Goal: Task Accomplishment & Management: Complete application form

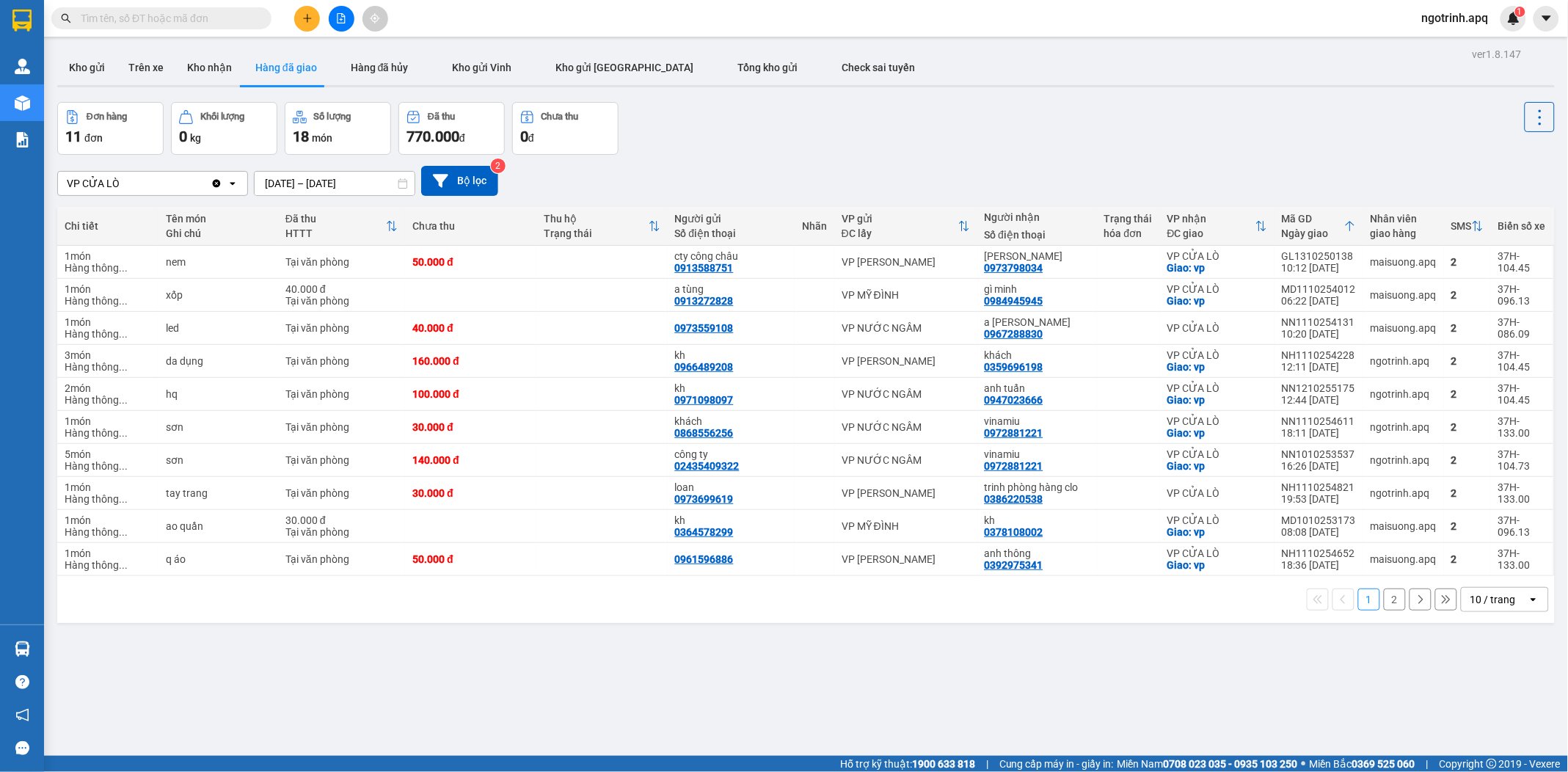
click at [851, 698] on div "ver 1.8.147 Kho gửi Trên xe Kho nhận Hàng đã giao Hàng đã hủy Kho gửi Vinh Kho …" at bounding box center [806, 430] width 1509 height 772
drag, startPoint x: 851, startPoint y: 697, endPoint x: 851, endPoint y: 684, distance: 13.0
click at [851, 691] on div "ver 1.8.147 Kho gửi Trên xe Kho nhận Hàng đã giao Hàng đã hủy Kho gửi Vinh Kho …" at bounding box center [806, 430] width 1509 height 772
click at [851, 684] on div "ver 1.8.147 Kho gửi Trên xe Kho nhận Hàng đã giao Hàng đã hủy Kho gửi Vinh Kho …" at bounding box center [806, 430] width 1509 height 772
drag, startPoint x: 873, startPoint y: 621, endPoint x: 875, endPoint y: 604, distance: 17.1
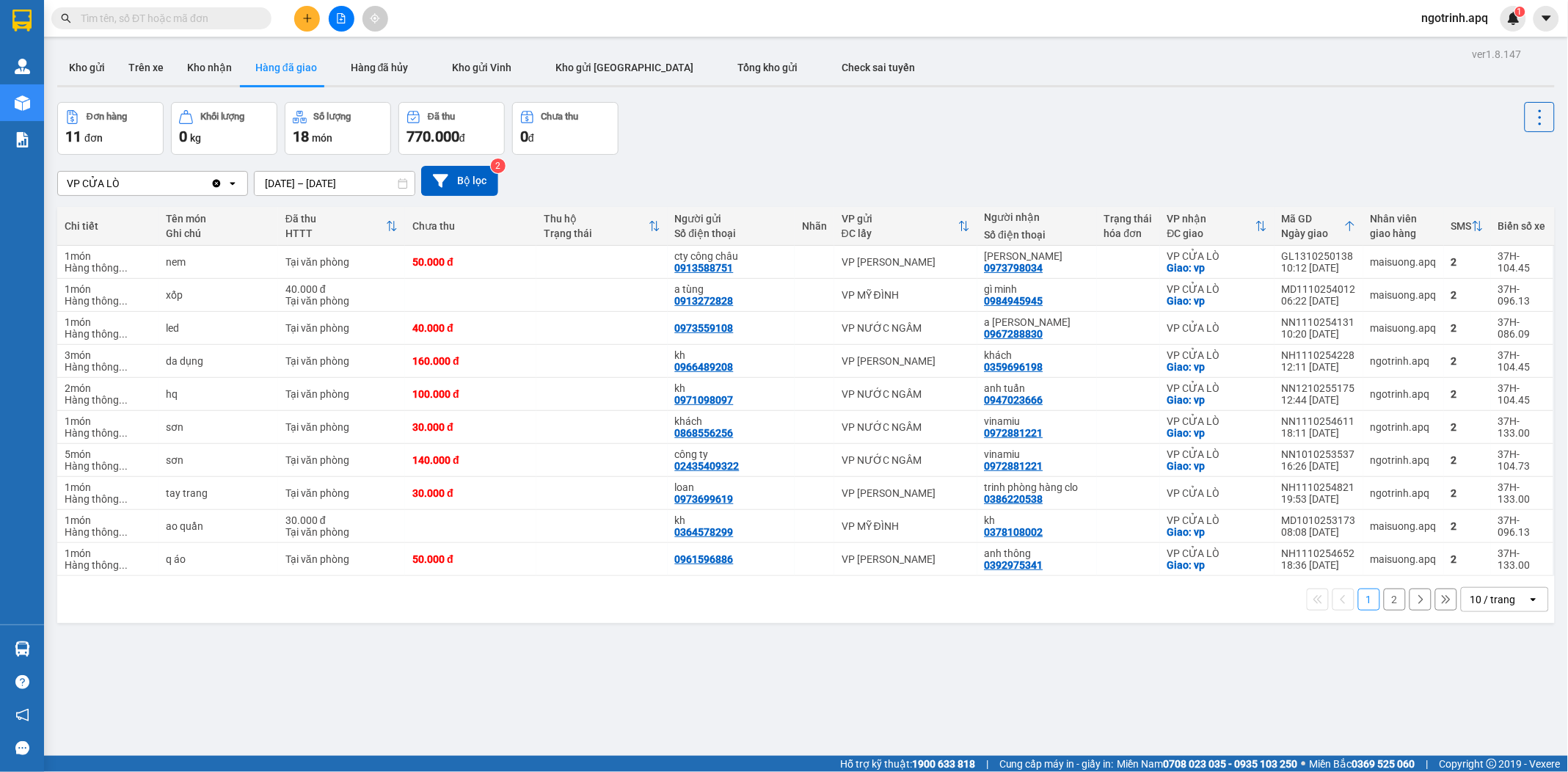
click at [873, 605] on div "ver 1.8.147 Kho gửi Trên xe Kho nhận Hàng đã giao Hàng đã hủy Kho gửi Vinh Kho …" at bounding box center [806, 430] width 1509 height 772
click at [875, 601] on div "1 2 10 / trang open" at bounding box center [806, 599] width 1485 height 25
click at [547, 684] on div "ver 1.8.147 Kho gửi Trên xe Kho nhận Hàng đã giao Hàng đã hủy Kho gửi Vinh Kho …" at bounding box center [806, 430] width 1509 height 772
click at [208, 61] on button "Kho nhận" at bounding box center [209, 67] width 69 height 35
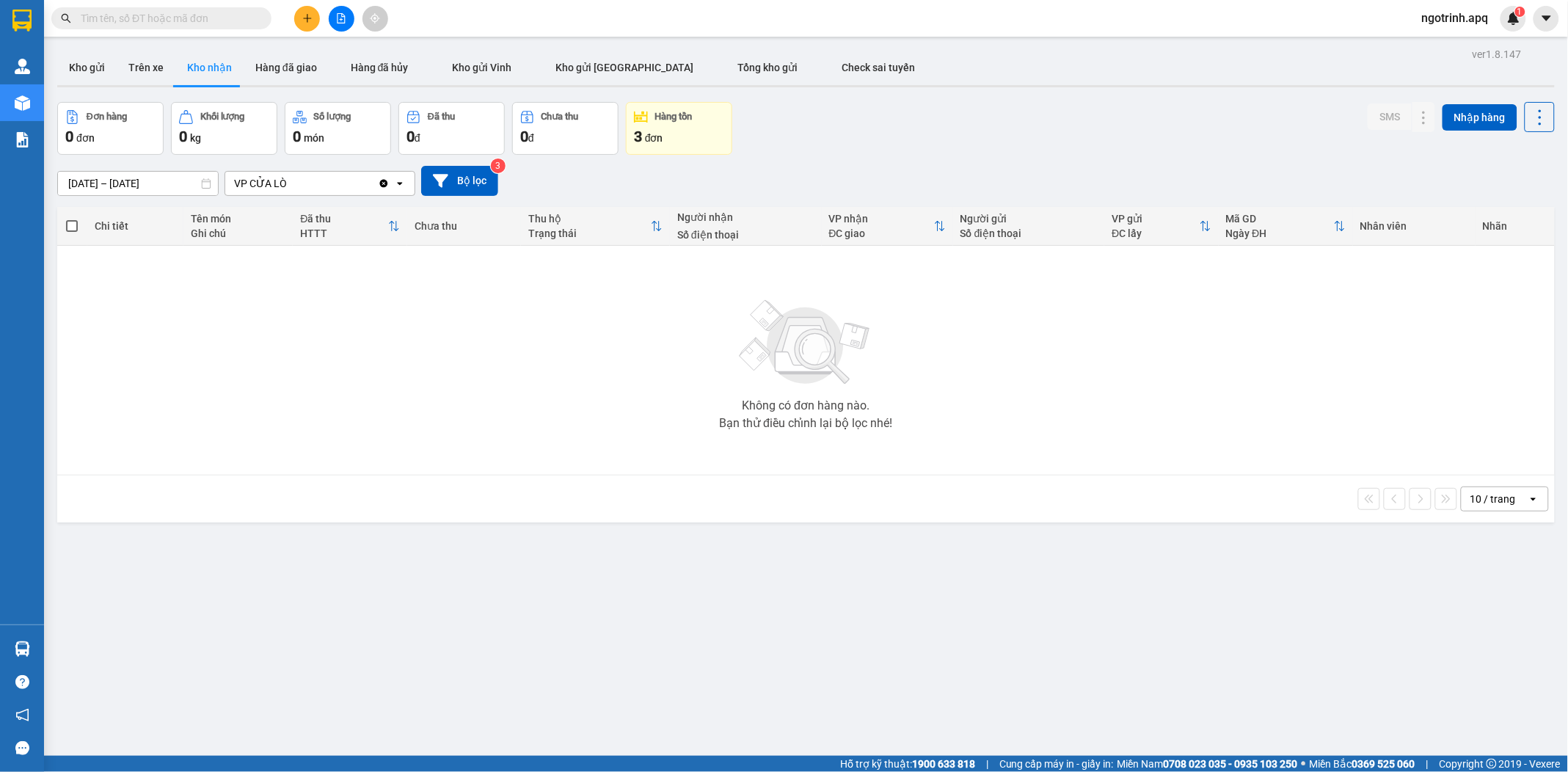
click at [668, 133] on div "3 đơn" at bounding box center [679, 136] width 90 height 21
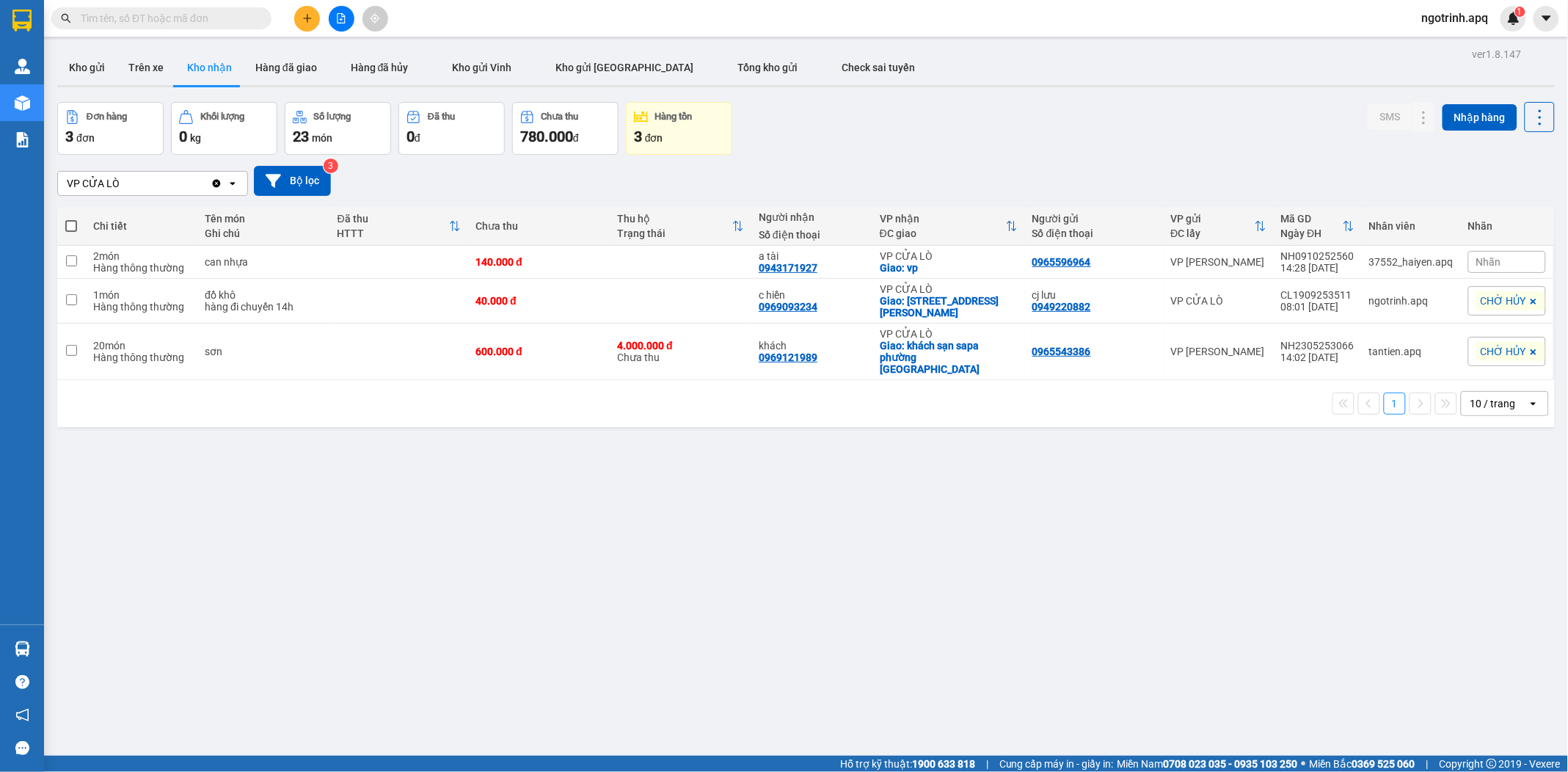
click at [1463, 15] on span "ngotrinh.apq" at bounding box center [1455, 18] width 90 height 19
click at [1447, 45] on span "Đăng xuất" at bounding box center [1461, 45] width 62 height 16
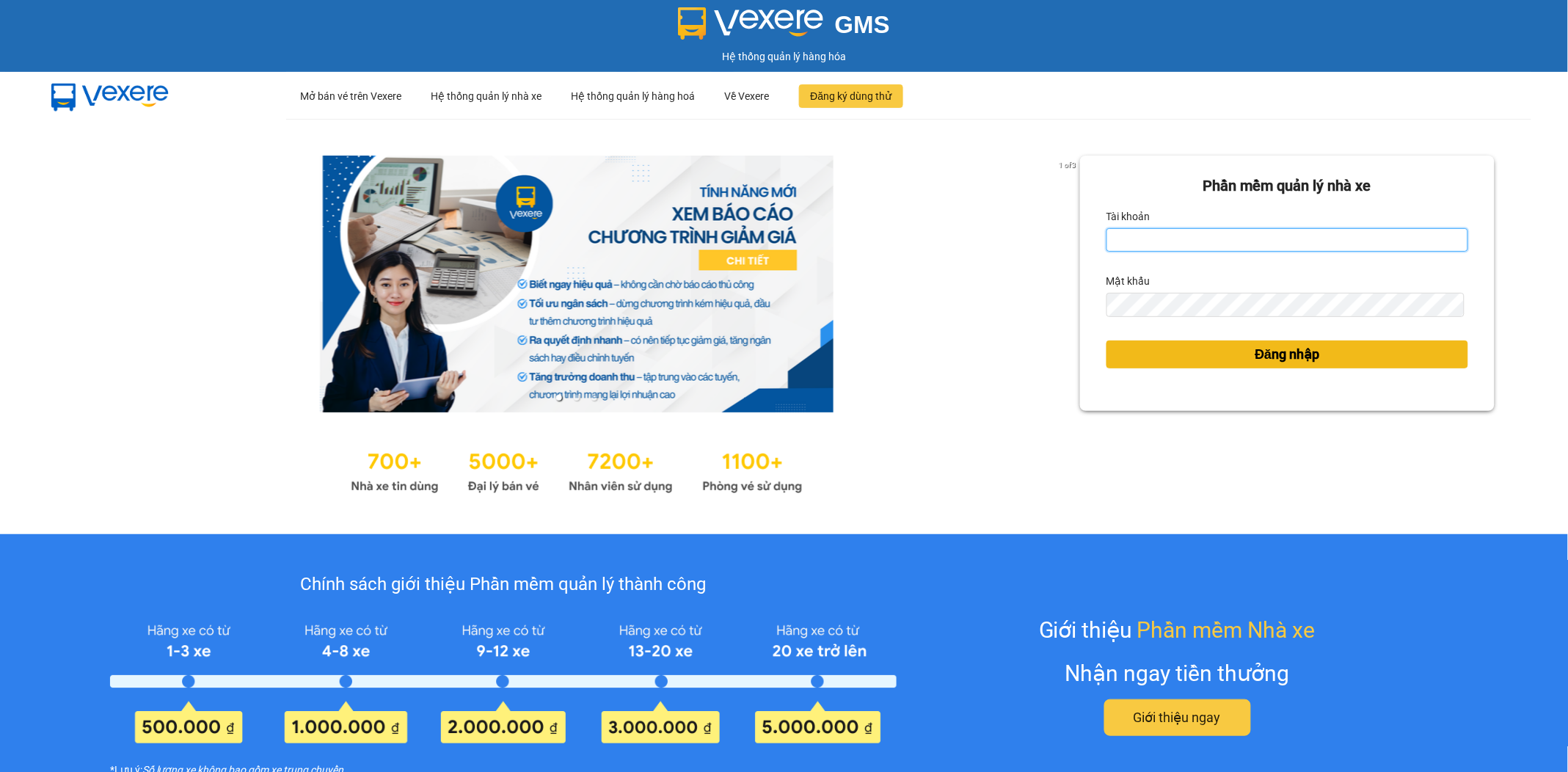
type input "ngotrinh.apq"
click at [1207, 355] on button "Đăng nhập" at bounding box center [1287, 354] width 362 height 28
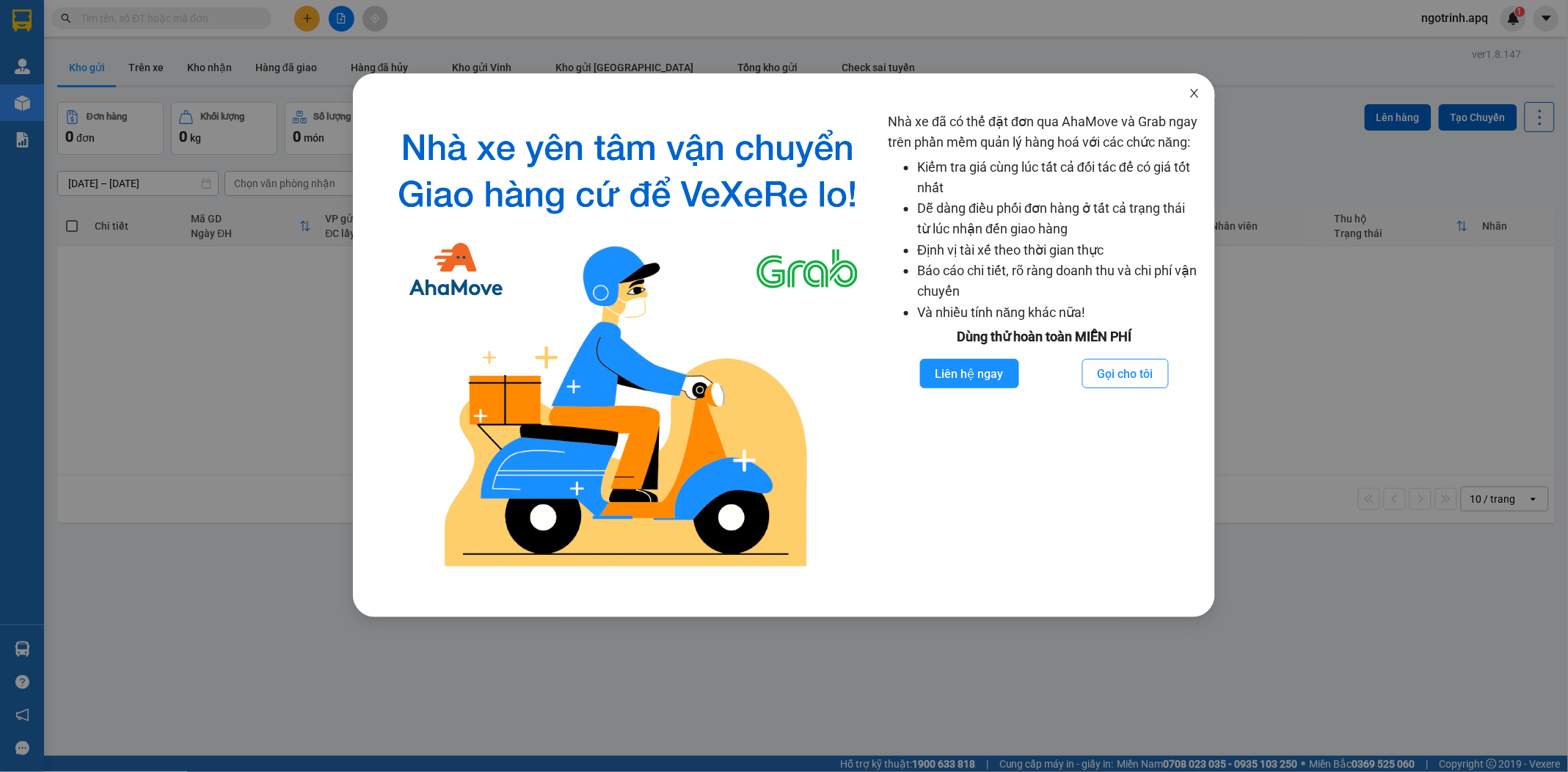
click at [1197, 88] on icon "close" at bounding box center [1194, 93] width 12 height 12
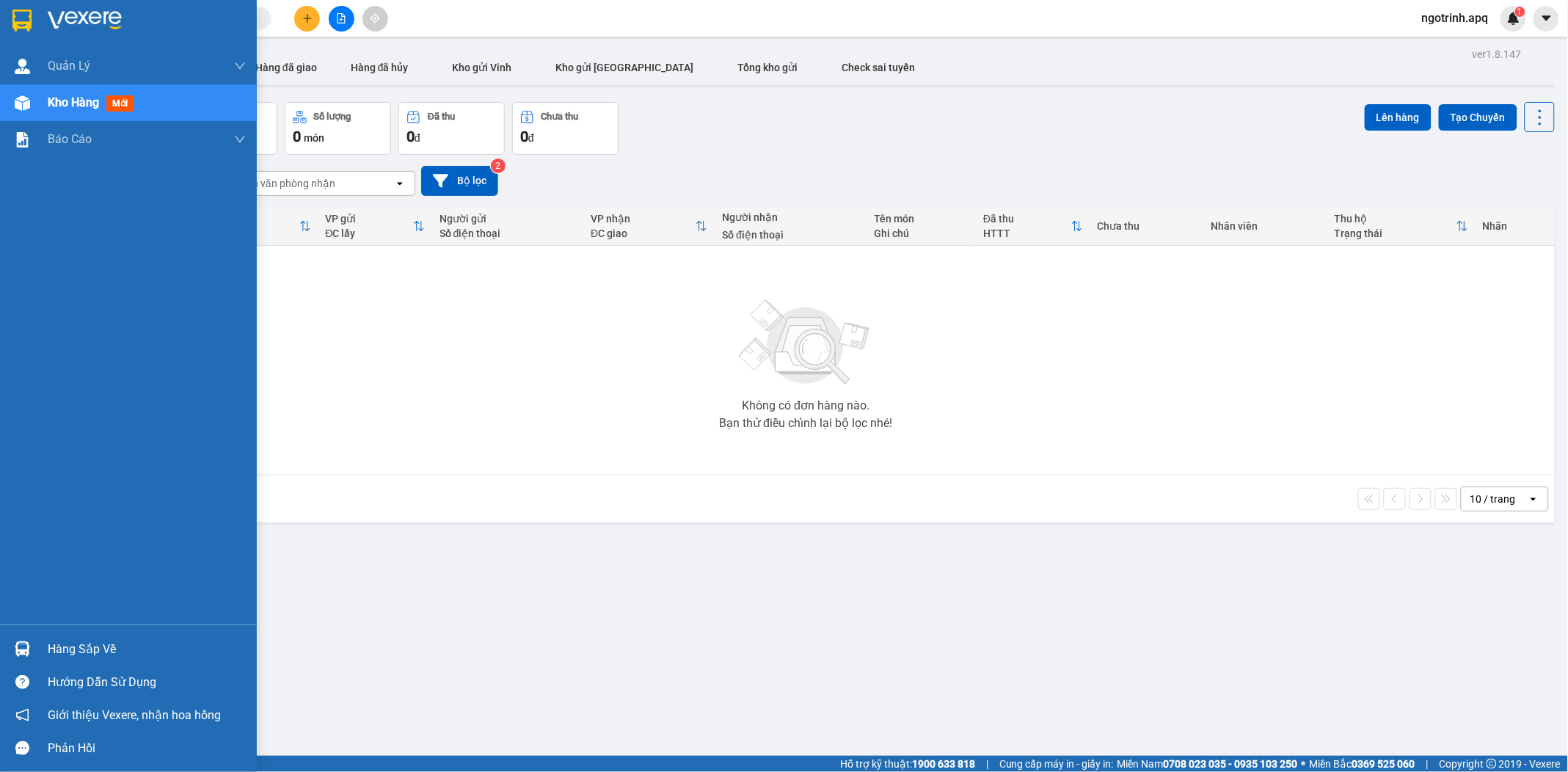
click at [83, 648] on div "Hàng sắp về" at bounding box center [147, 650] width 198 height 22
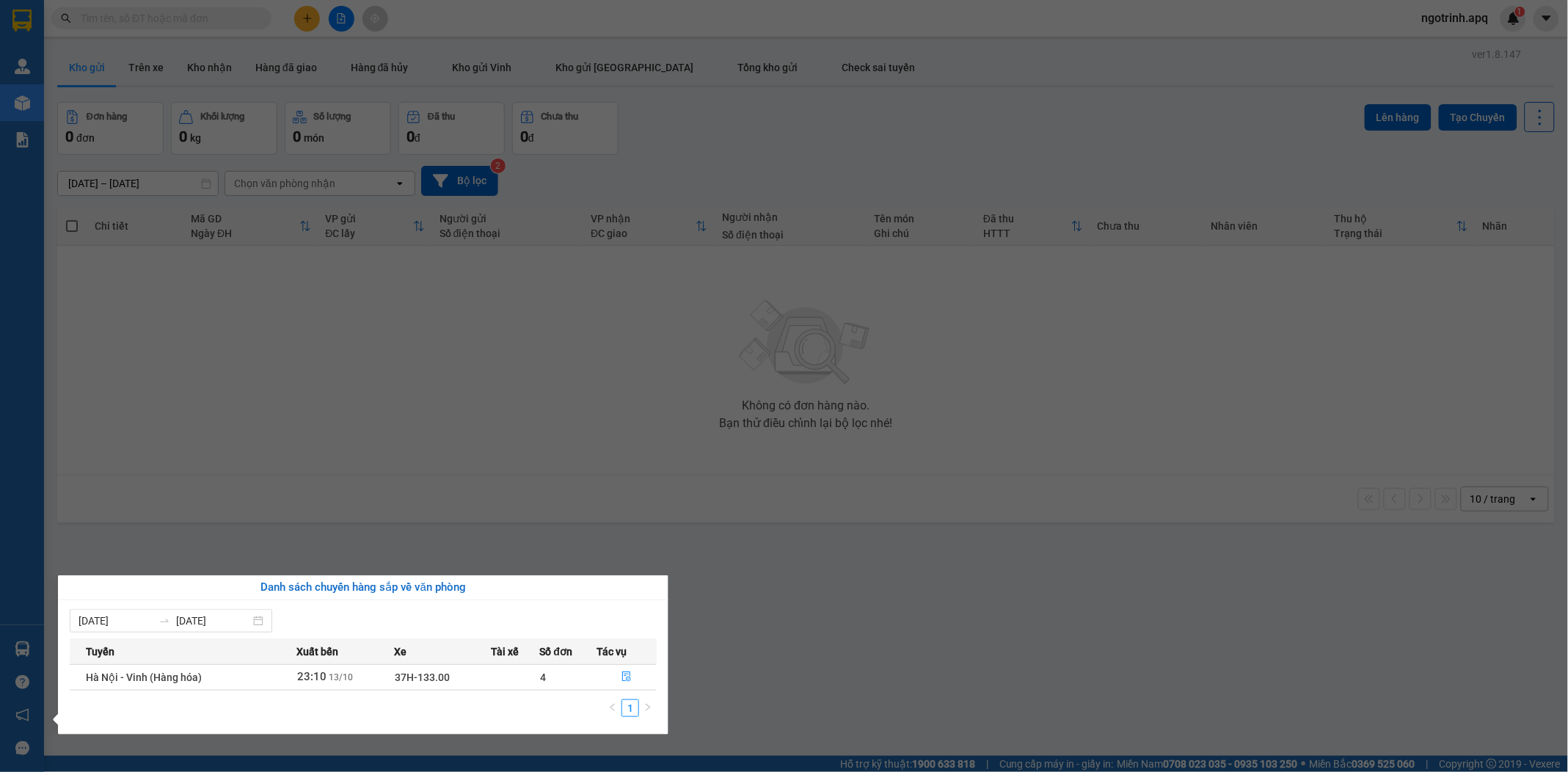
click at [254, 673] on td "Hà Nội - Vinh (Hàng hóa)" at bounding box center [183, 677] width 226 height 25
click at [627, 671] on button "button" at bounding box center [626, 677] width 59 height 24
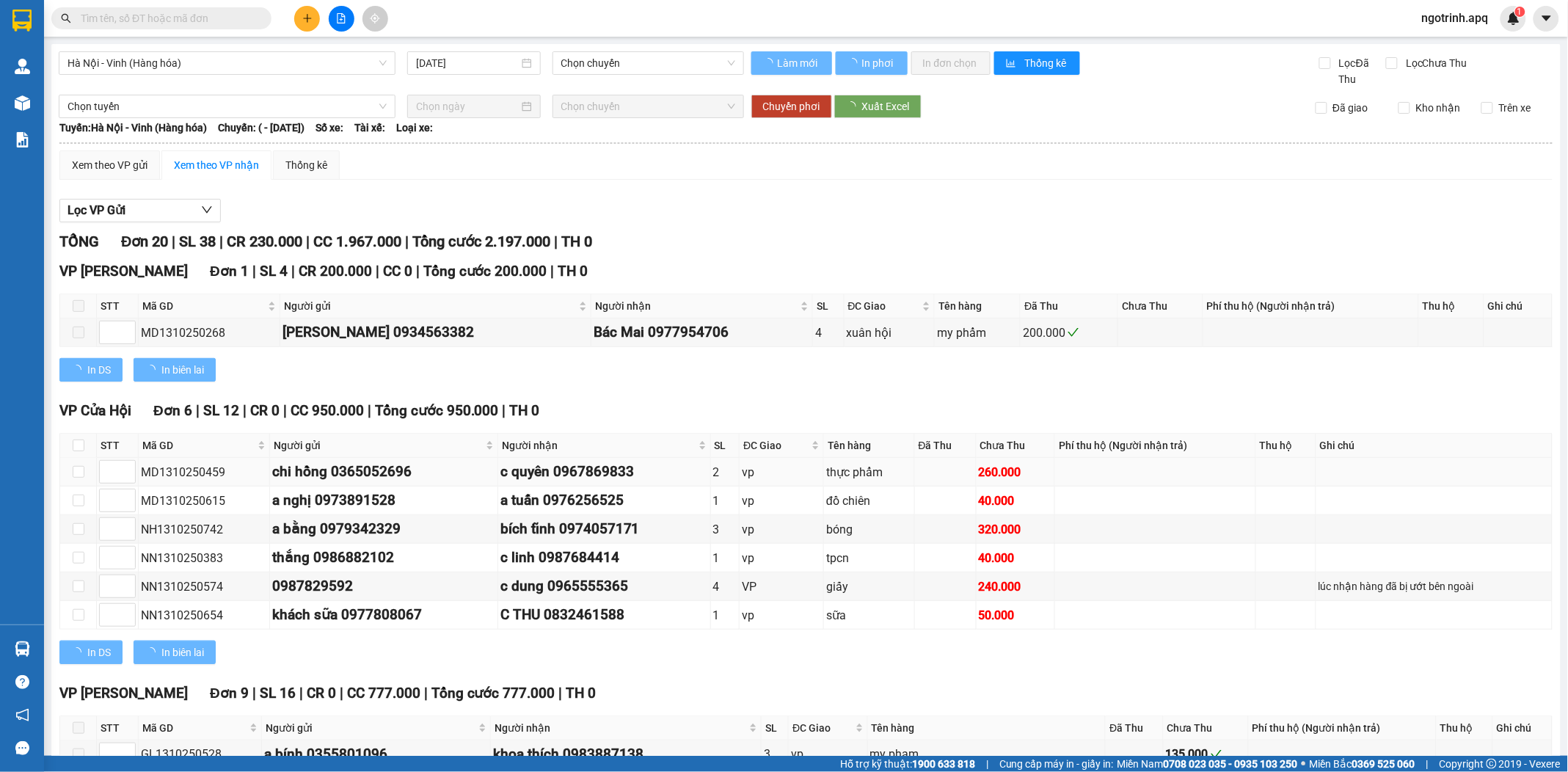
type input "13/10/2025"
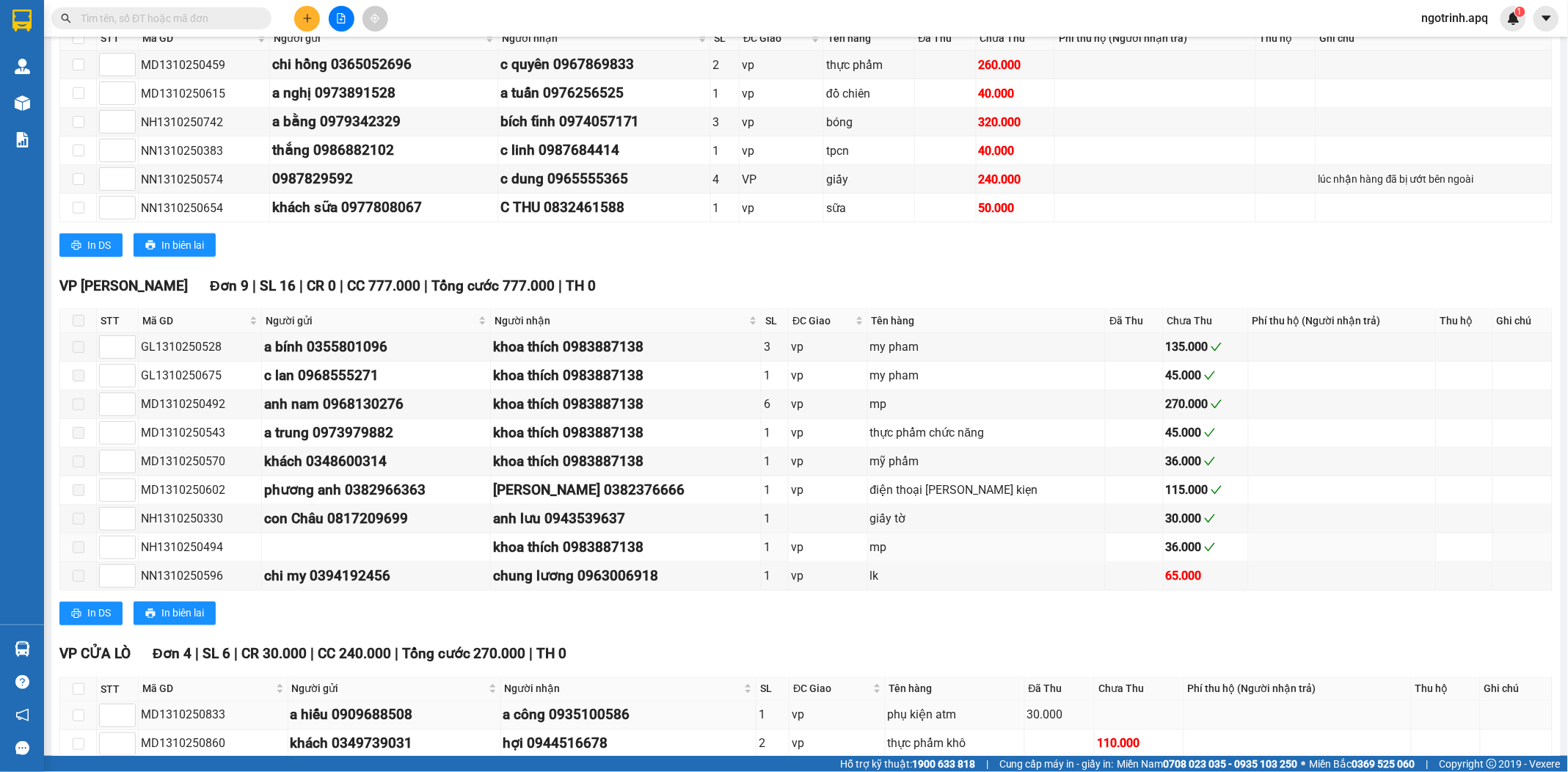
scroll to position [548, 0]
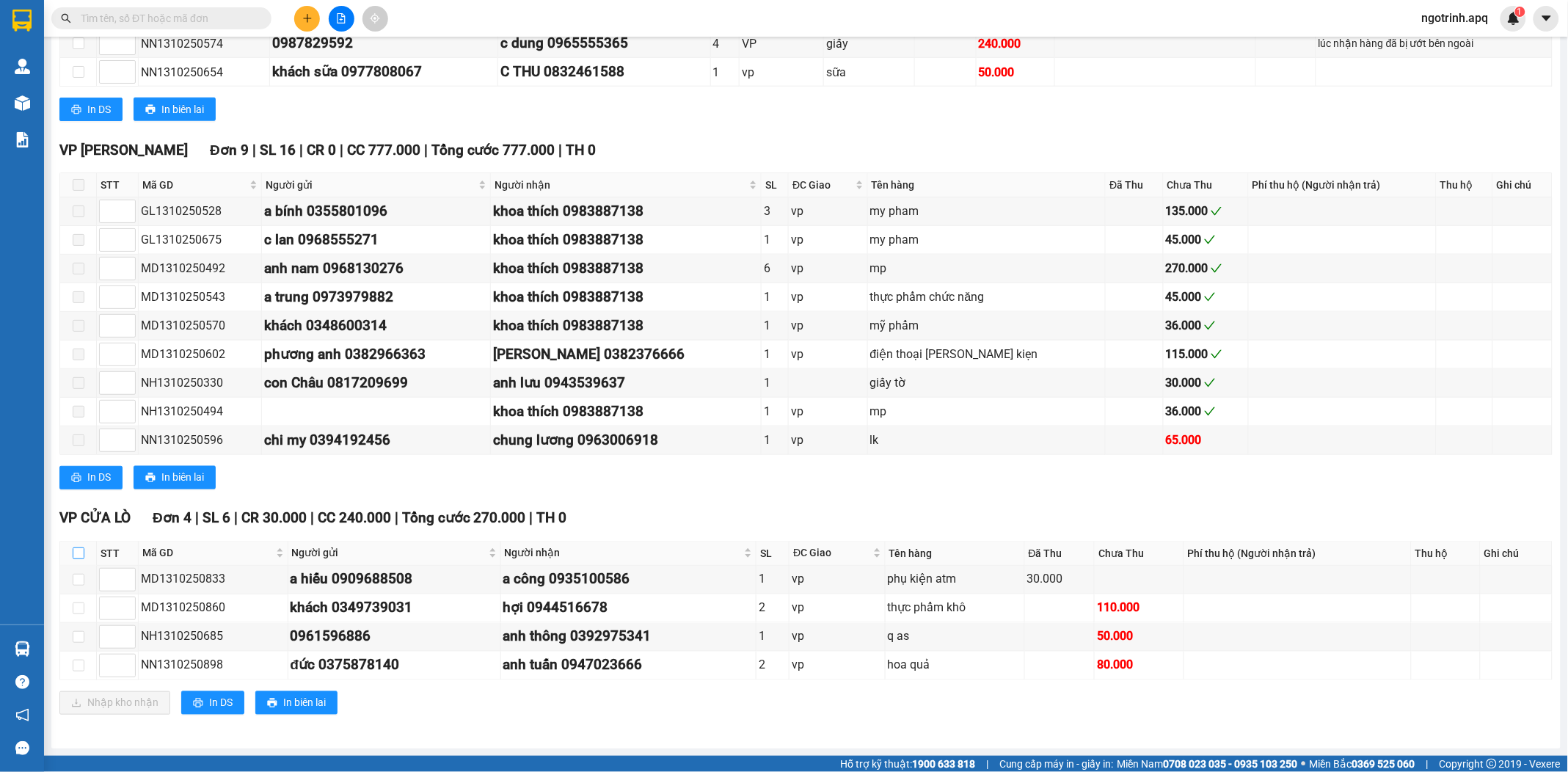
click at [77, 552] on input "checkbox" at bounding box center [78, 554] width 12 height 12
checkbox input "true"
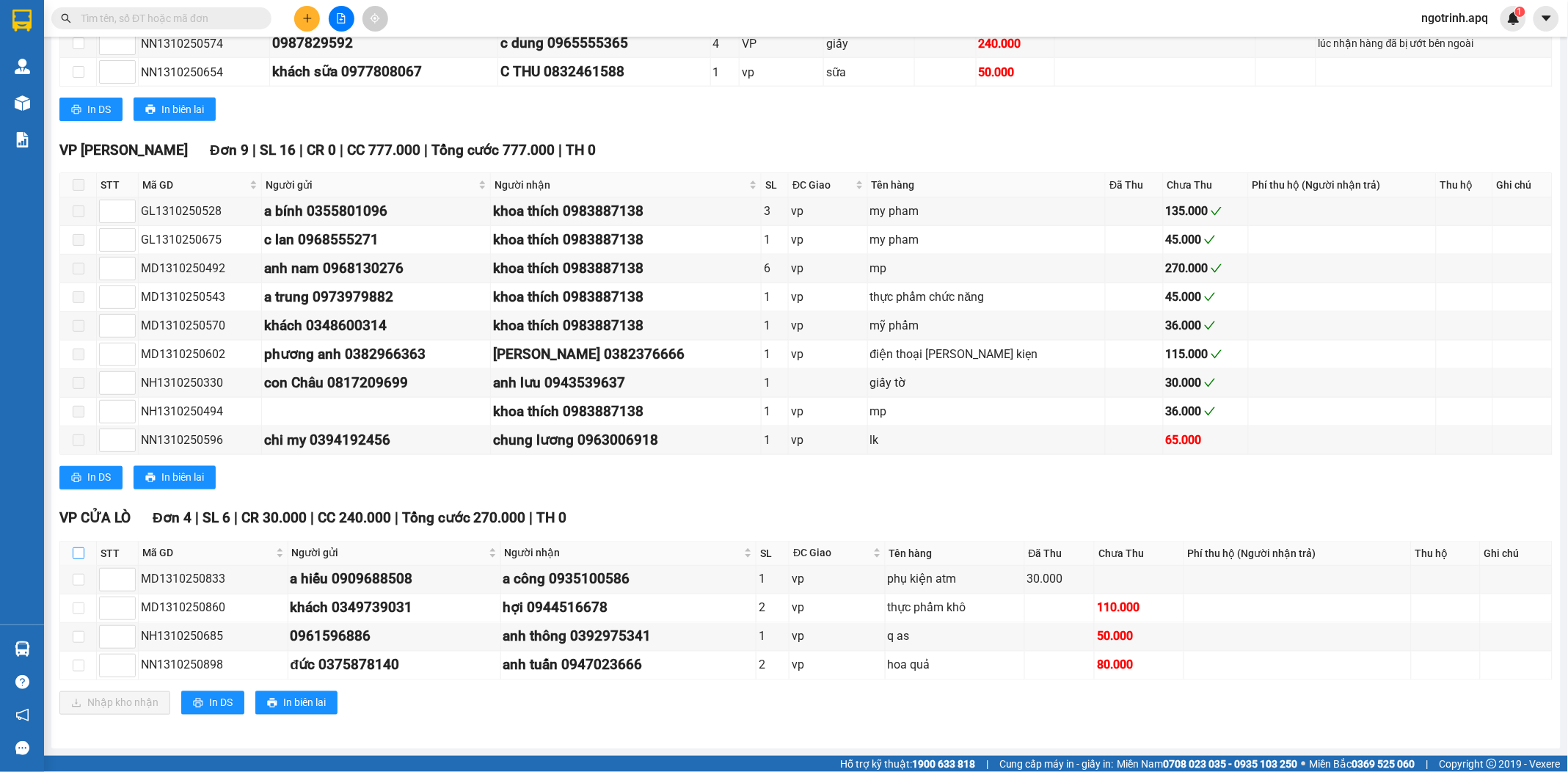
checkbox input "true"
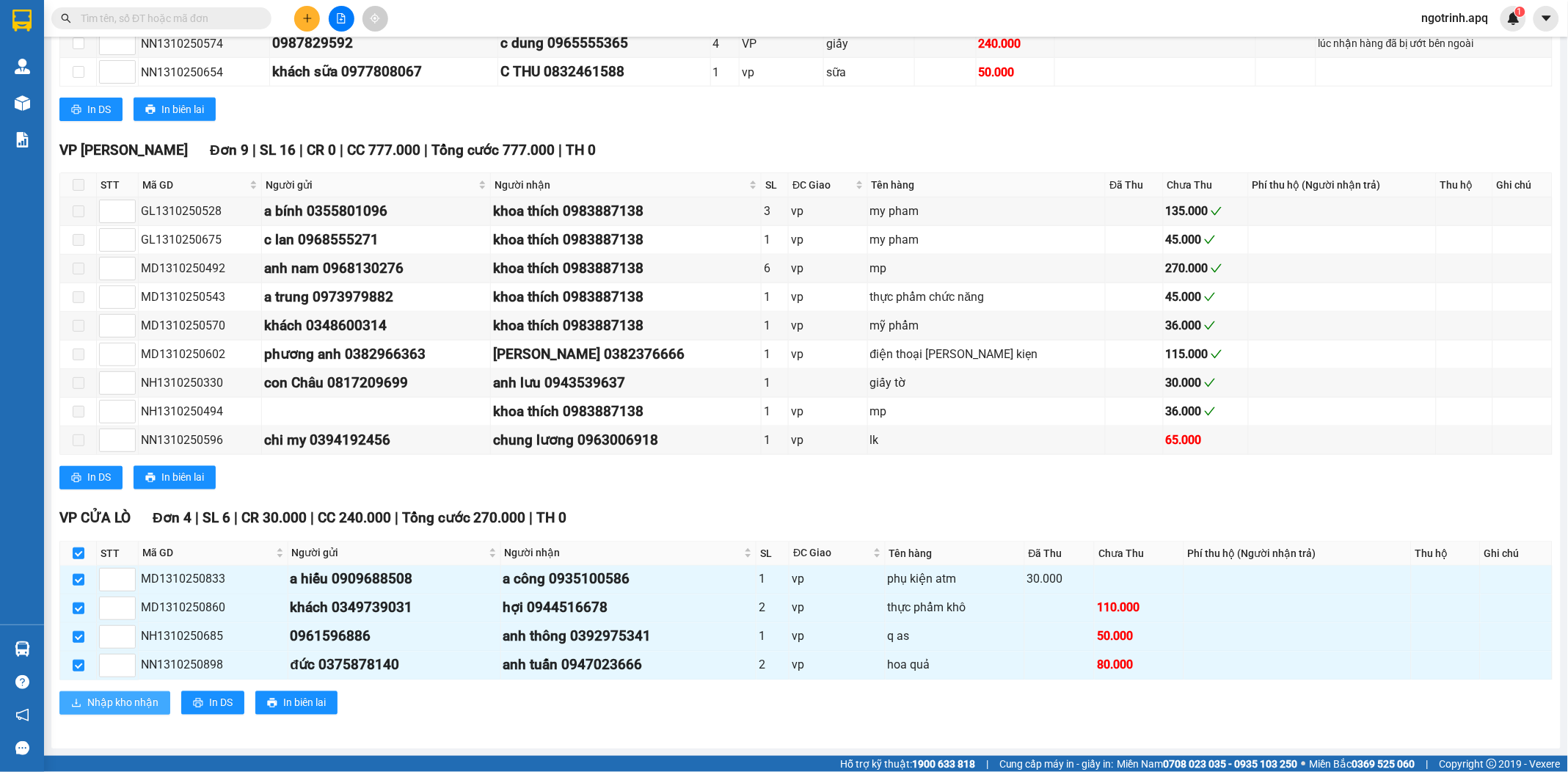
click at [151, 705] on span "Nhập kho nhận" at bounding box center [123, 703] width 72 height 16
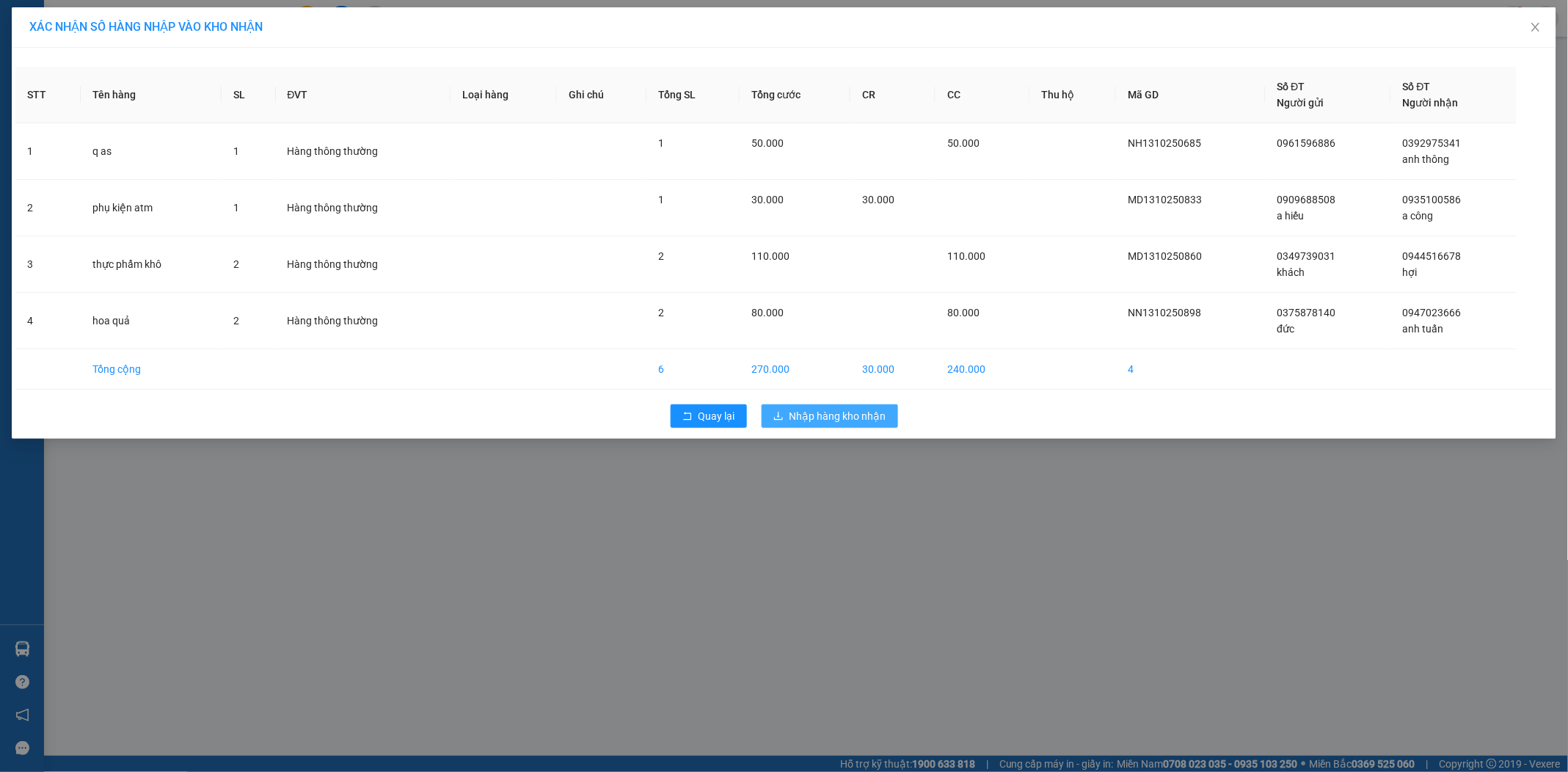
click at [790, 418] on span "Nhập hàng kho nhận" at bounding box center [838, 417] width 97 height 16
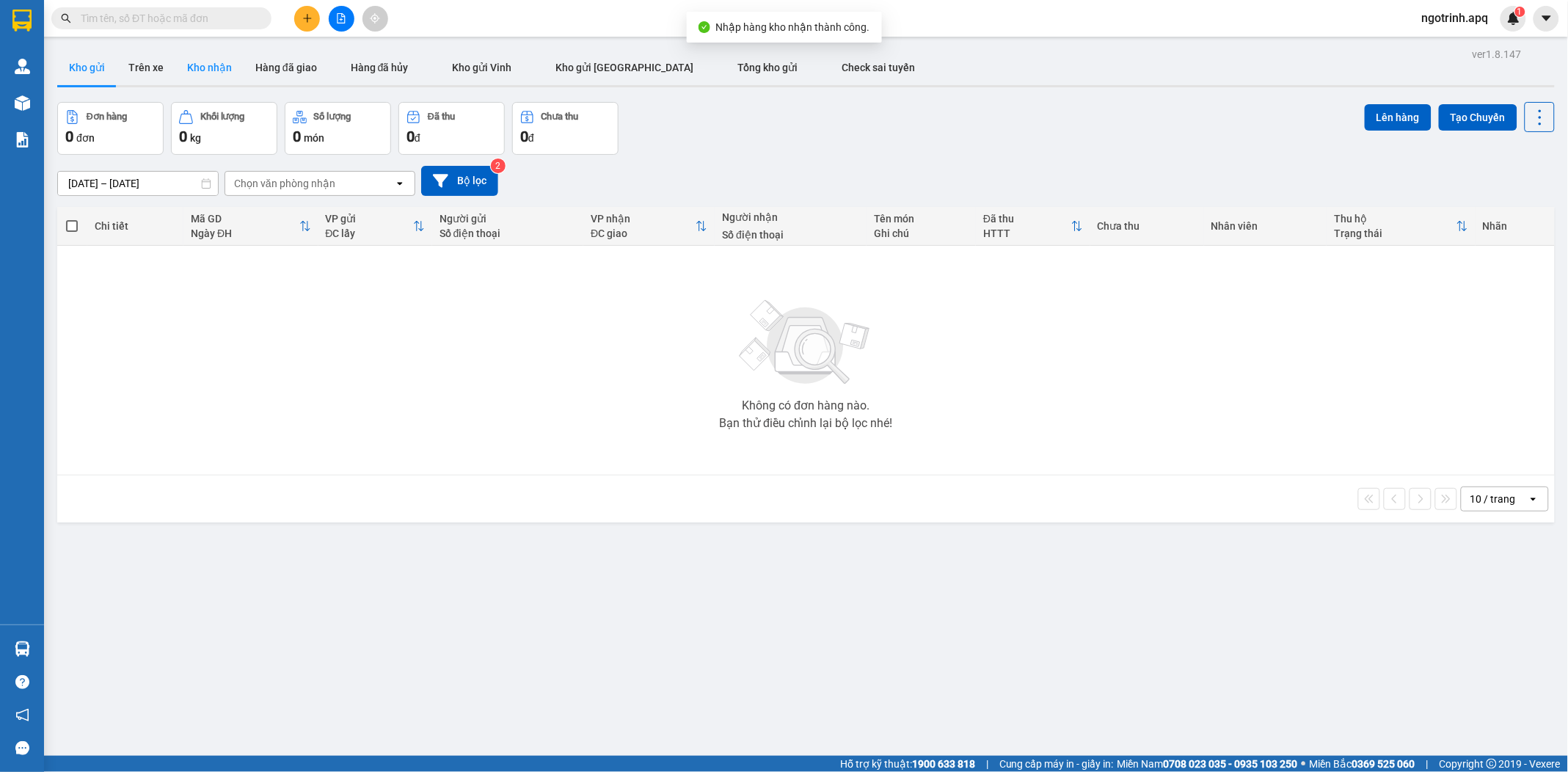
click at [218, 73] on button "Kho nhận" at bounding box center [209, 67] width 69 height 35
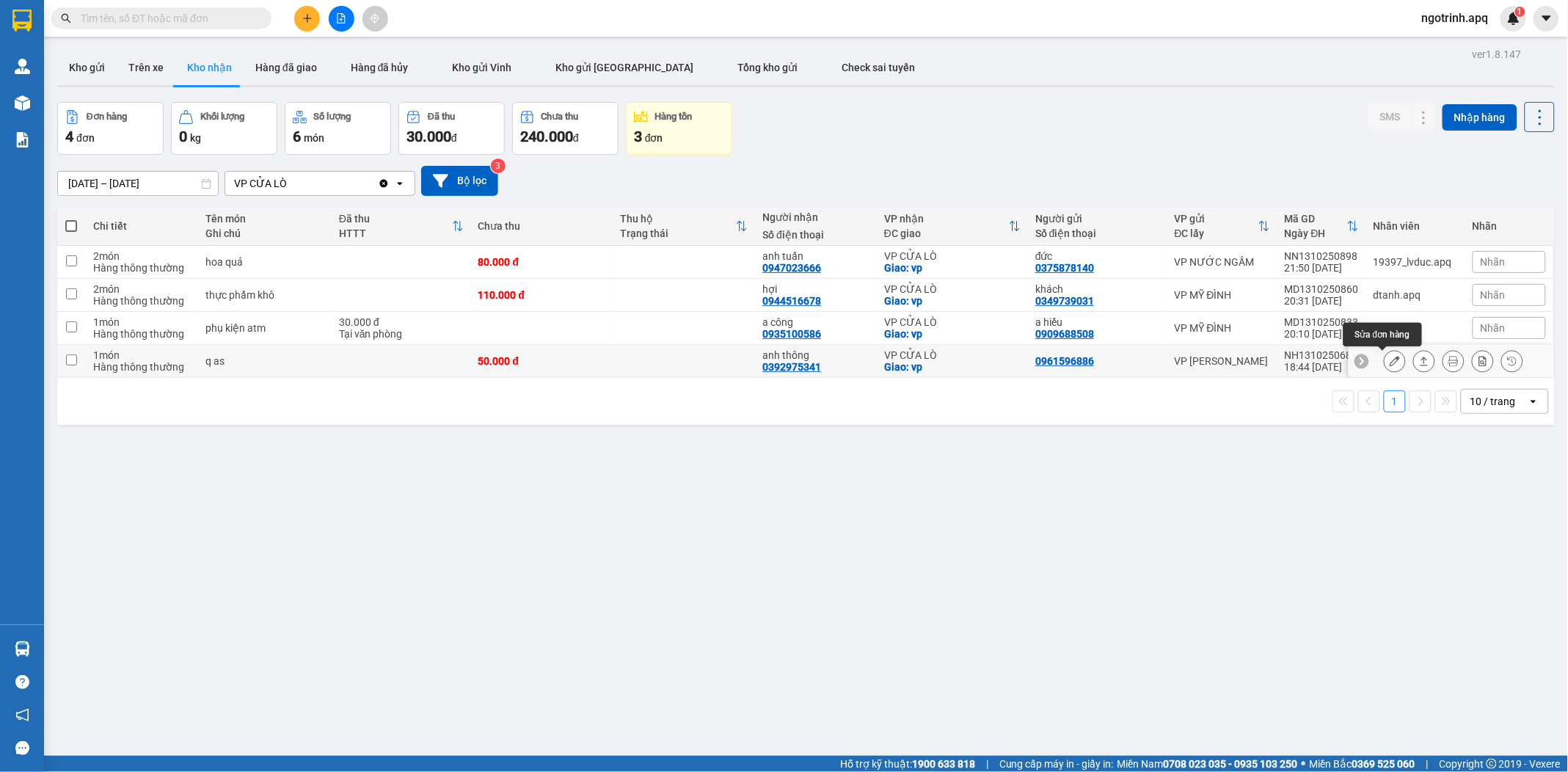
click at [1389, 361] on icon at bounding box center [1394, 361] width 10 height 10
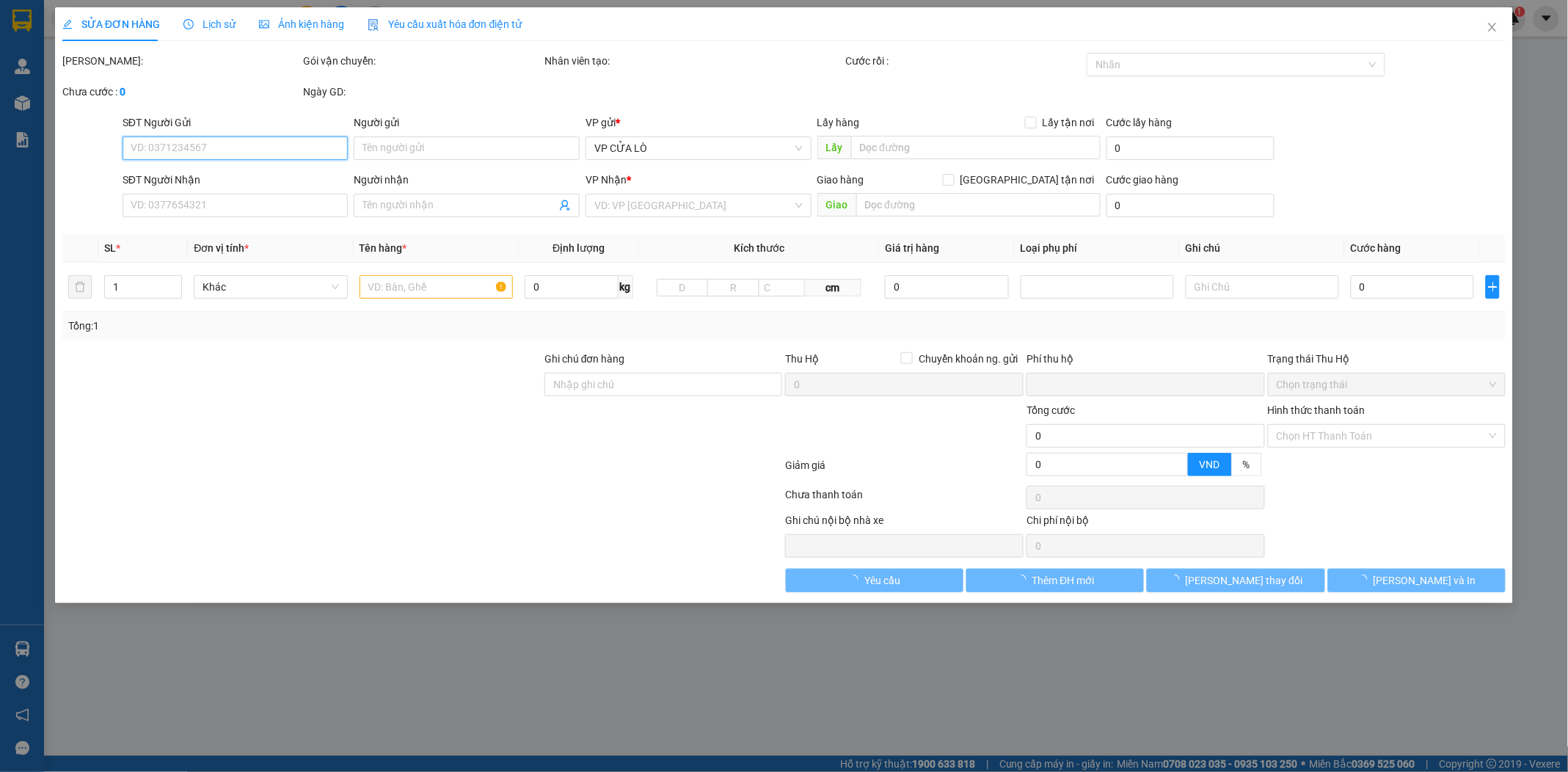
type input "0961596886"
type input "0392975341"
type input "anh thông"
checkbox input "true"
type input "vp"
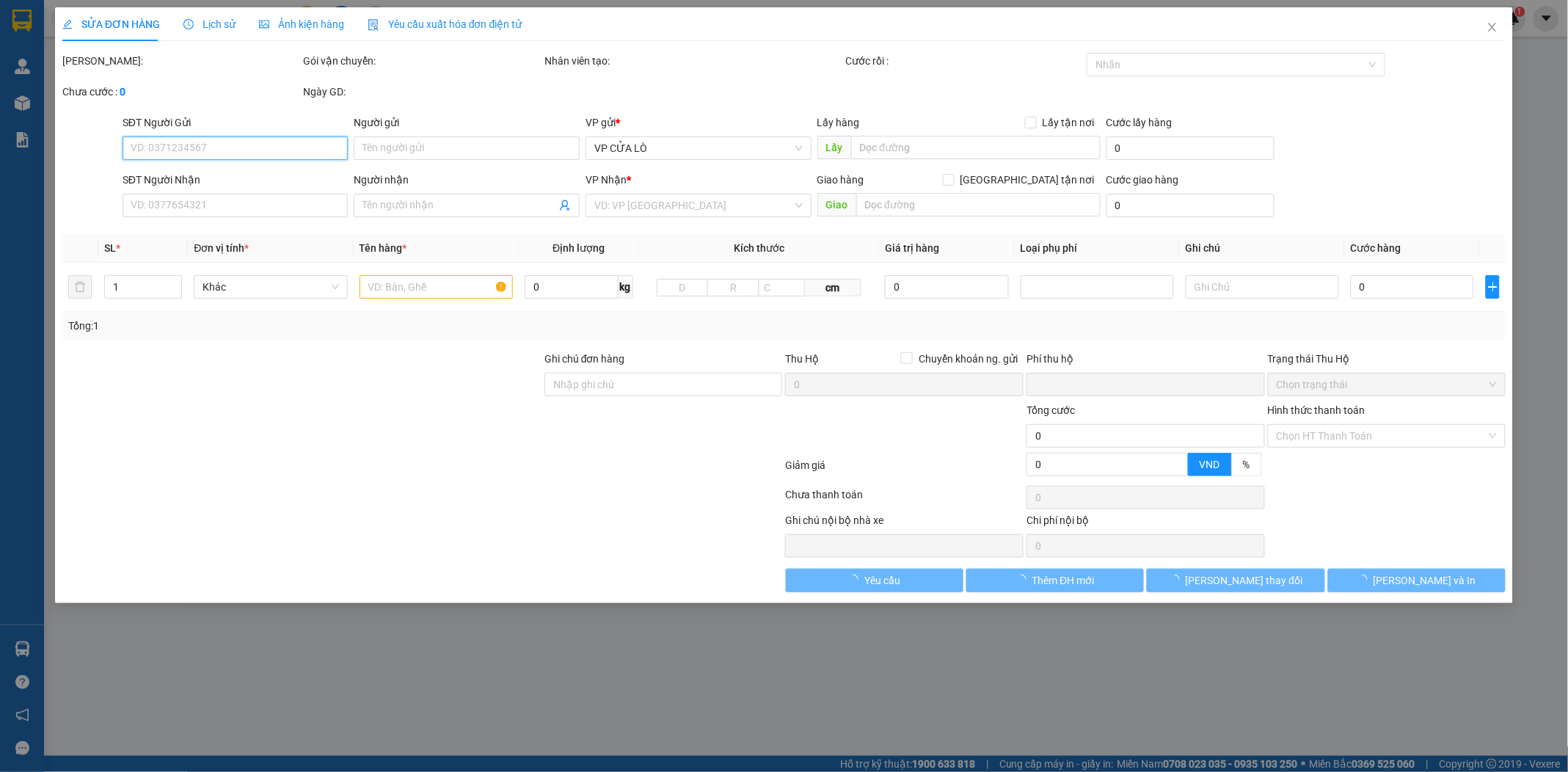
type input "0"
type input "50.000"
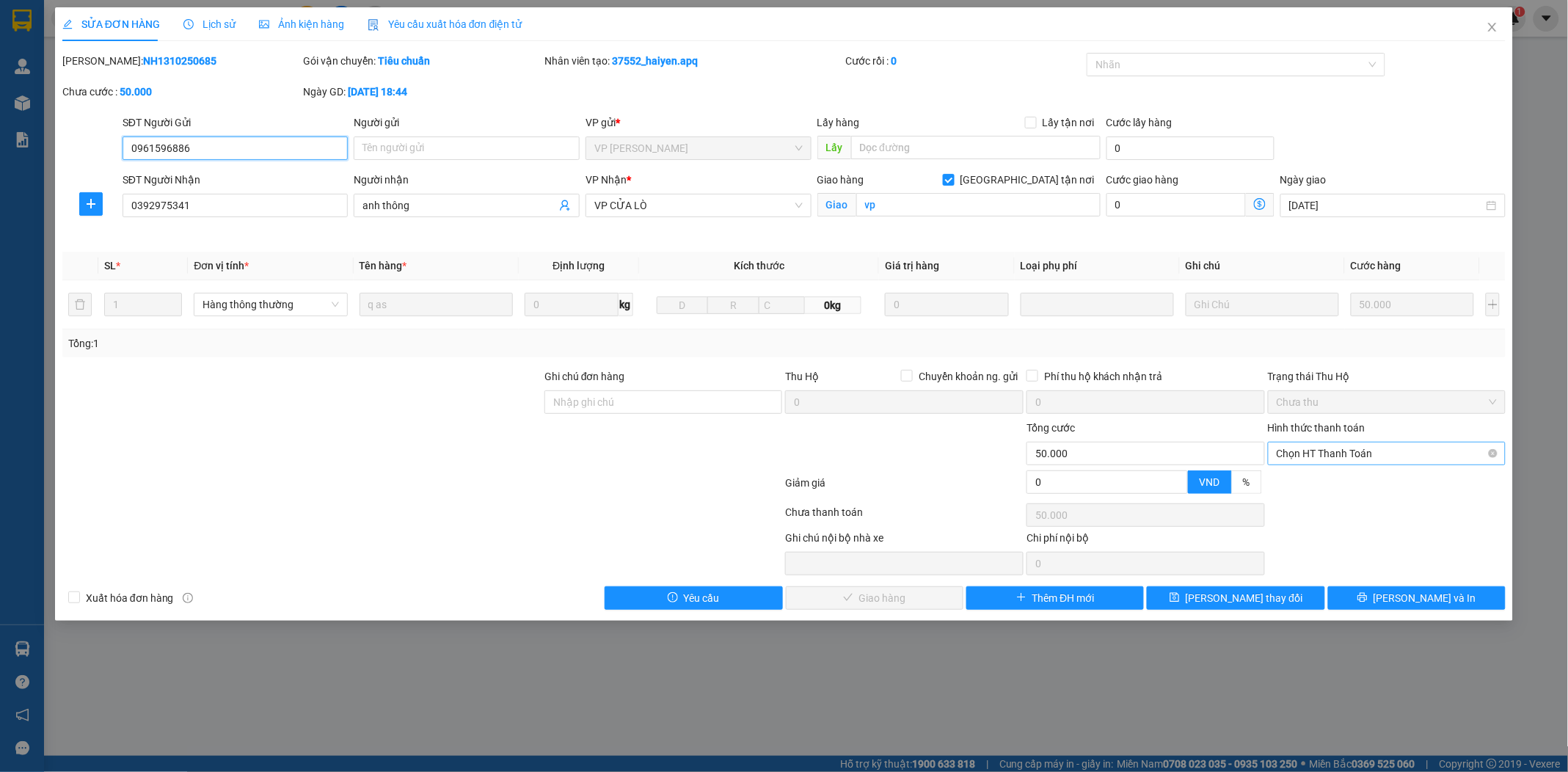
click at [1322, 450] on span "Chọn HT Thanh Toán" at bounding box center [1387, 454] width 220 height 22
click at [1321, 478] on div "Tại văn phòng" at bounding box center [1387, 483] width 220 height 16
type input "0"
click at [820, 591] on button "Lưu và Giao hàng" at bounding box center [875, 598] width 177 height 24
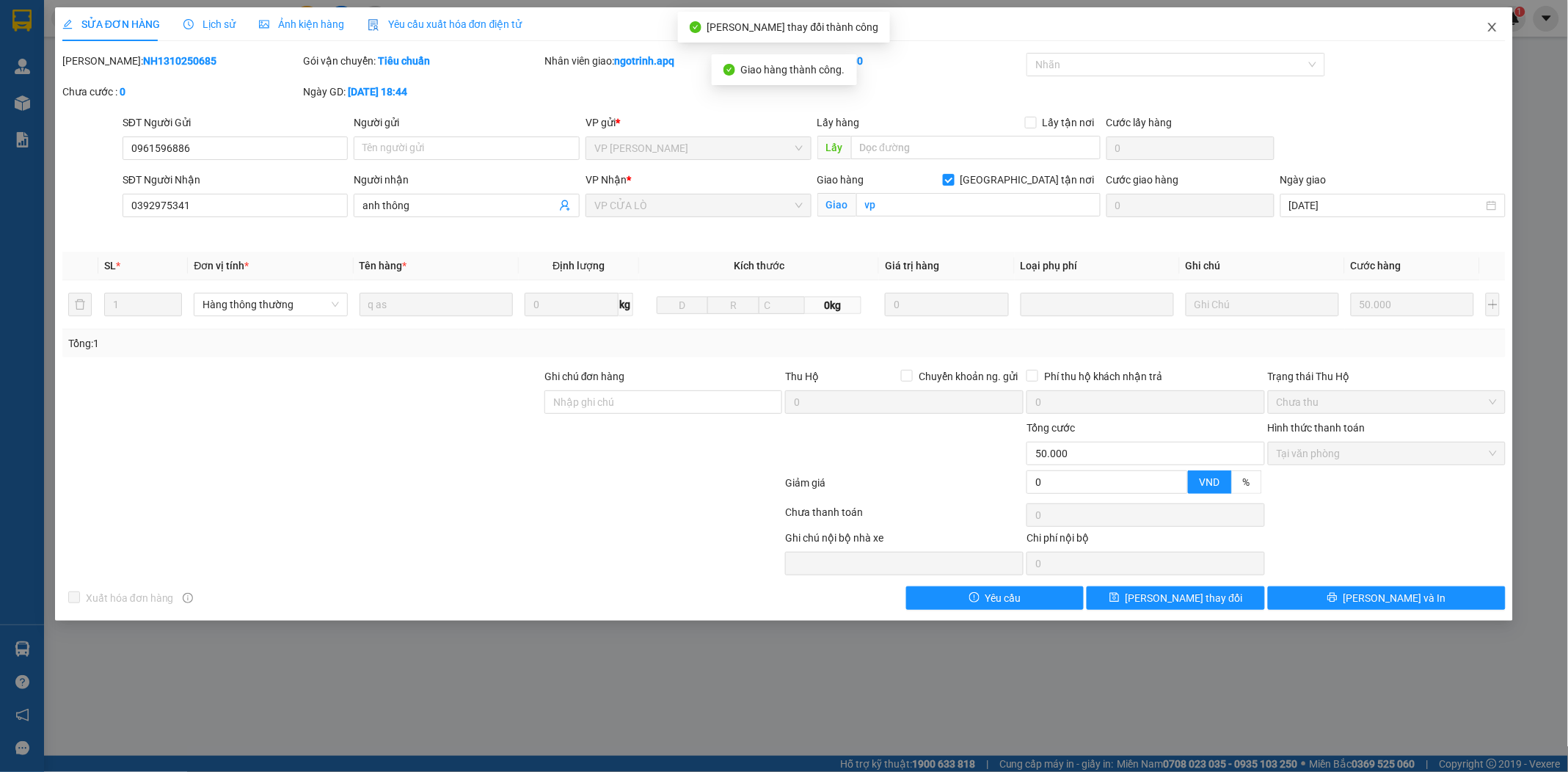
click at [1494, 26] on icon "close" at bounding box center [1492, 28] width 12 height 12
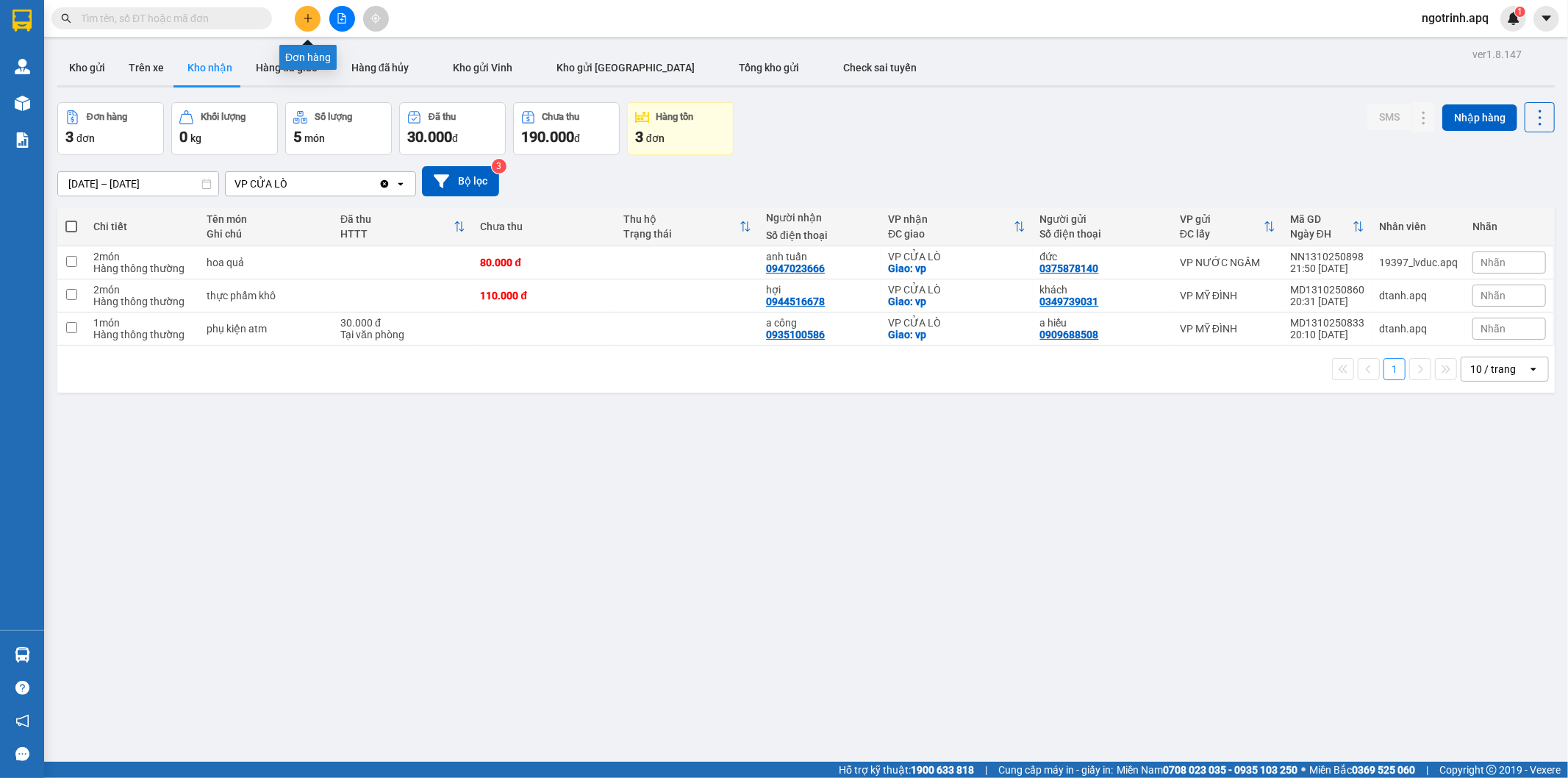
click at [302, 15] on button at bounding box center [307, 19] width 25 height 25
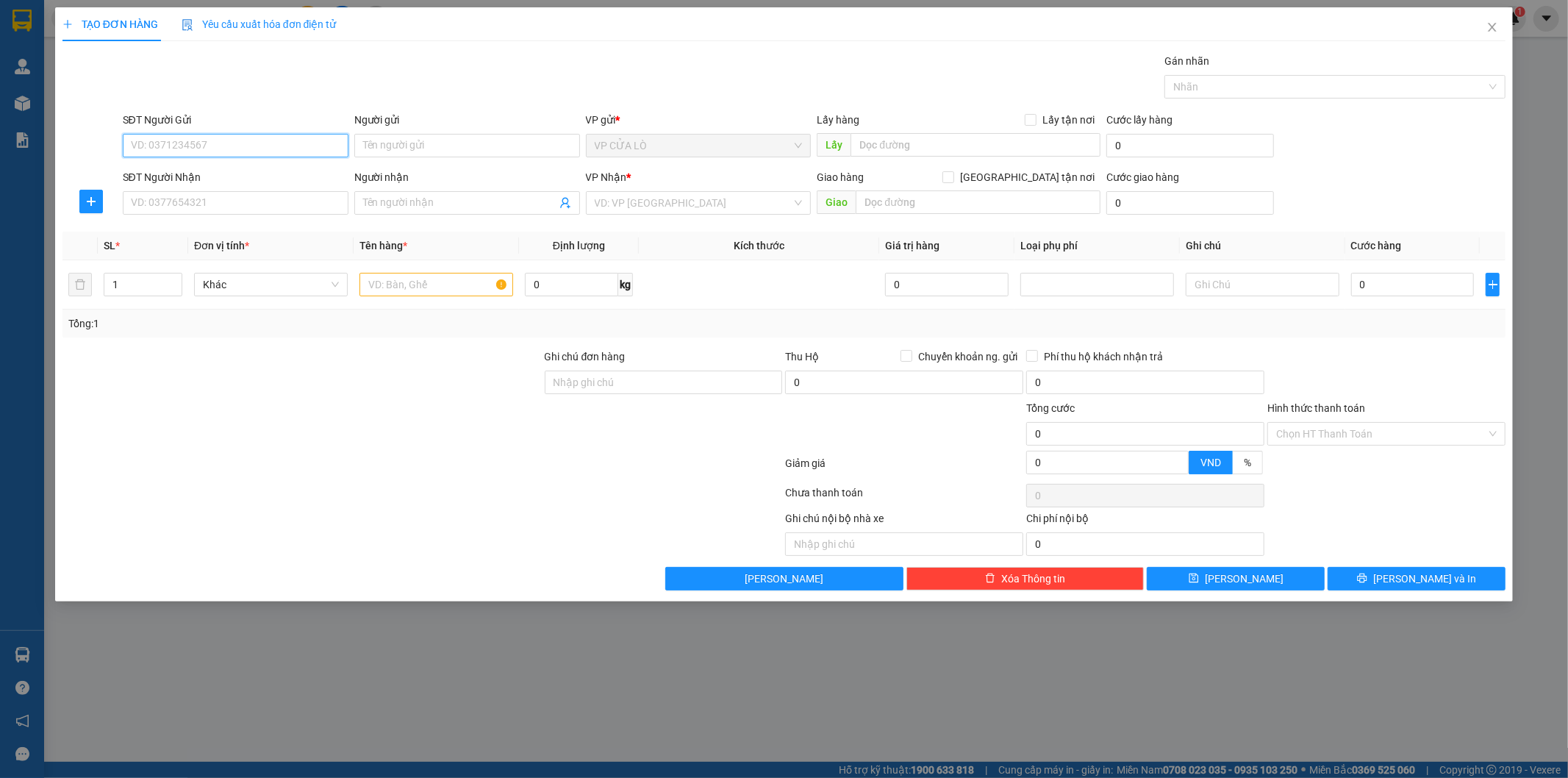
click at [244, 140] on input "SĐT Người Gửi" at bounding box center [235, 146] width 225 height 24
type input "0374658588"
click at [250, 175] on div "0374658588 - a đức" at bounding box center [235, 175] width 208 height 16
type input "a đức"
type input "0374658588"
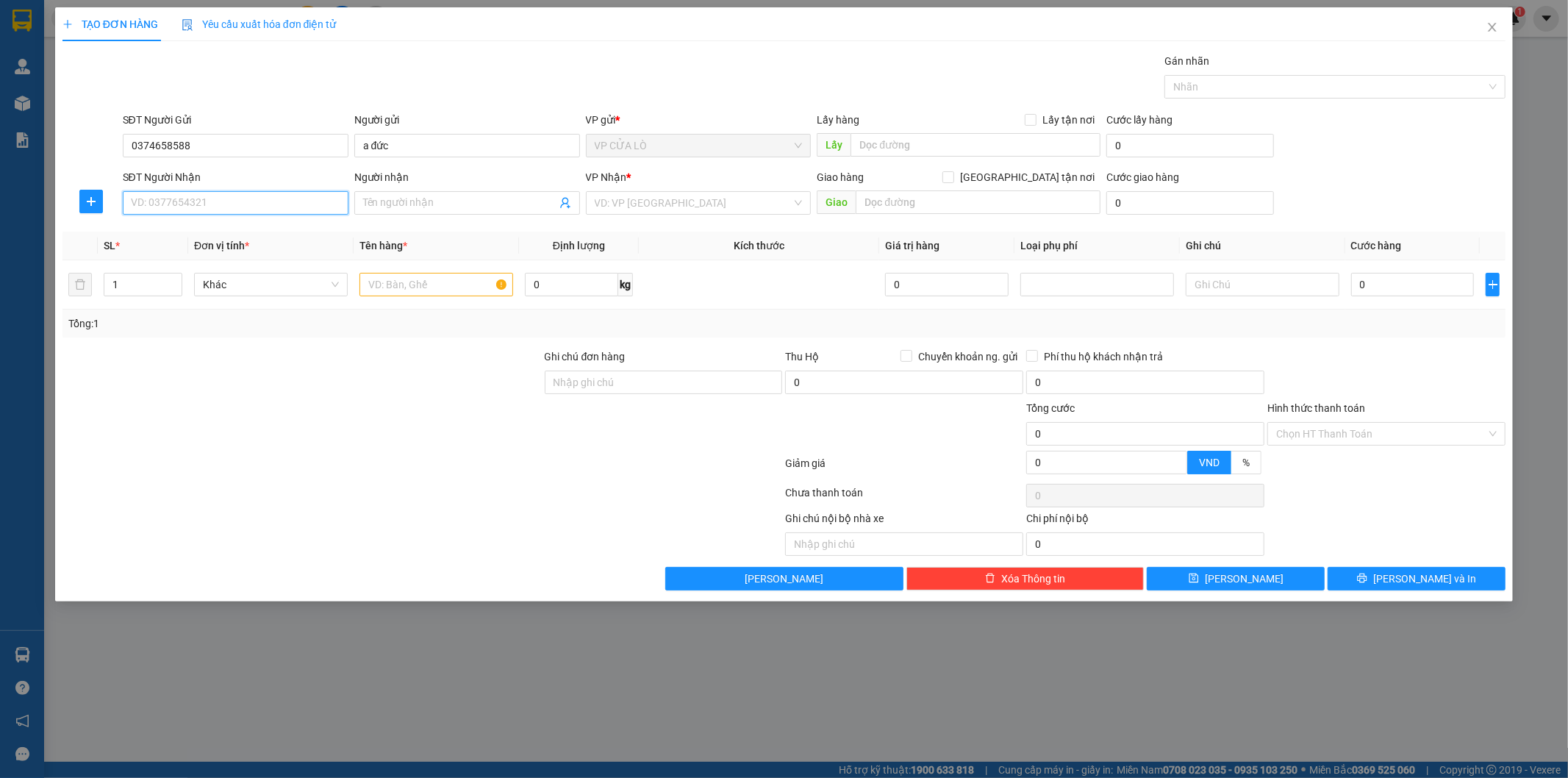
click at [207, 203] on input "SĐT Người Nhận" at bounding box center [235, 203] width 225 height 24
click at [202, 230] on div "0374658588 - a đức" at bounding box center [235, 232] width 208 height 16
type input "0374658588"
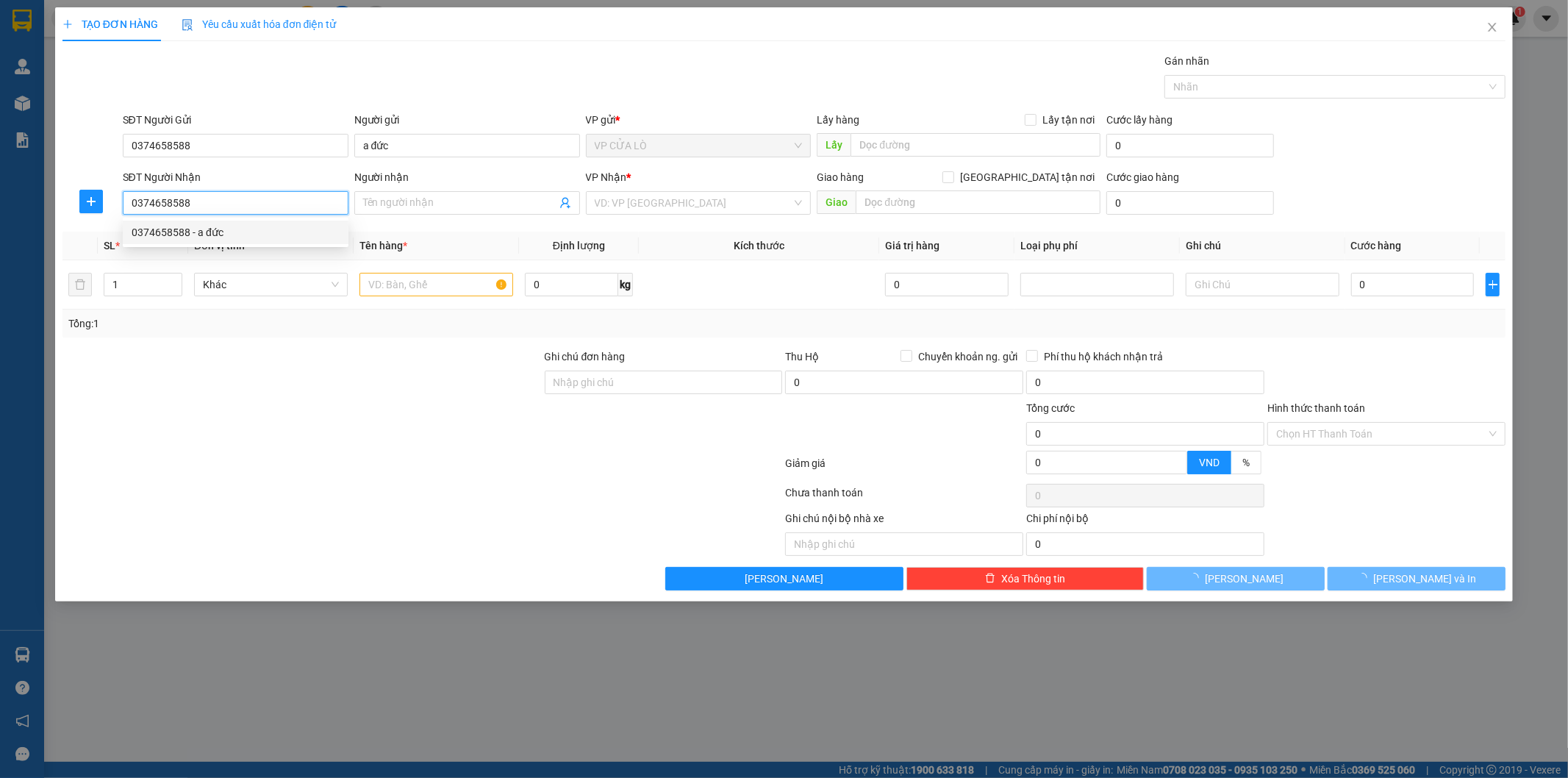
type input "a đức"
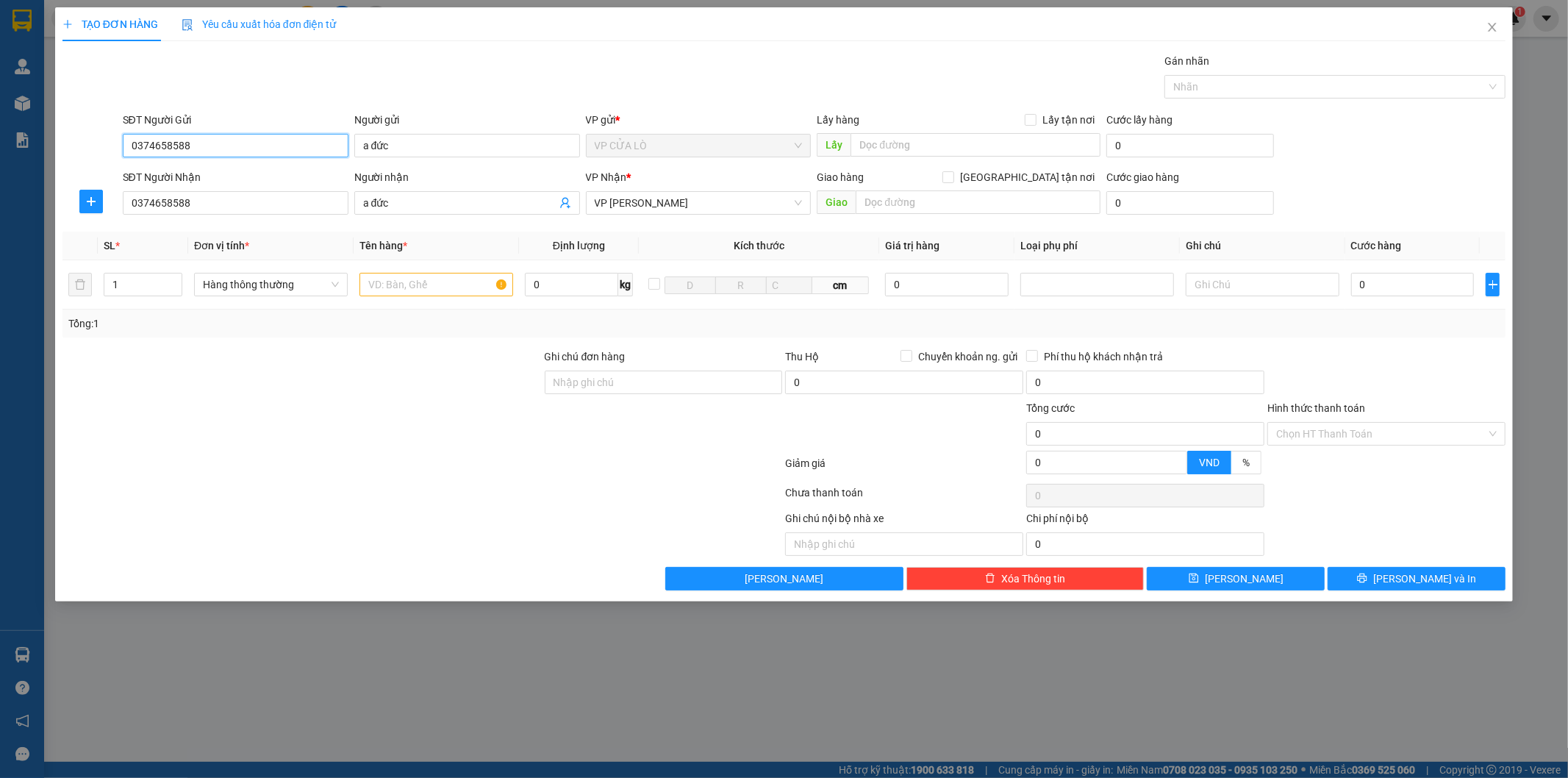
click at [215, 140] on input "0374658588" at bounding box center [235, 146] width 225 height 24
type input "0"
click at [431, 146] on input "a đức" at bounding box center [467, 146] width 225 height 24
type input "a"
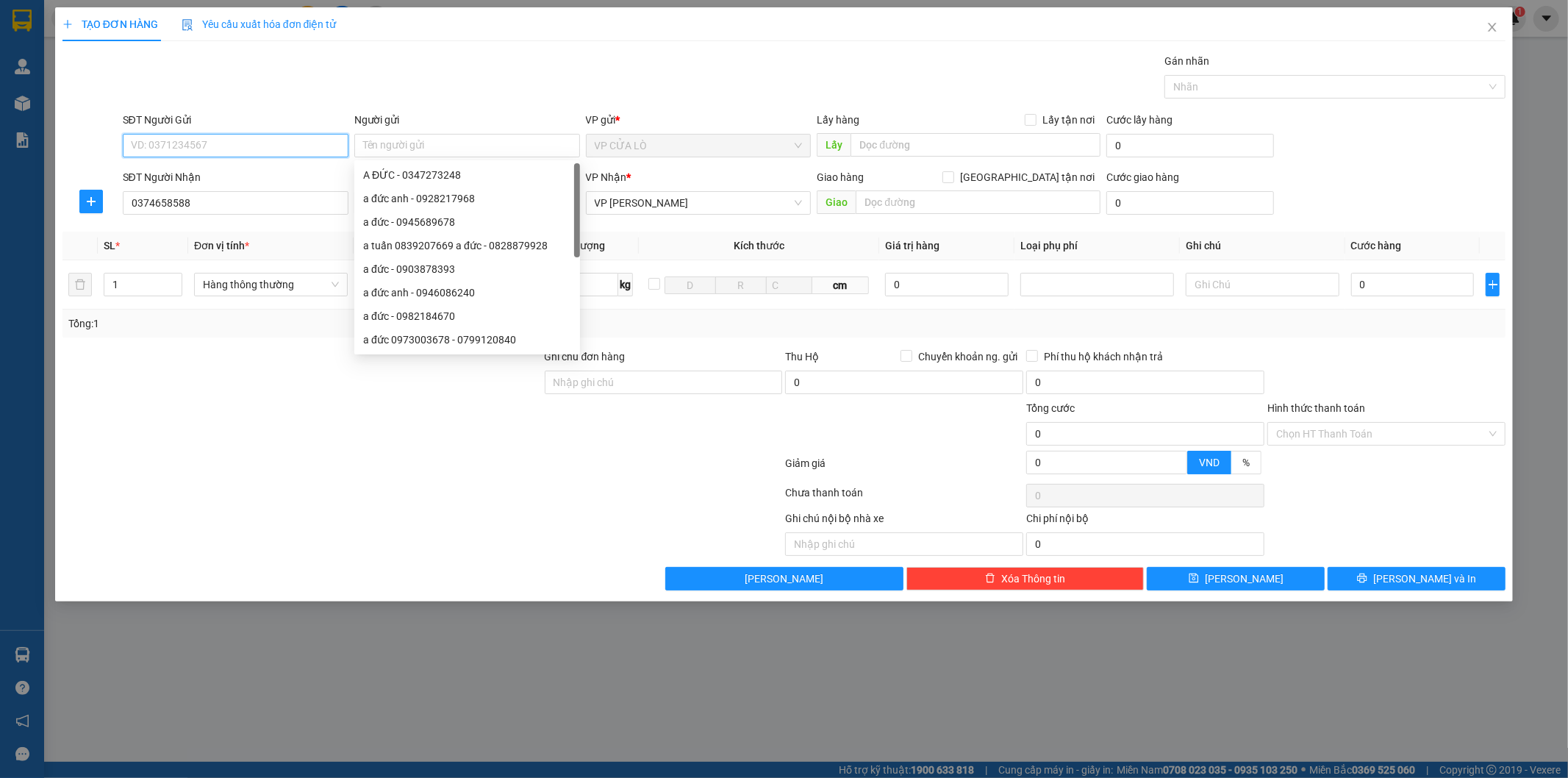
click at [163, 142] on input "SĐT Người Gửi" at bounding box center [235, 146] width 225 height 24
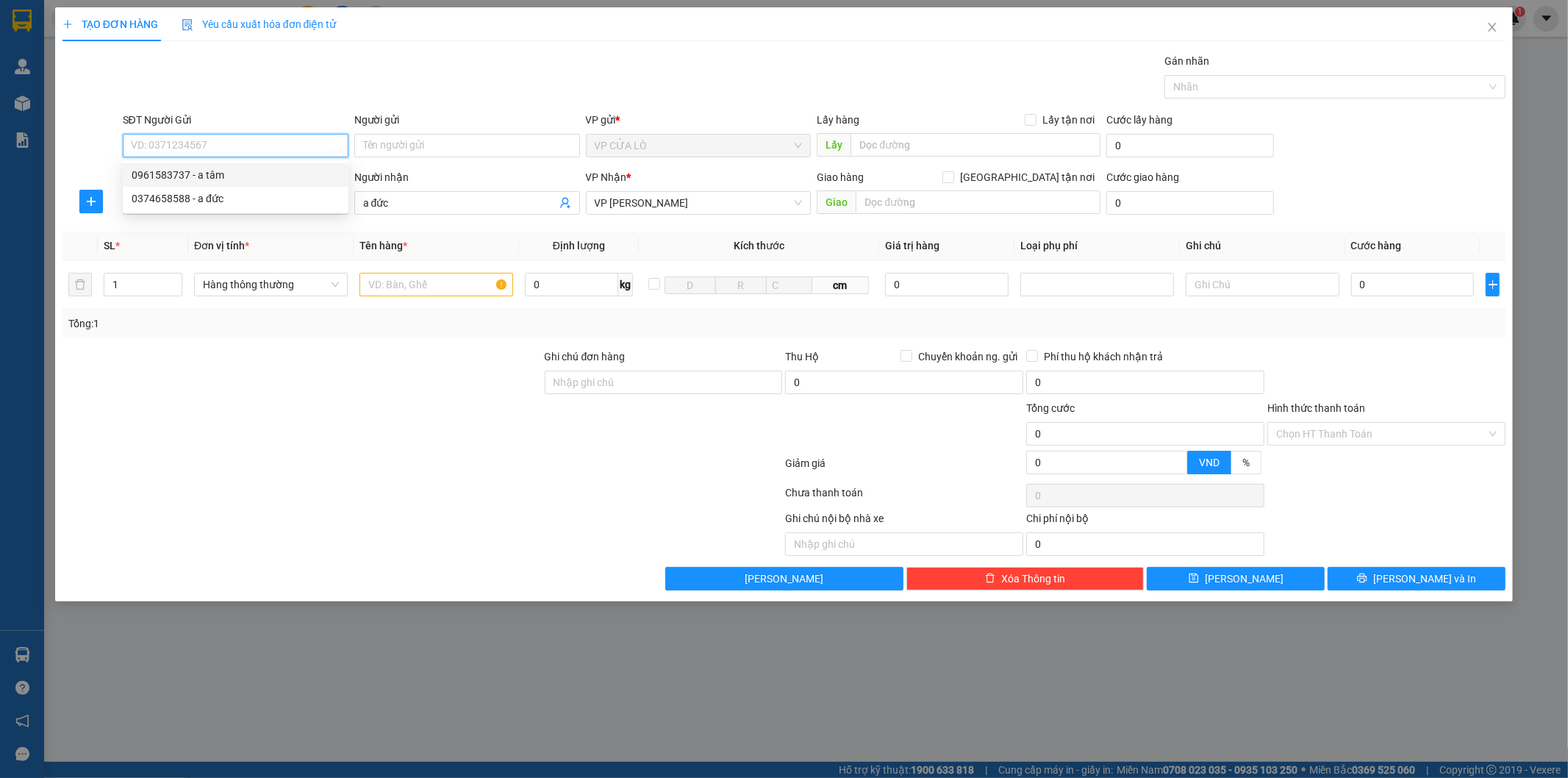
click at [182, 175] on div "0961583737 - a tâm" at bounding box center [235, 175] width 208 height 16
type input "0961583737"
type input "a tâm"
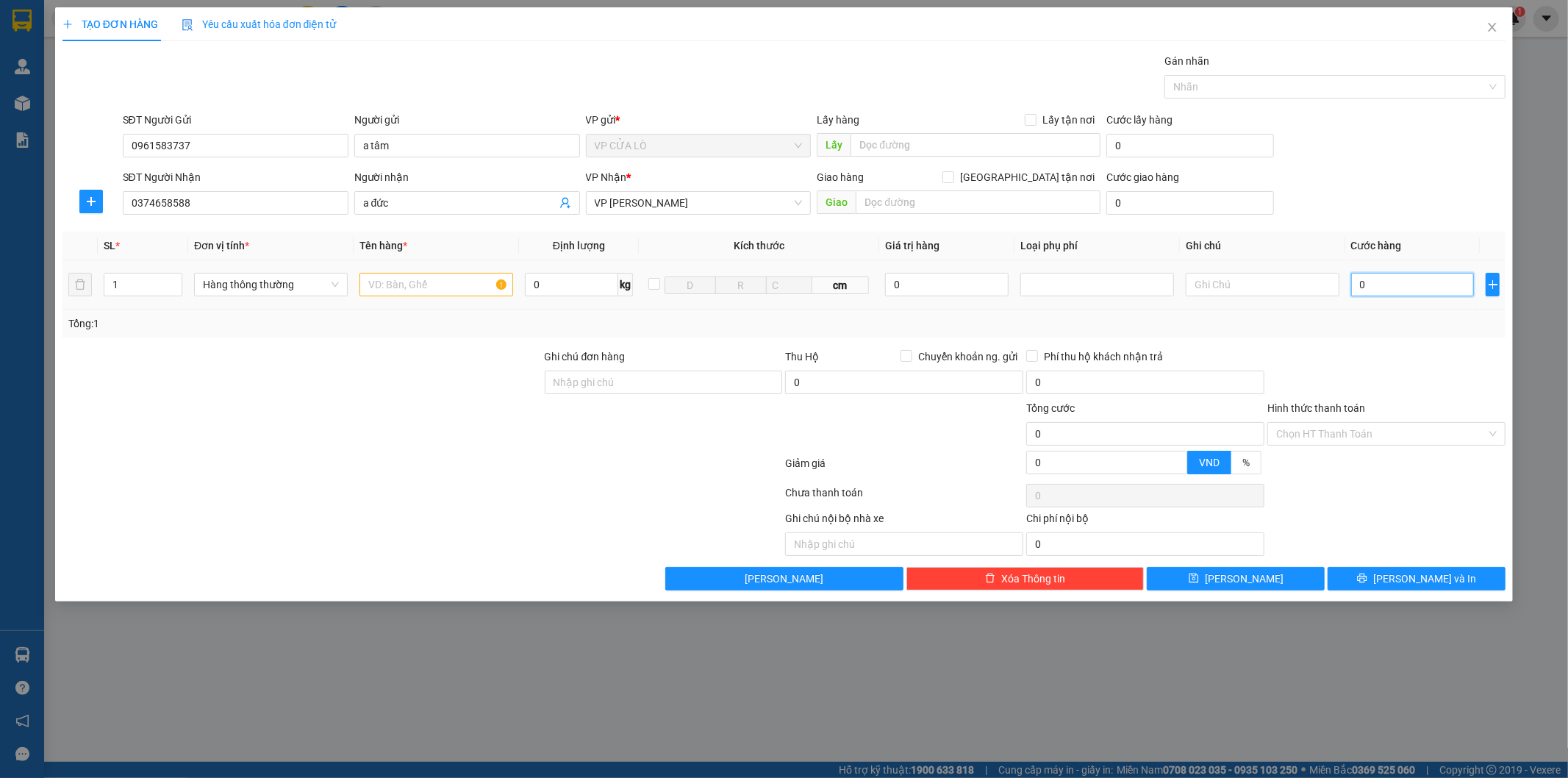
click at [1395, 283] on input "0" at bounding box center [1412, 284] width 123 height 24
type input "03"
type input "3"
type input "030"
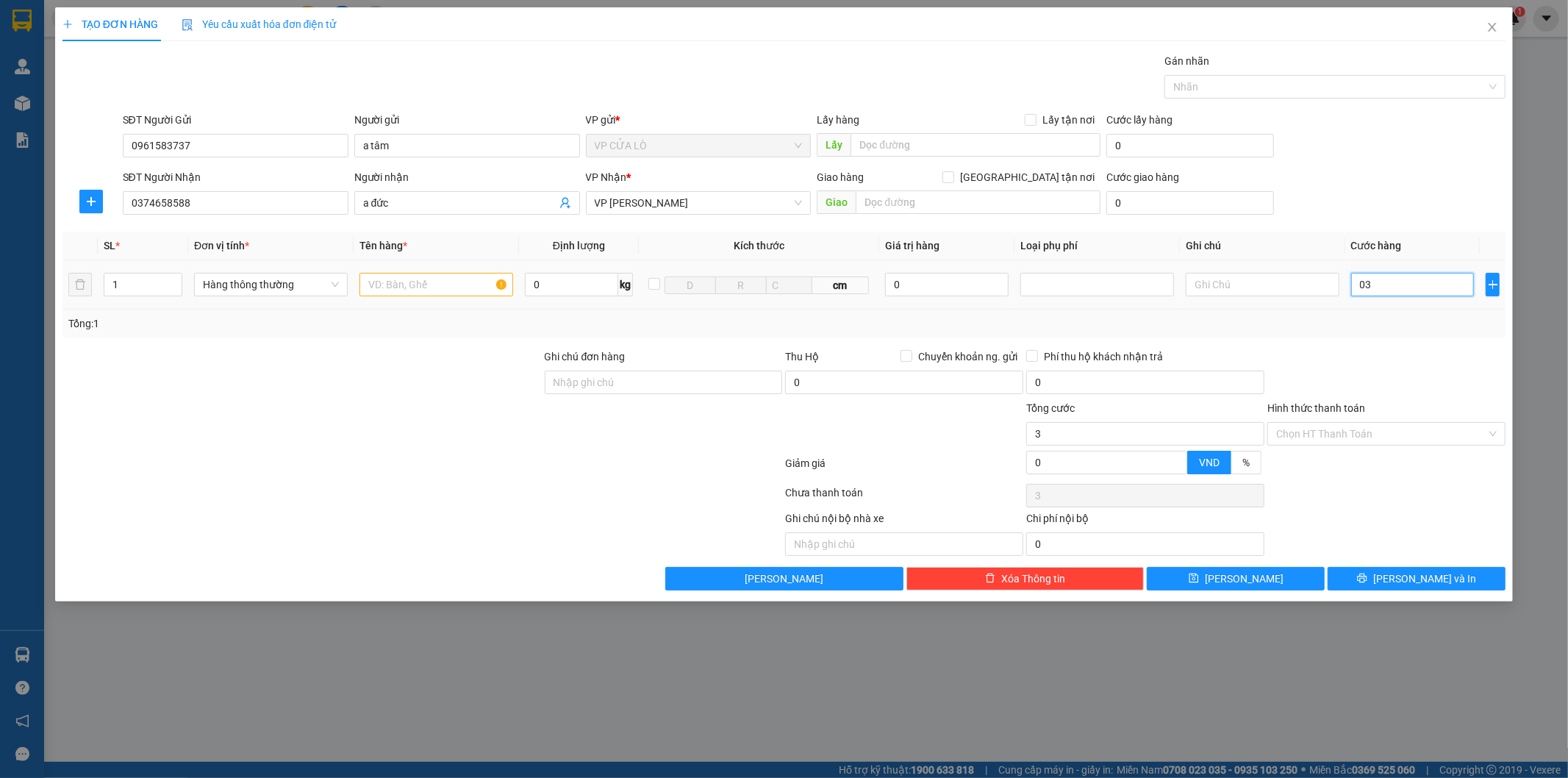
type input "30"
type input "0.300"
type input "300"
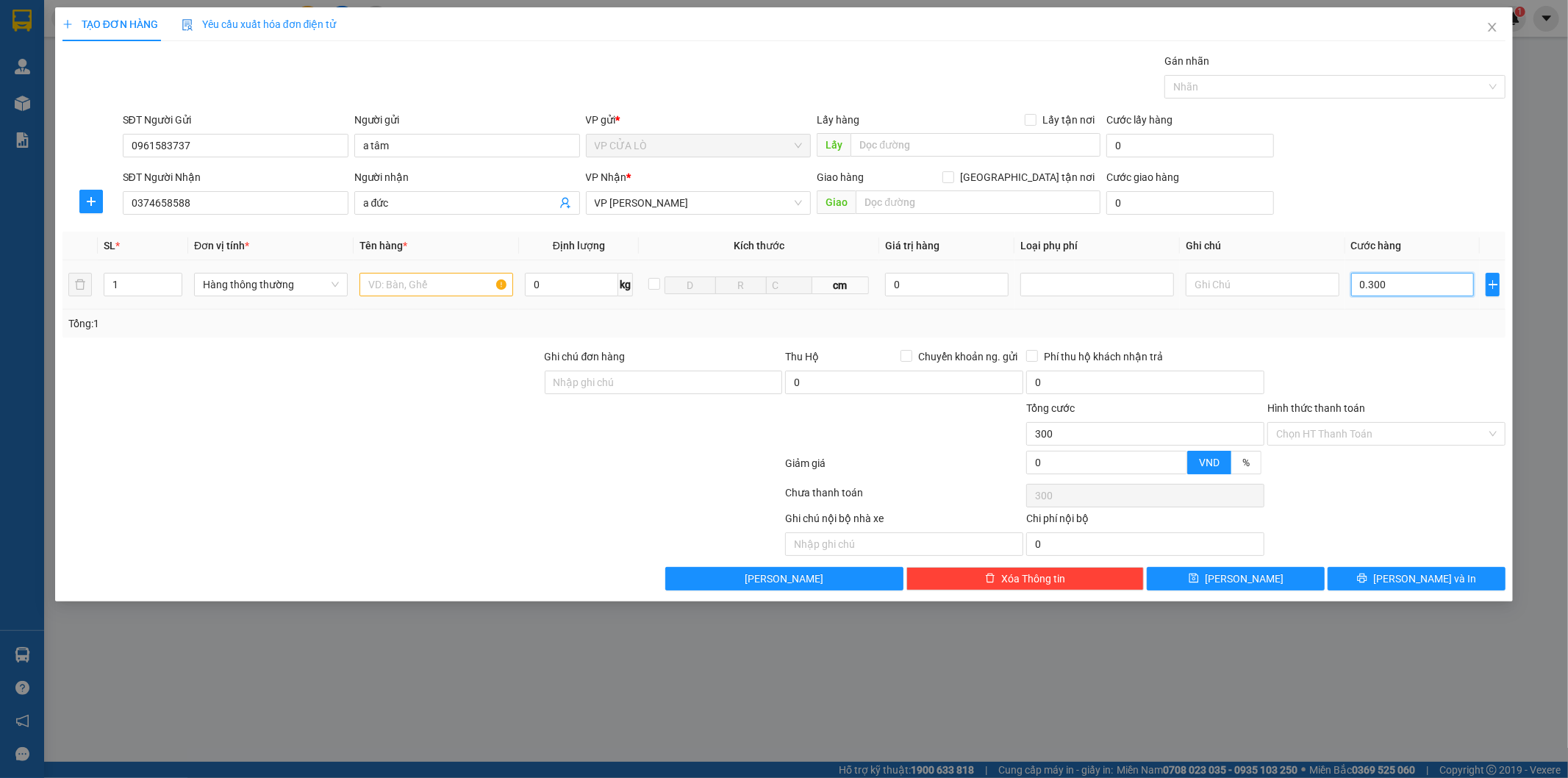
type input "03.000"
type input "3.000"
type input "030.000"
type input "30.000"
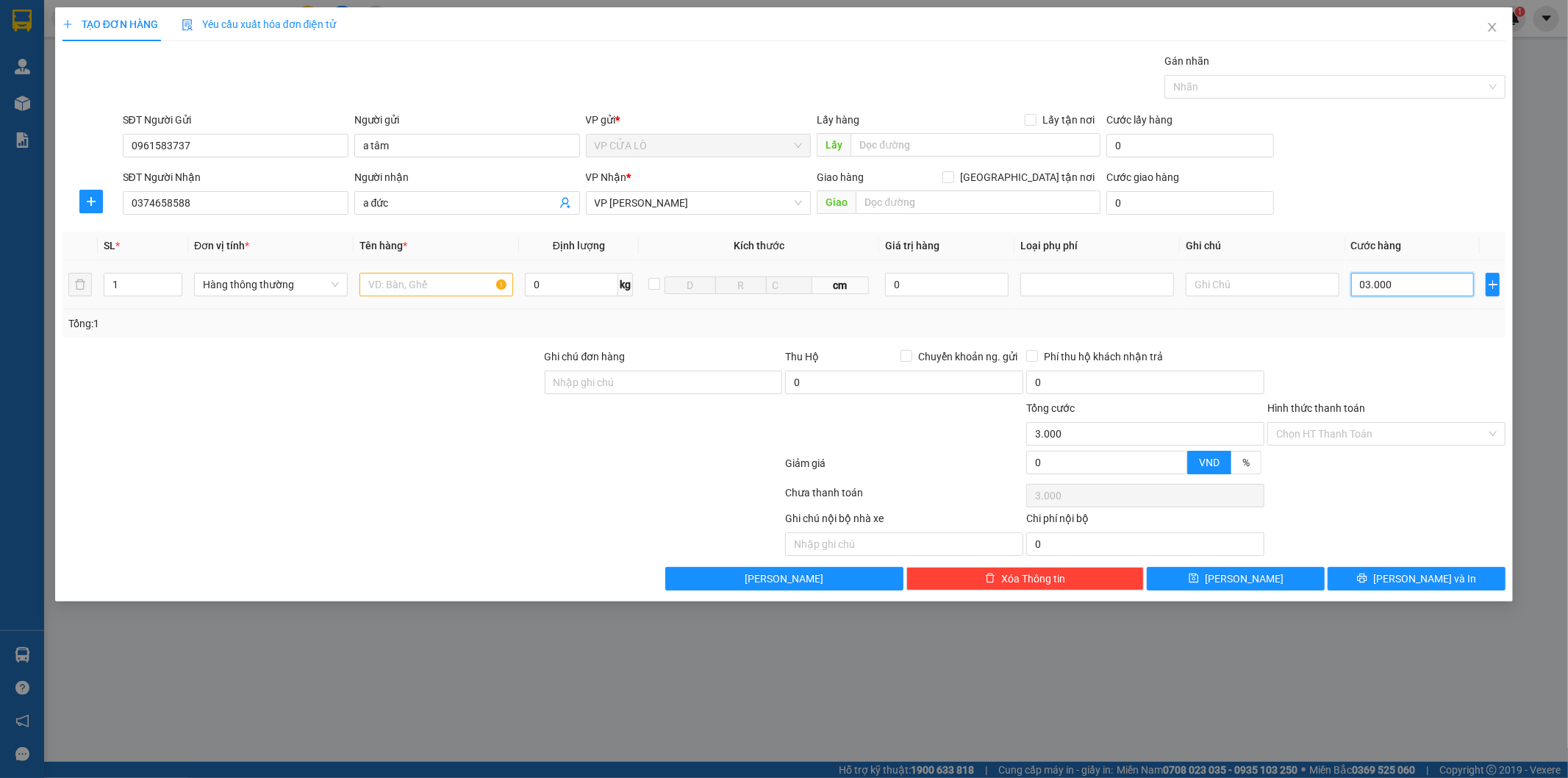
type input "30.000"
click at [402, 287] on input "text" at bounding box center [437, 284] width 154 height 24
type input "phụ kiện"
click at [1440, 581] on span "[PERSON_NAME] và In" at bounding box center [1425, 579] width 103 height 16
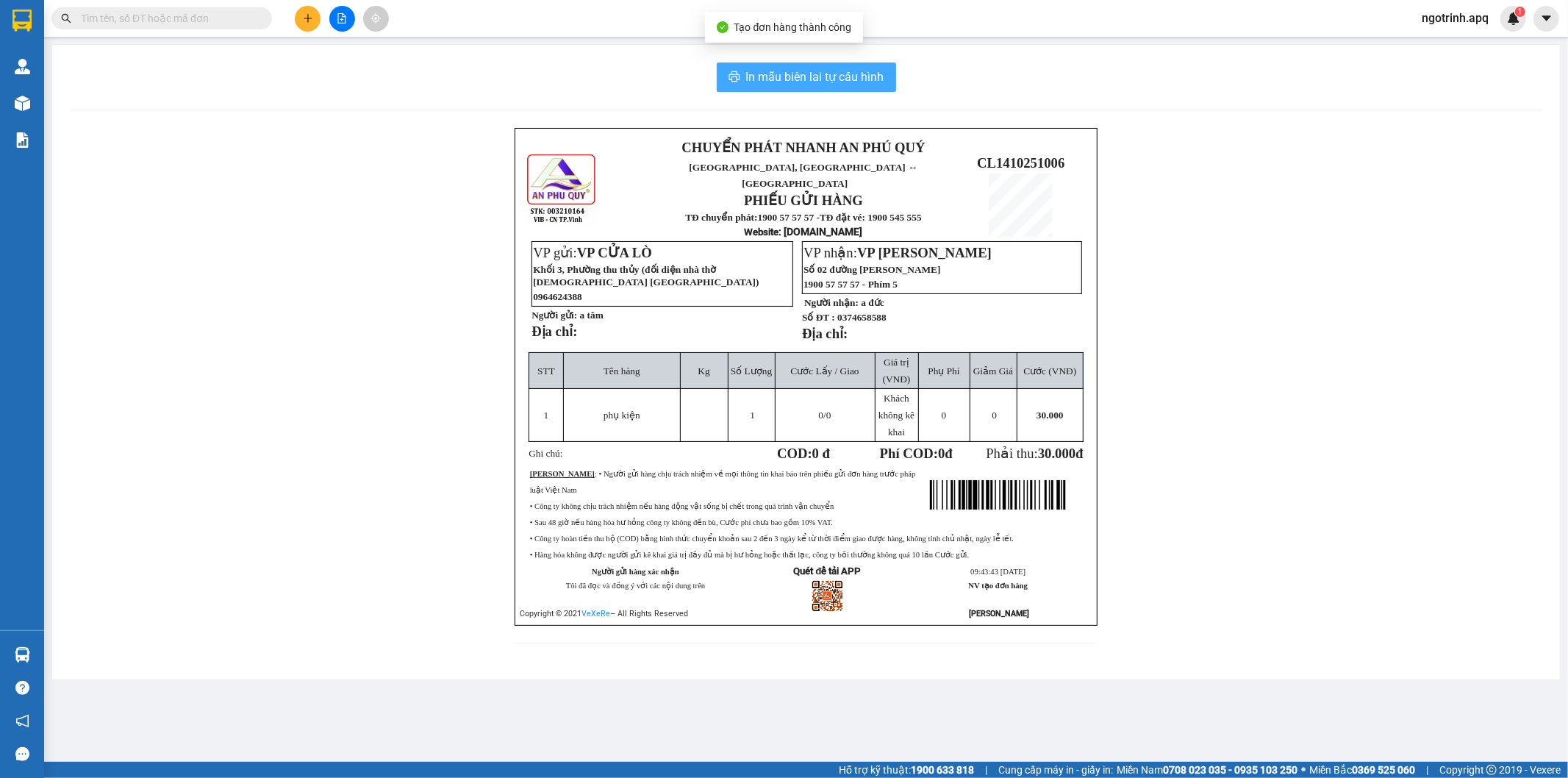
click at [841, 75] on span "In mẫu biên lai tự cấu hình" at bounding box center [815, 77] width 138 height 19
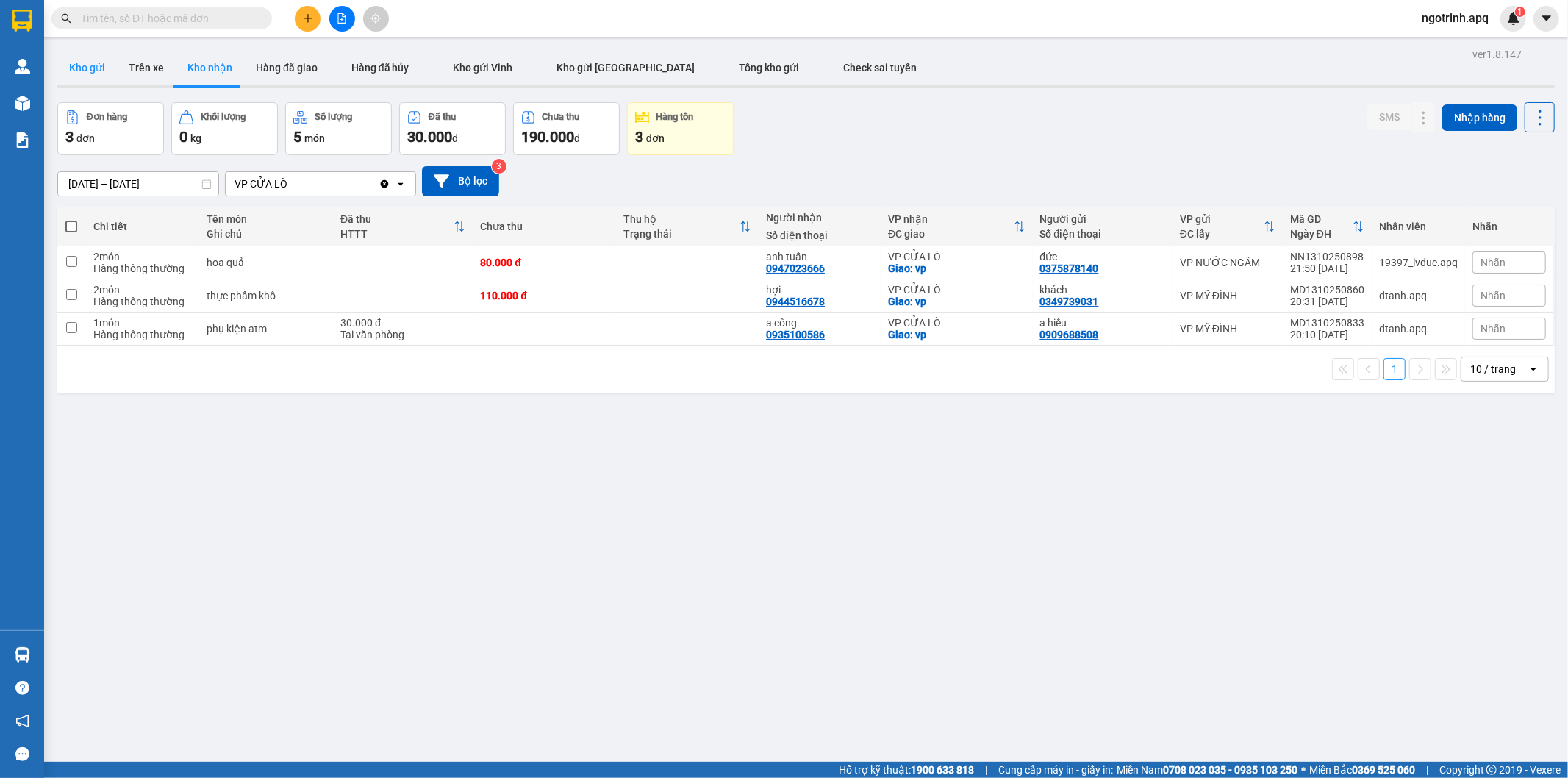
click at [79, 69] on button "Kho gửi" at bounding box center [87, 67] width 60 height 35
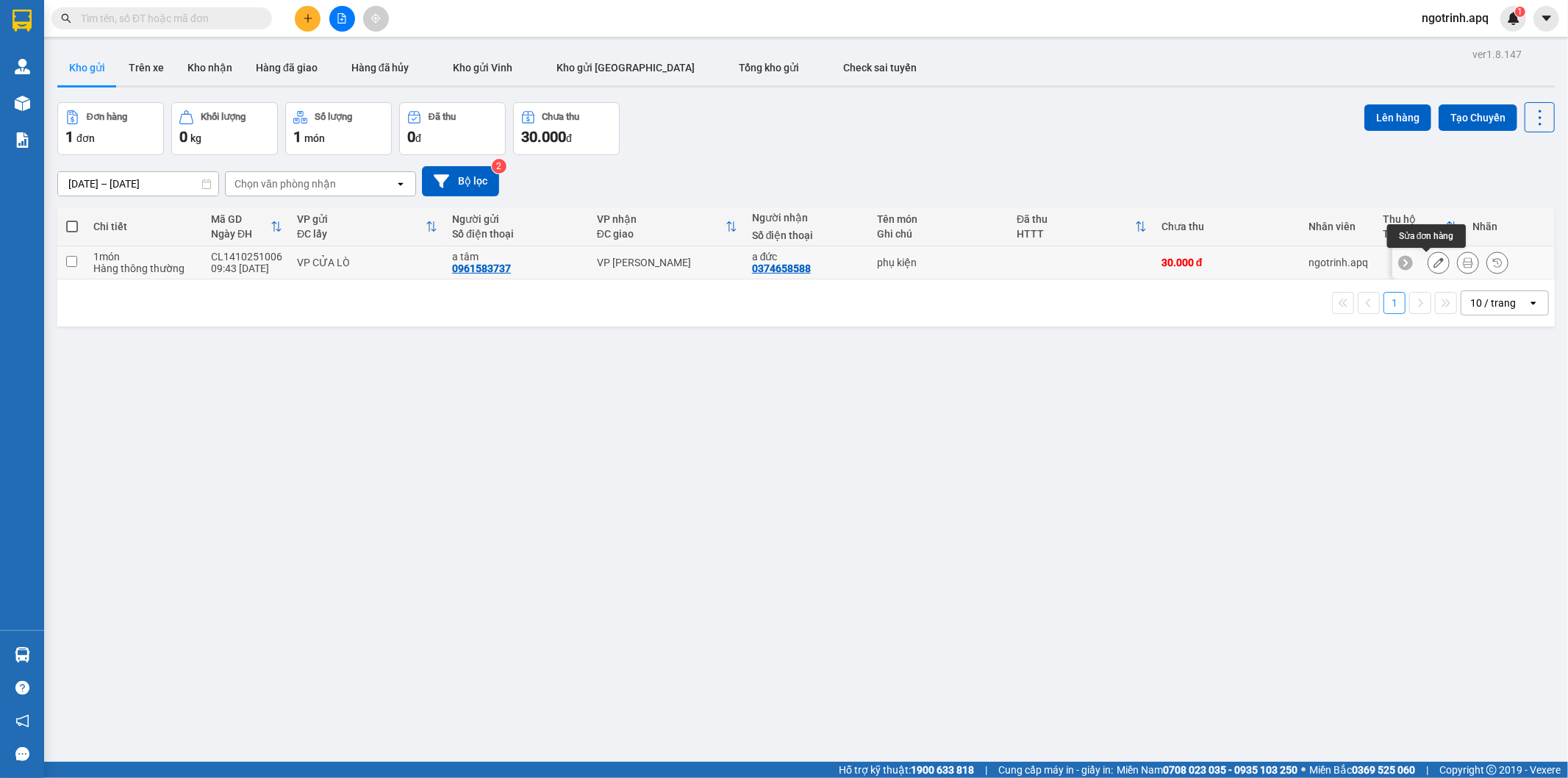
click at [1433, 260] on icon at bounding box center [1438, 263] width 10 height 10
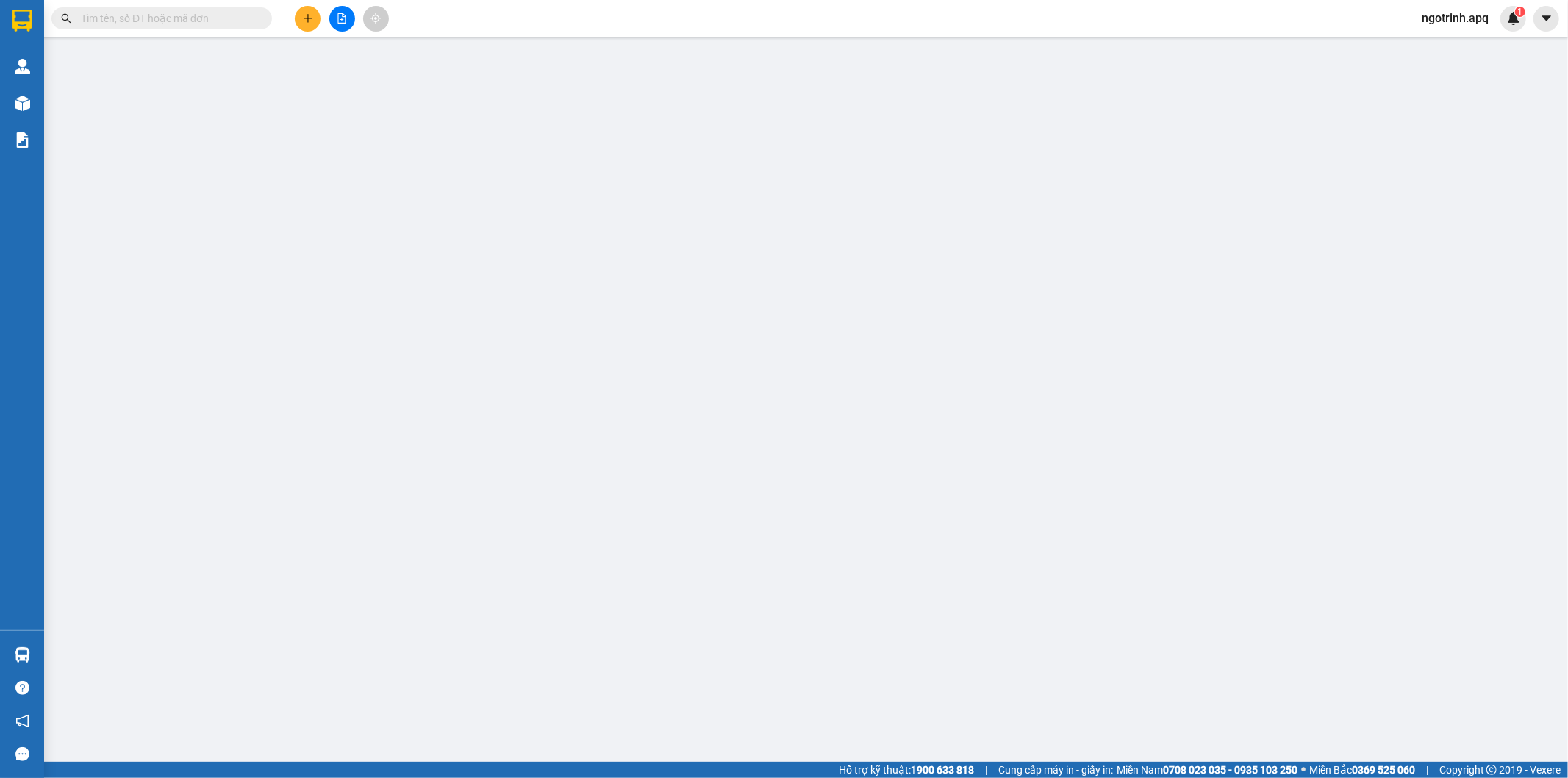
type input "0961583737"
type input "a tâm"
type input "0374658588"
type input "a đức"
type input "0"
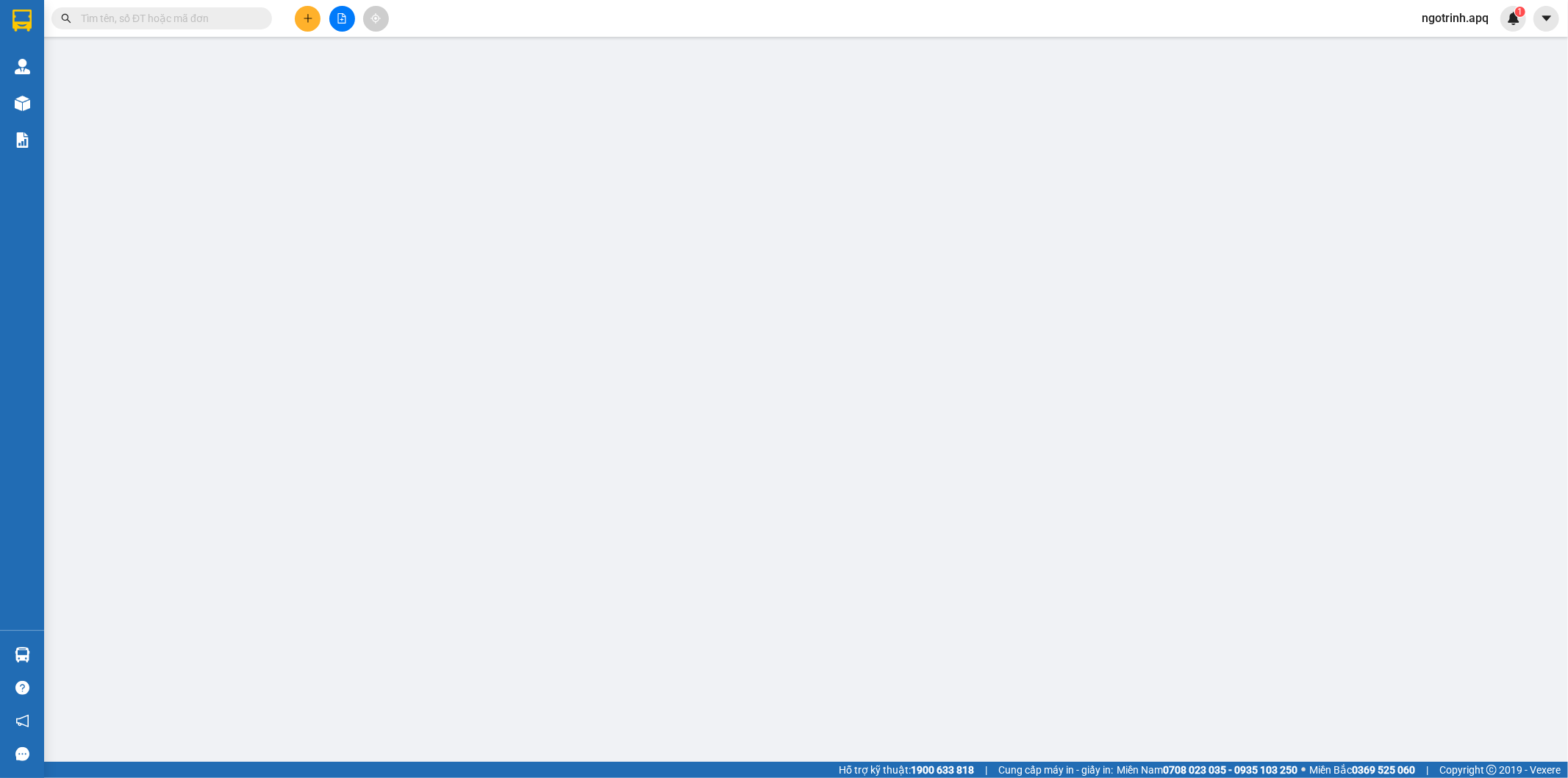
type input "30.000"
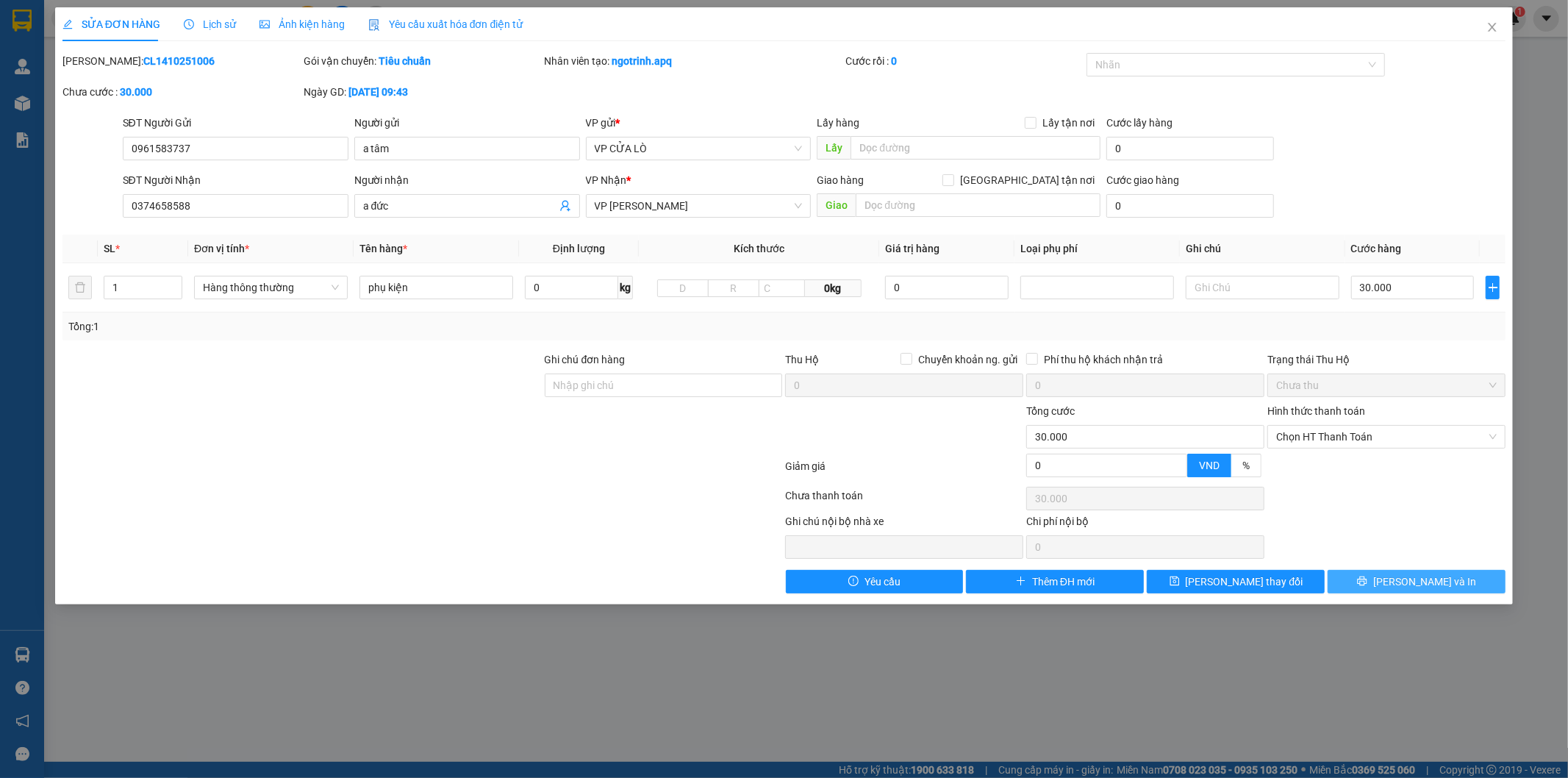
click at [1384, 584] on button "[PERSON_NAME] và In" at bounding box center [1416, 582] width 178 height 24
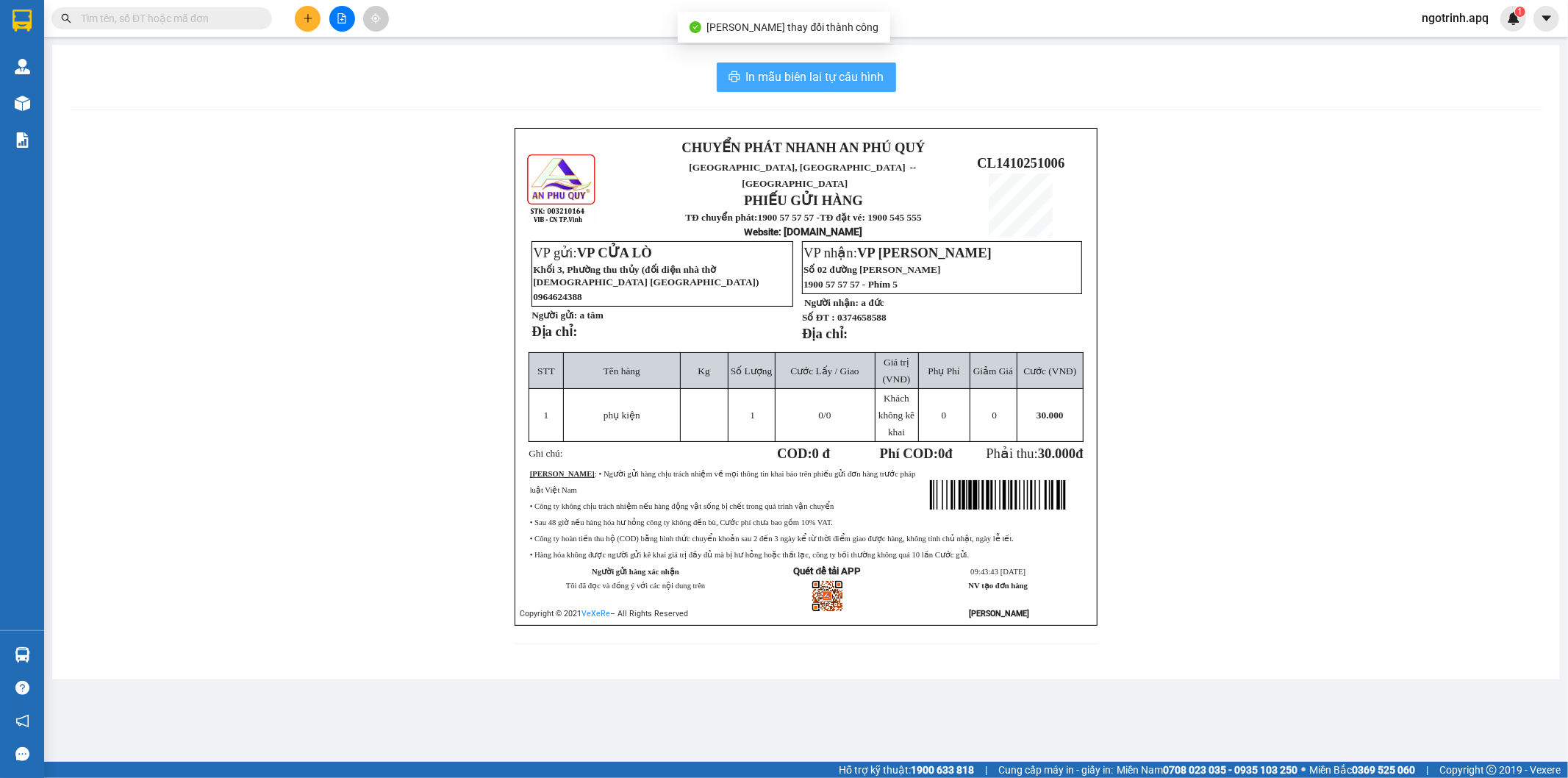
click at [772, 69] on span "In mẫu biên lai tự cấu hình" at bounding box center [815, 77] width 138 height 19
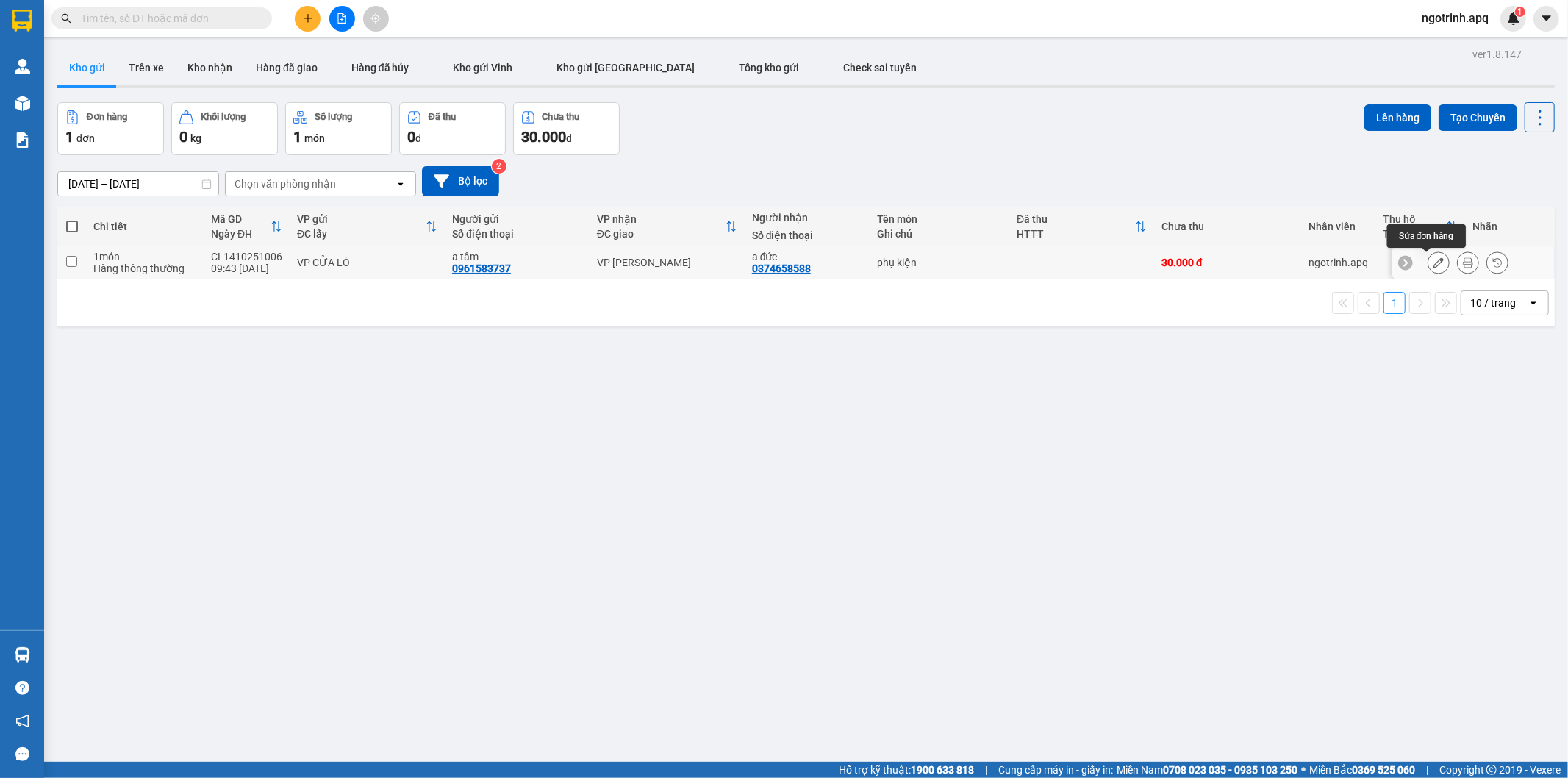
click at [1433, 262] on icon at bounding box center [1438, 263] width 10 height 10
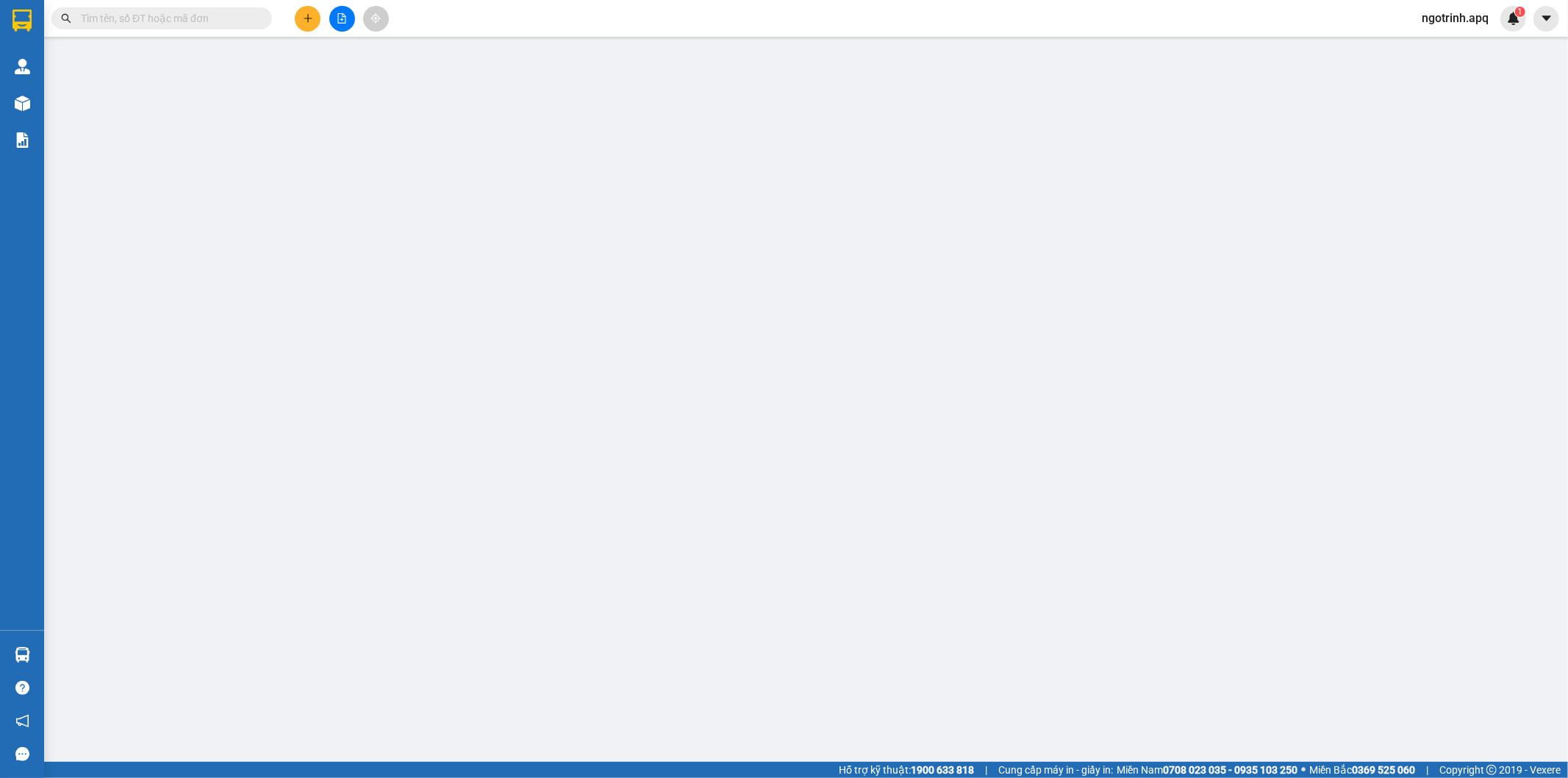
type input "0961583737"
type input "a tâm"
type input "0374658588"
type input "a đức"
type input "0"
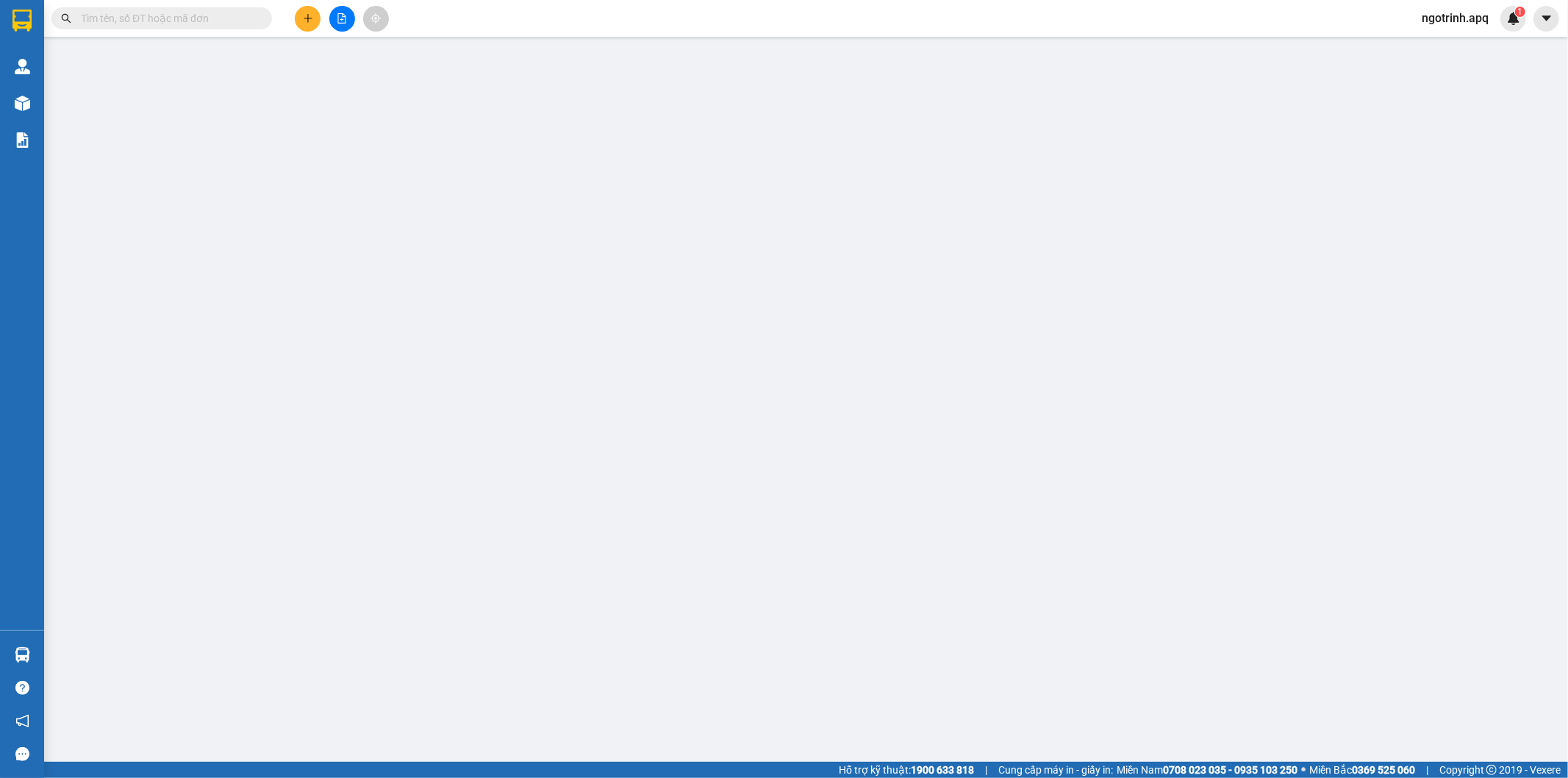
type input "30.000"
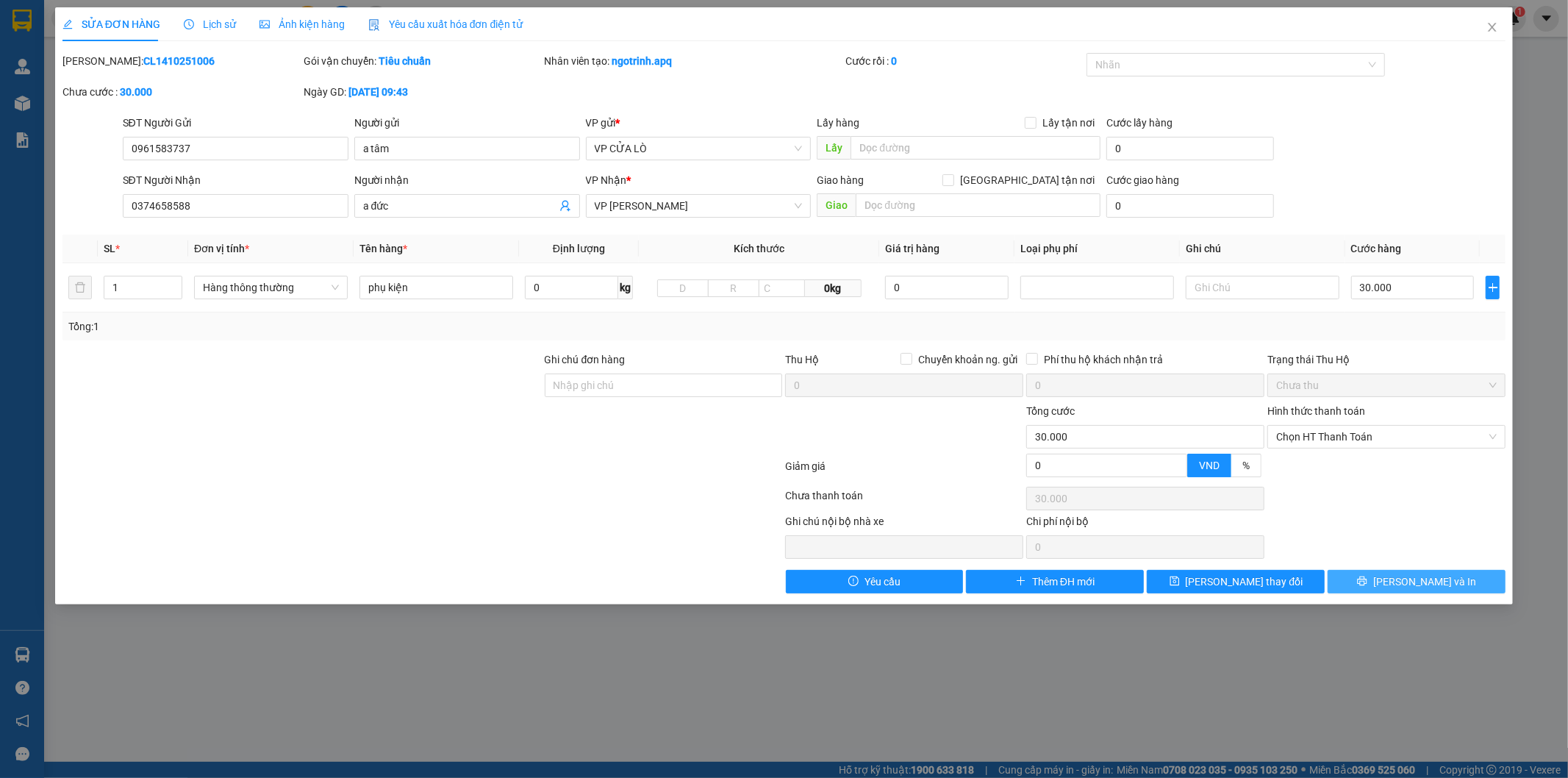
click at [1381, 582] on button "[PERSON_NAME] và In" at bounding box center [1416, 582] width 178 height 24
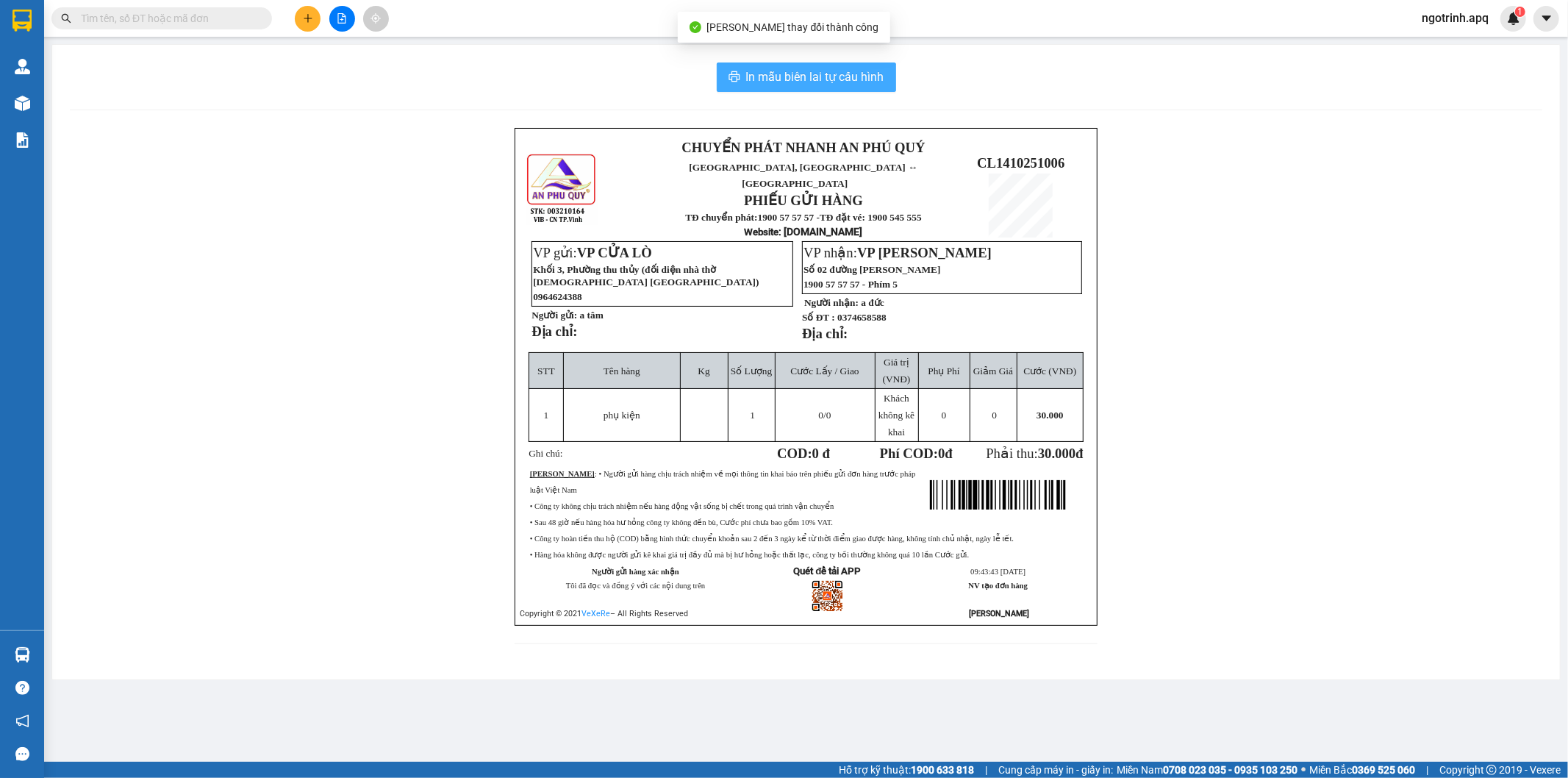
click at [744, 74] on button "In mẫu biên lai tự cấu hình" at bounding box center [806, 77] width 179 height 29
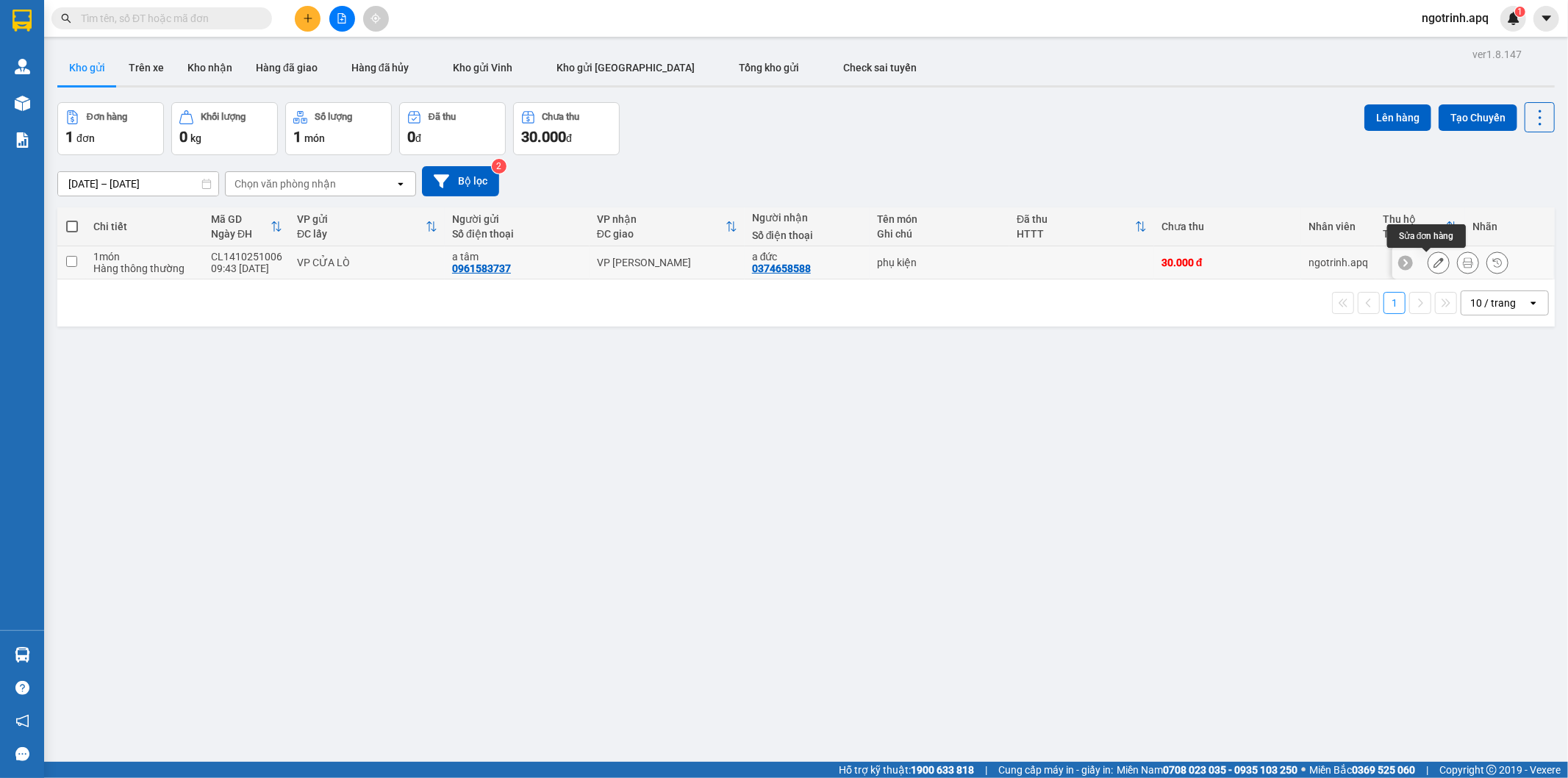
click at [1433, 263] on icon at bounding box center [1438, 263] width 10 height 10
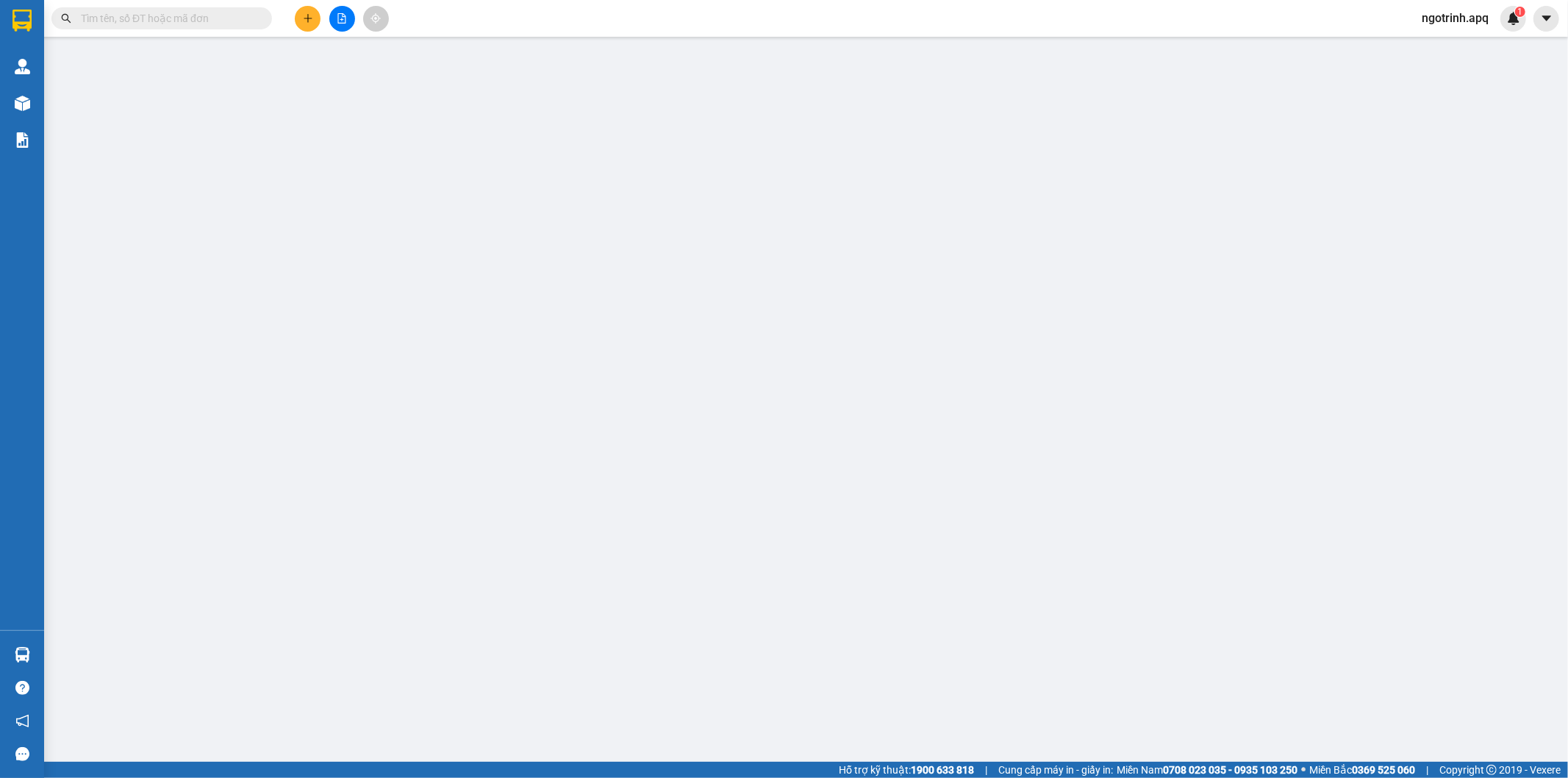
type input "0961583737"
type input "a tâm"
type input "0374658588"
type input "a đức"
type input "0"
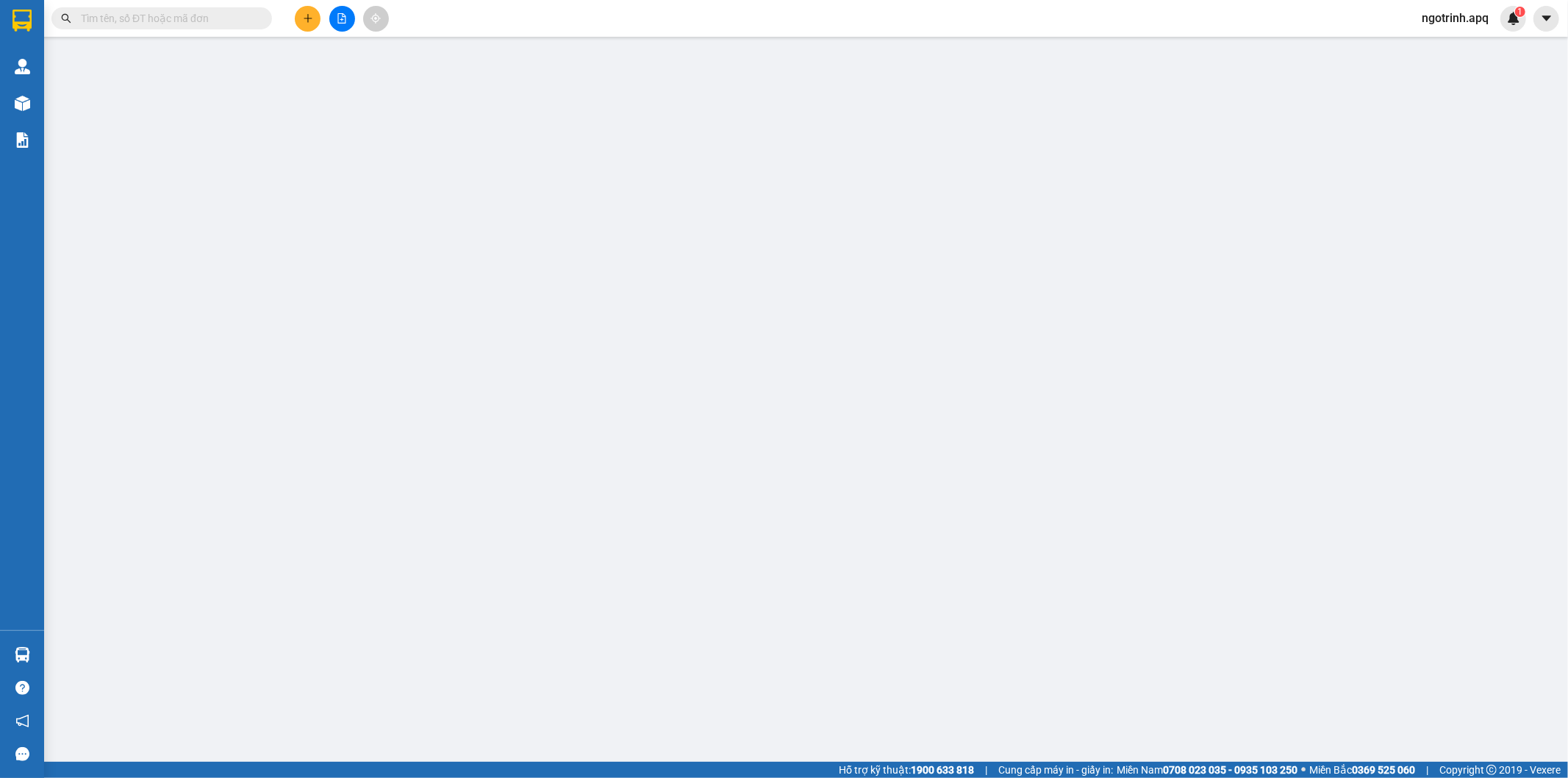
type input "30.000"
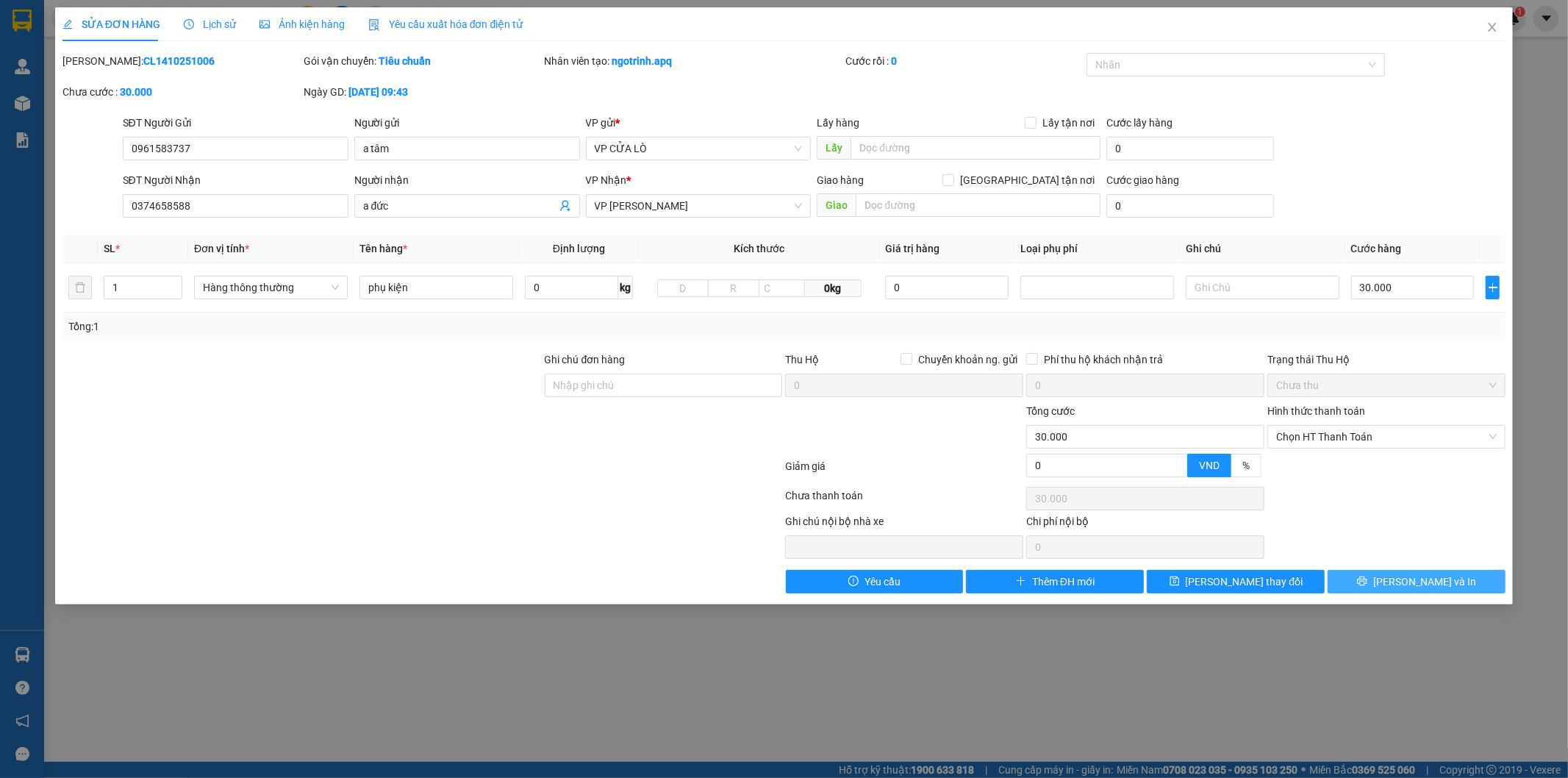
click at [1332, 575] on button "[PERSON_NAME] và In" at bounding box center [1416, 582] width 178 height 24
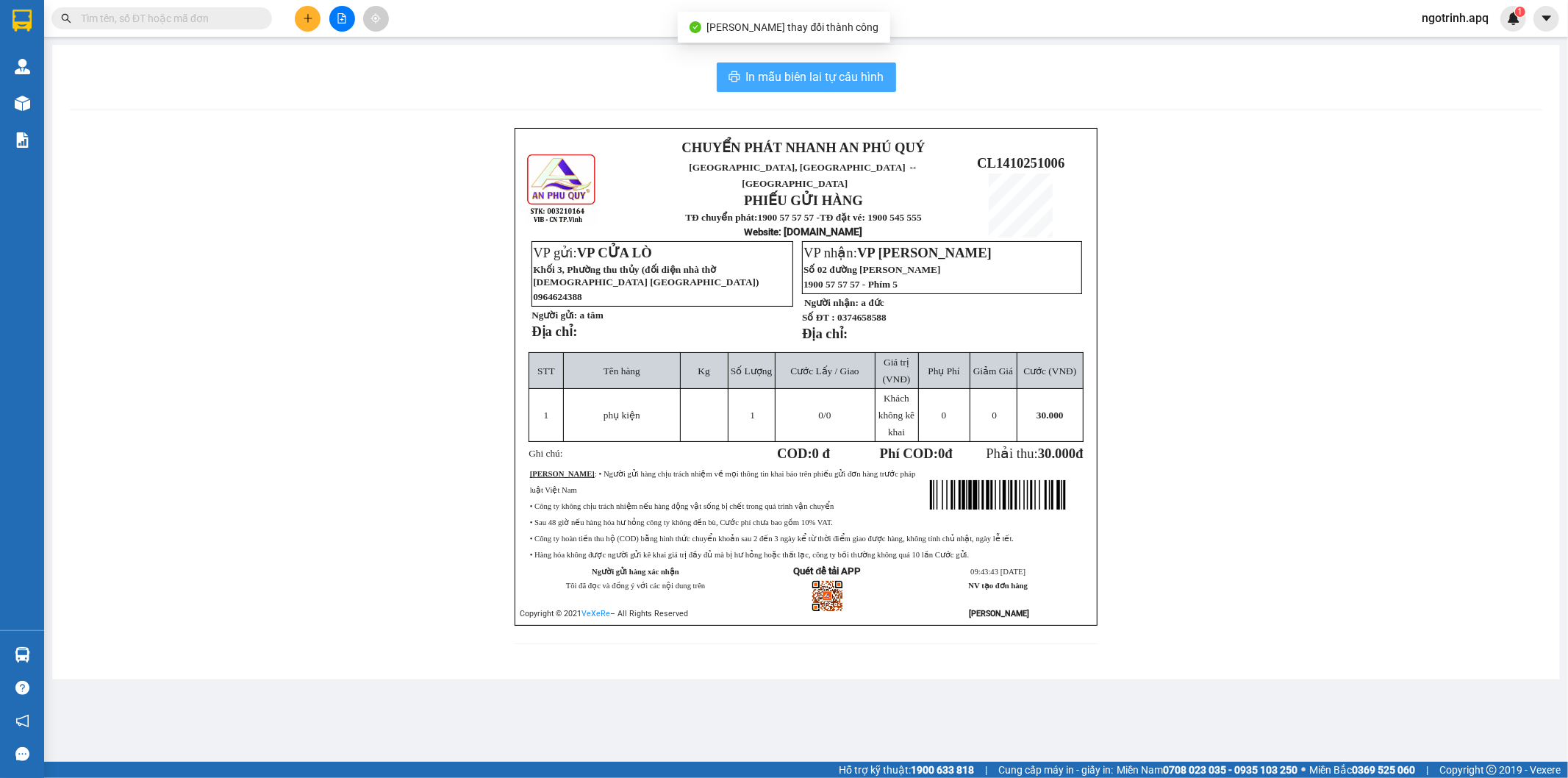
click at [744, 73] on button "In mẫu biên lai tự cấu hình" at bounding box center [806, 77] width 179 height 29
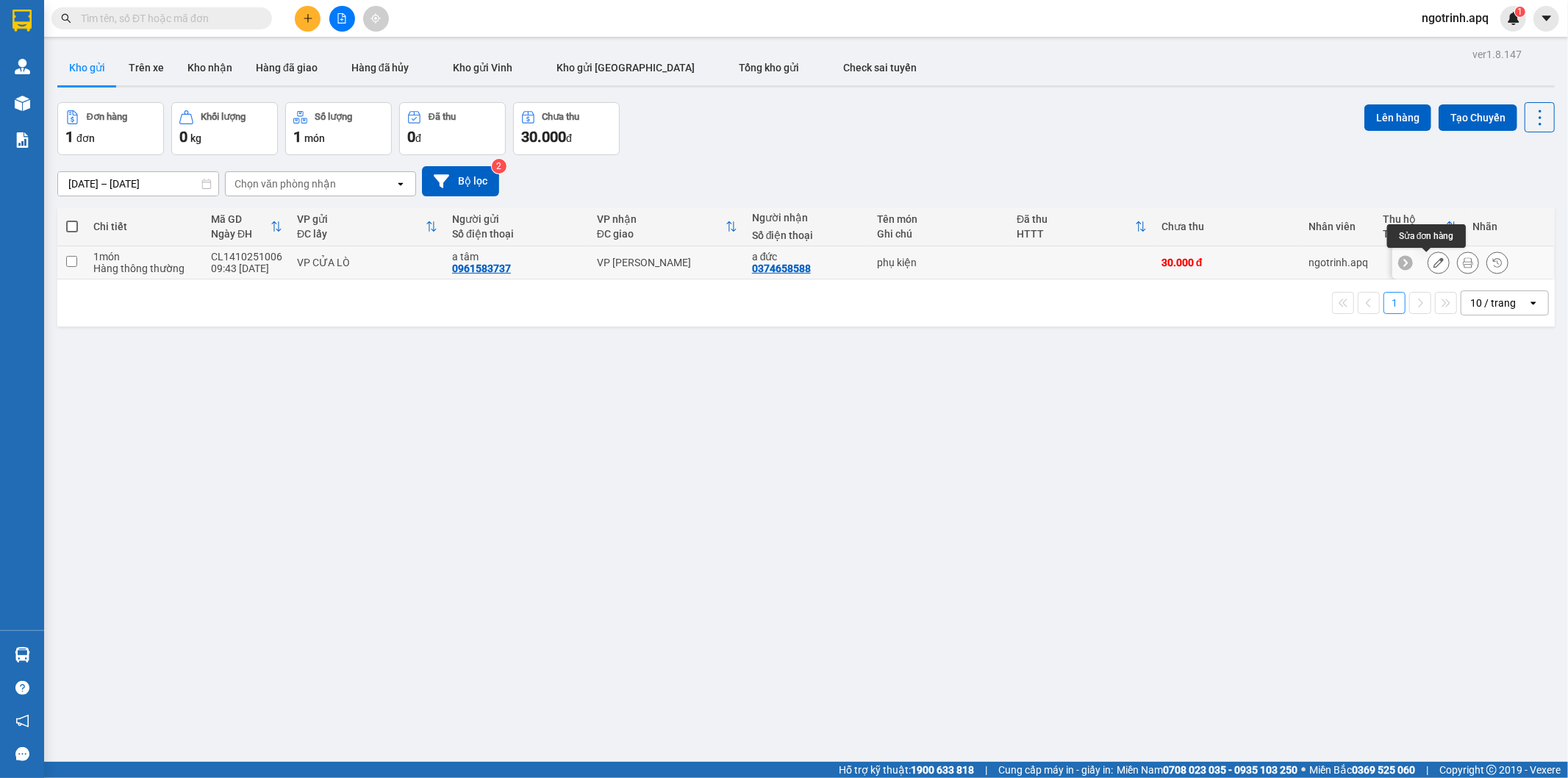
click at [1433, 261] on icon at bounding box center [1438, 263] width 10 height 10
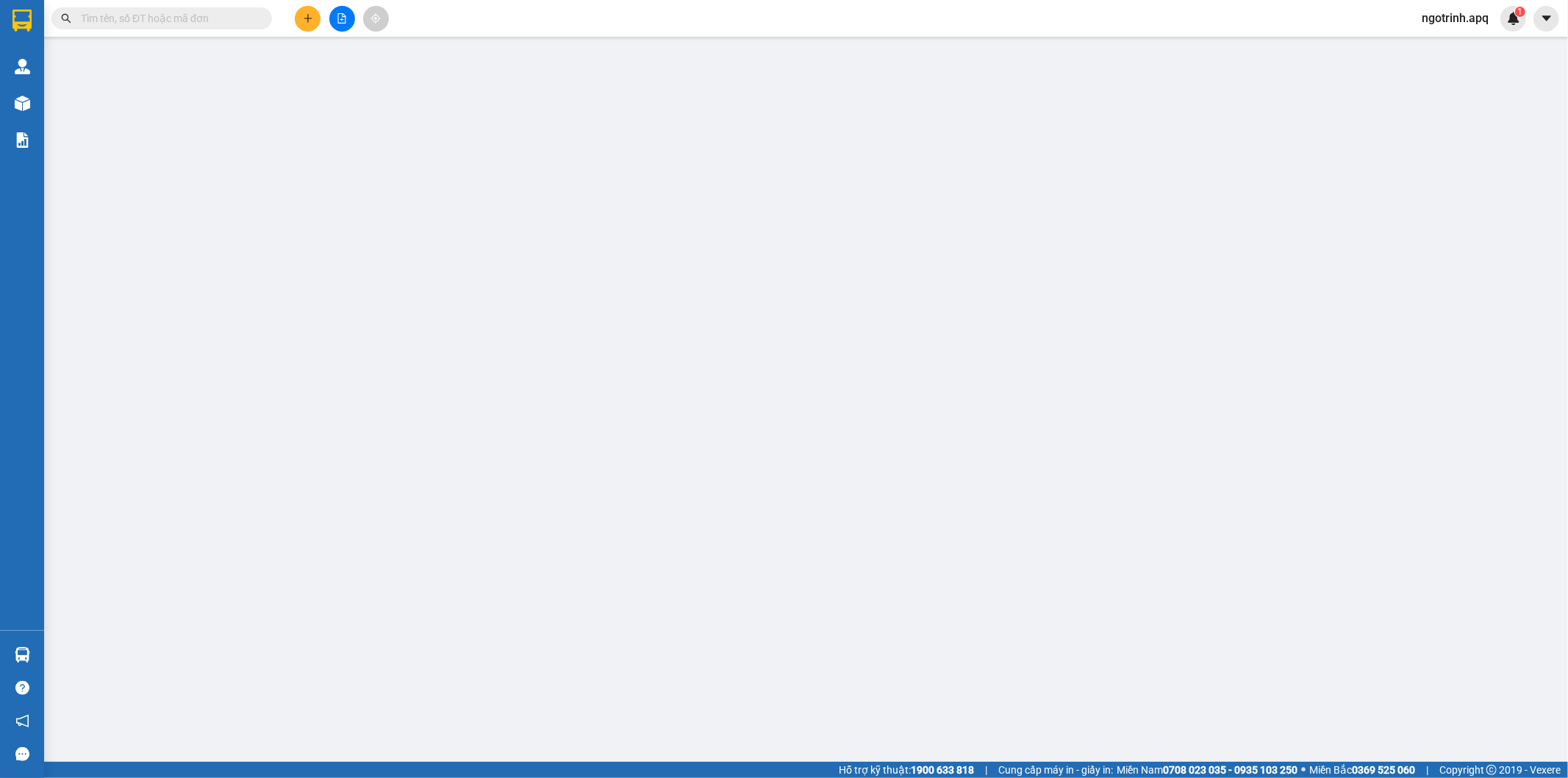
type input "0961583737"
type input "a tâm"
type input "0374658588"
type input "a đức"
type input "0"
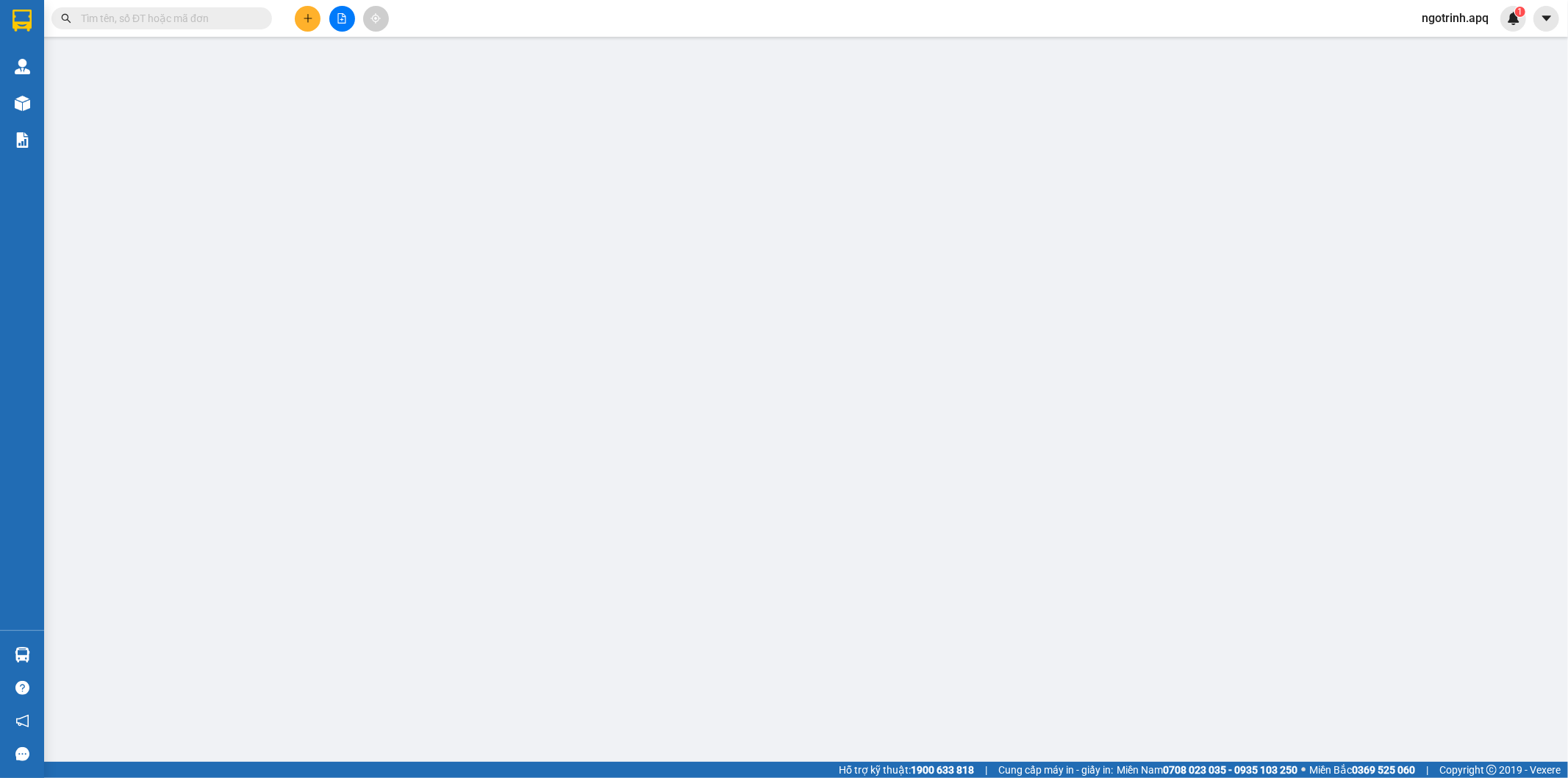
type input "30.000"
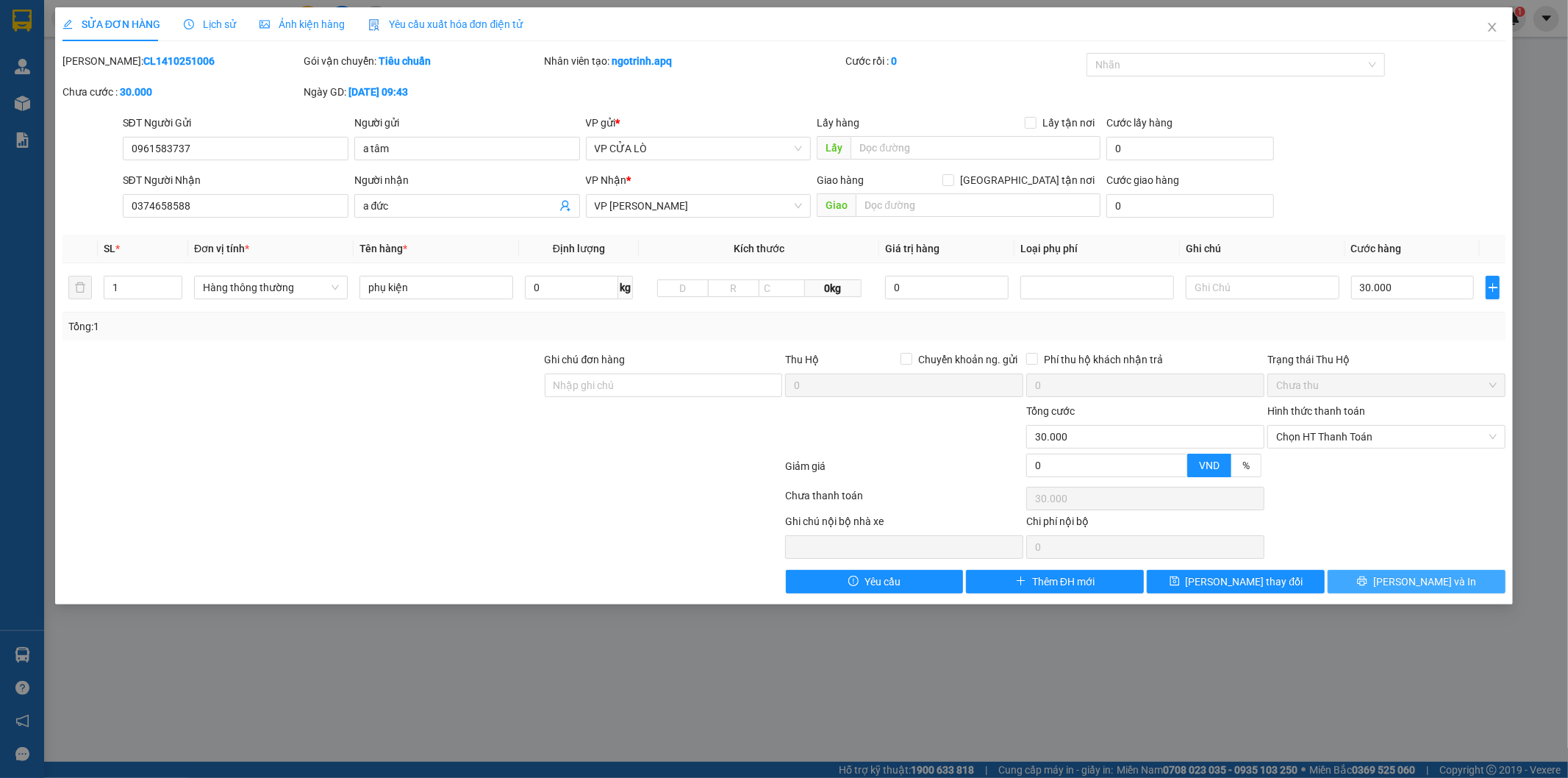
click at [1378, 588] on button "[PERSON_NAME] và In" at bounding box center [1416, 582] width 178 height 24
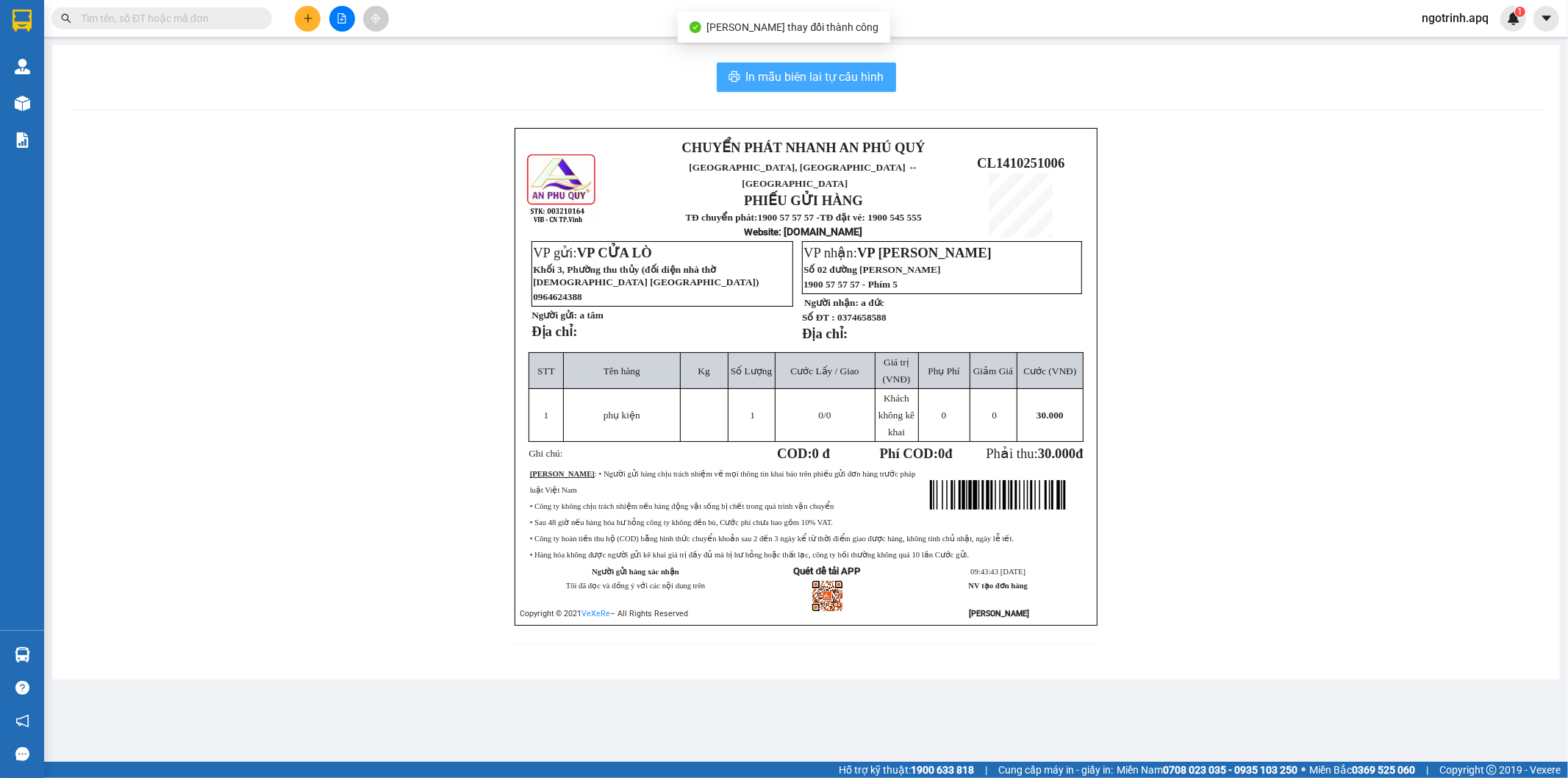
click at [837, 73] on span "In mẫu biên lai tự cấu hình" at bounding box center [815, 77] width 138 height 19
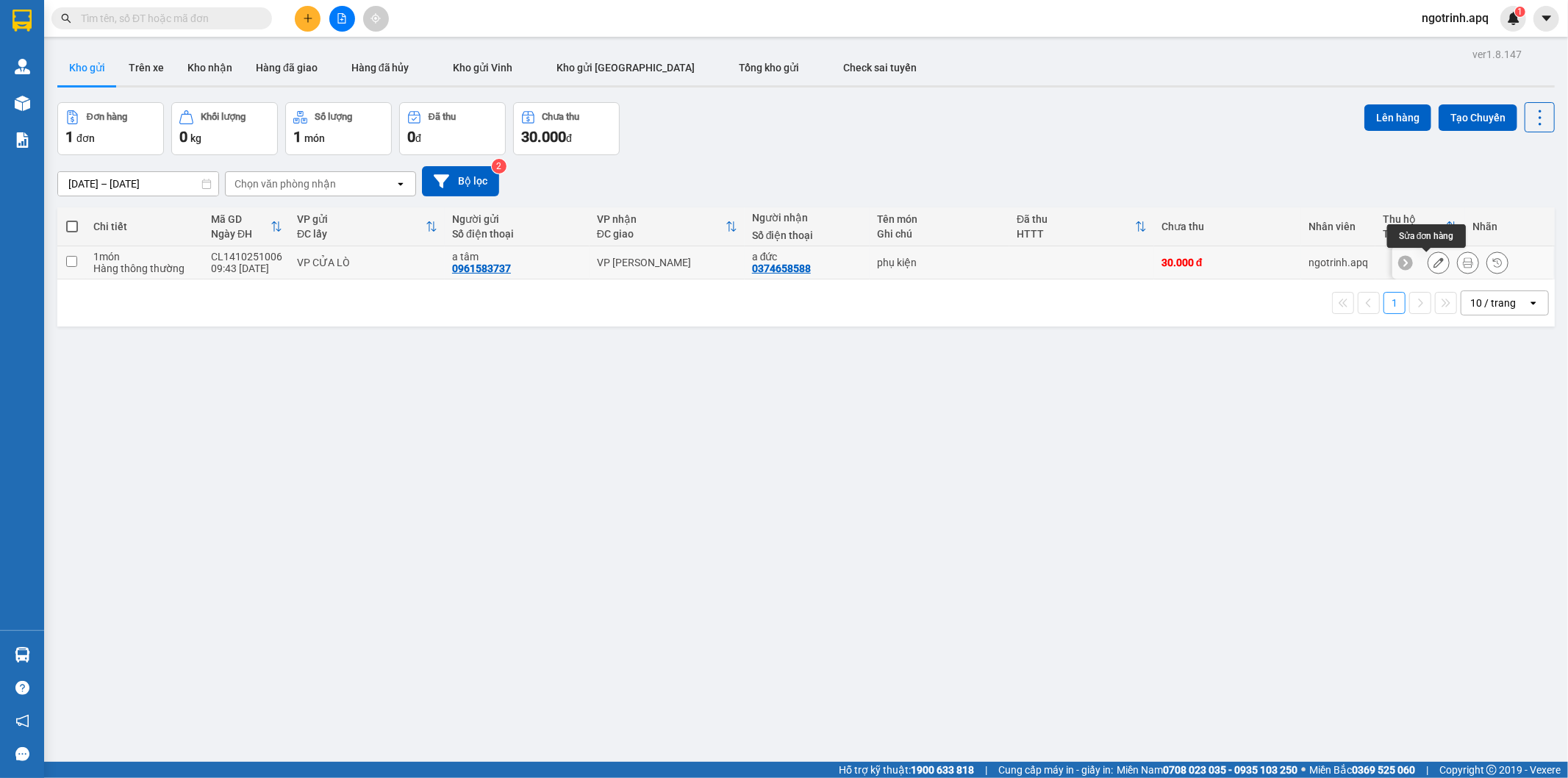
click at [1433, 261] on icon at bounding box center [1438, 263] width 10 height 10
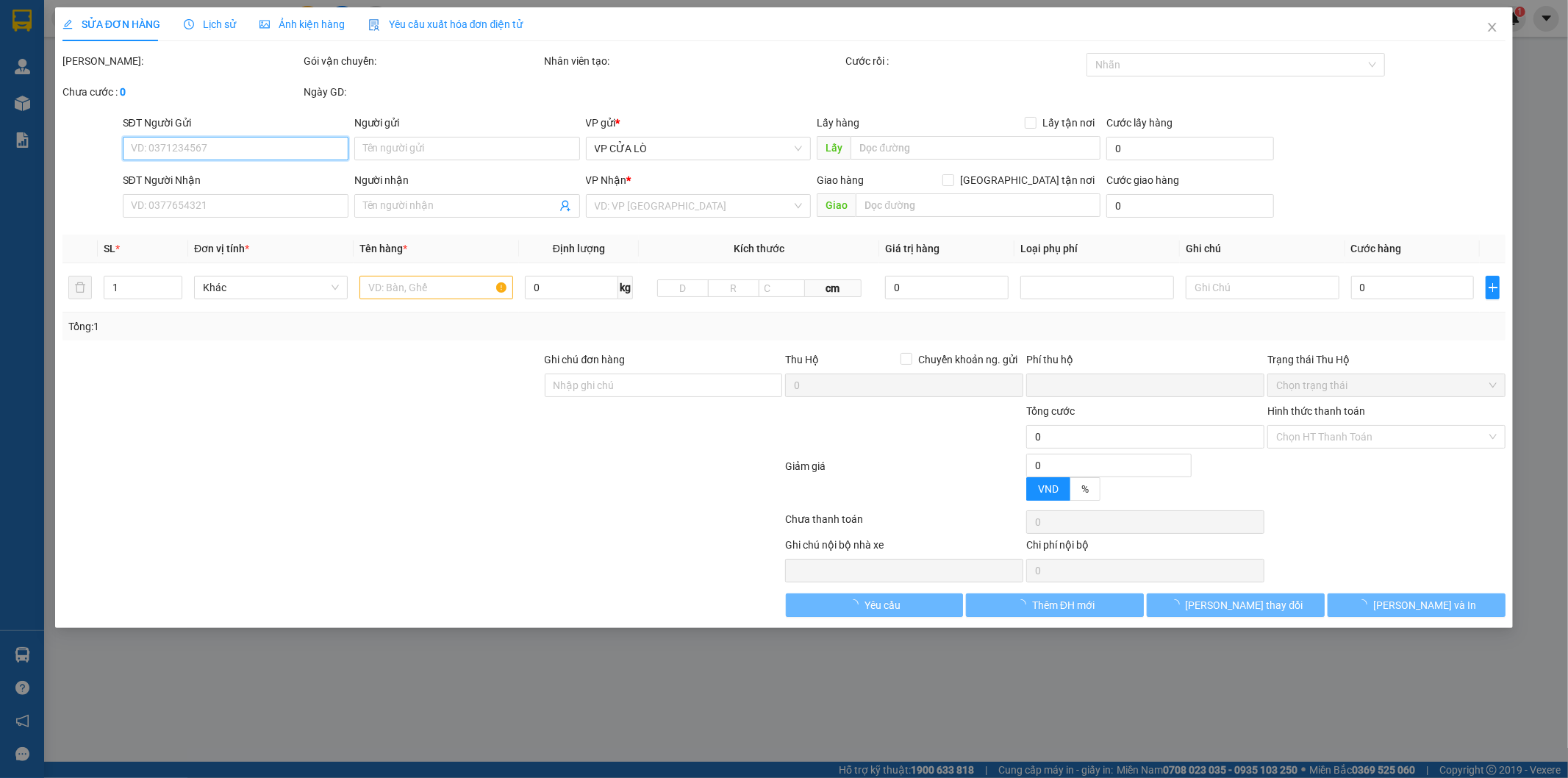
type input "0961583737"
type input "a tâm"
type input "0374658588"
type input "a đức"
type input "0"
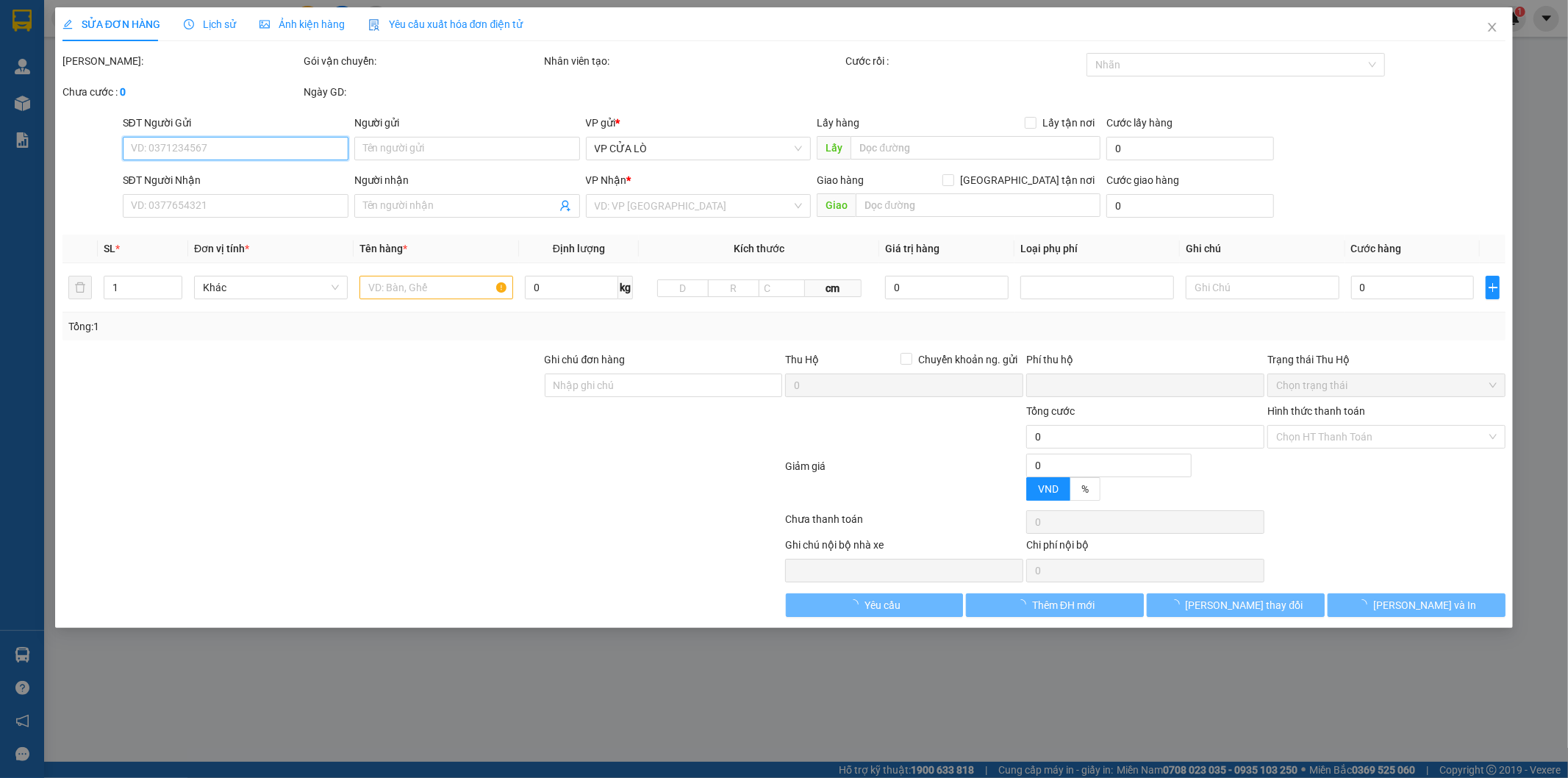
type input "30.000"
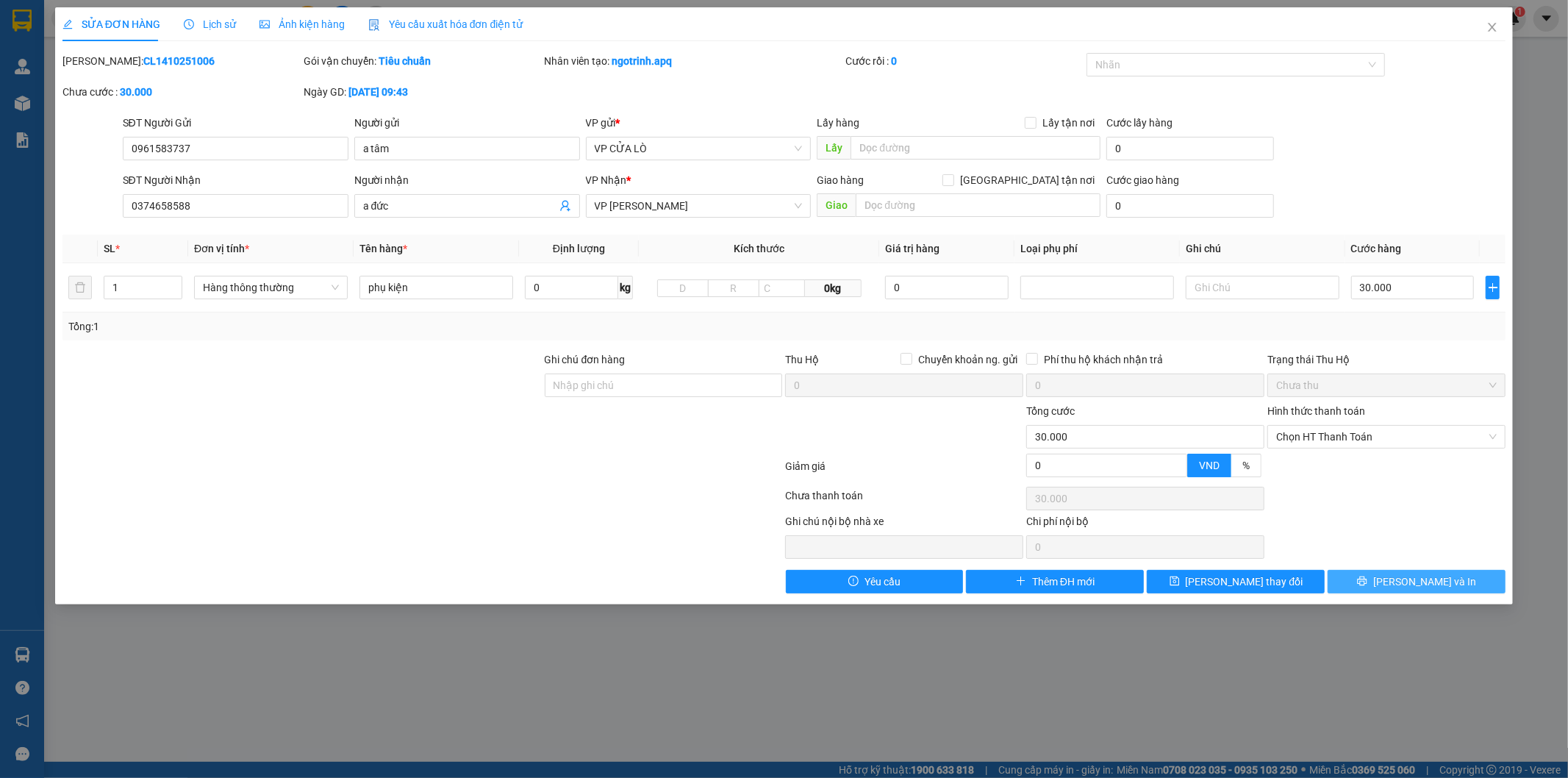
click at [1411, 579] on span "[PERSON_NAME] và In" at bounding box center [1425, 582] width 103 height 16
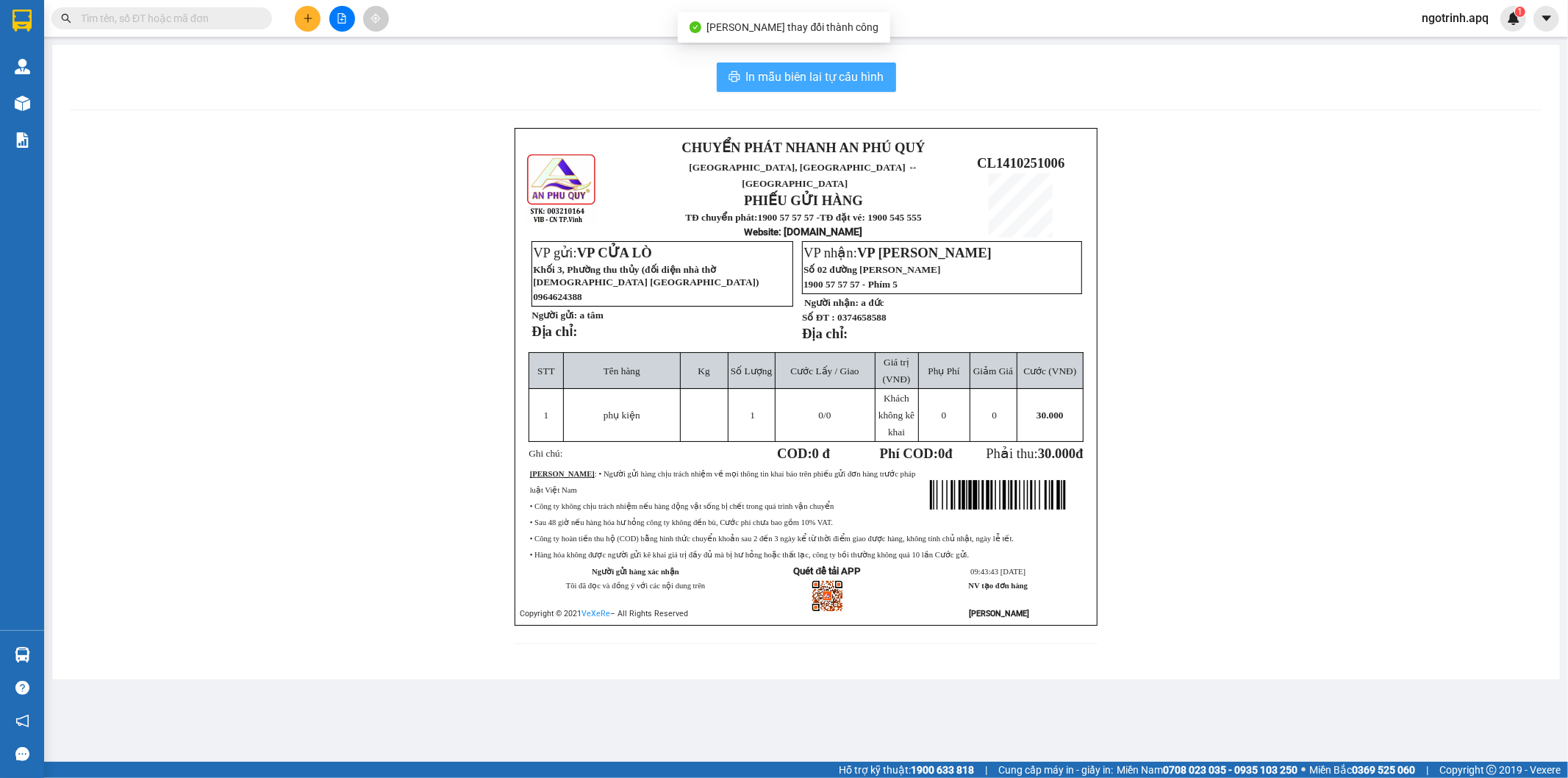
click at [843, 78] on span "In mẫu biên lai tự cấu hình" at bounding box center [815, 77] width 138 height 19
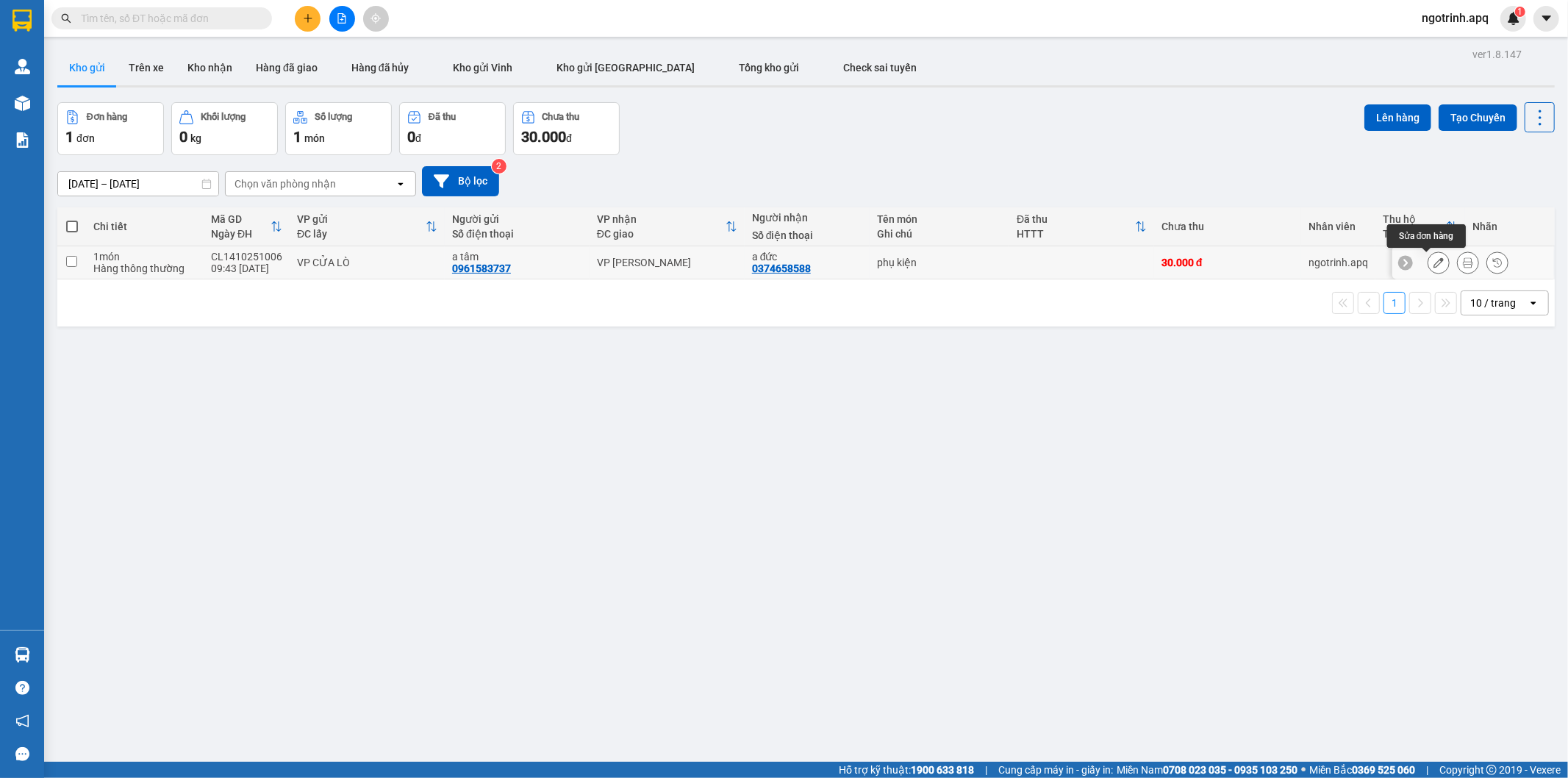
click at [1433, 264] on icon at bounding box center [1438, 263] width 10 height 10
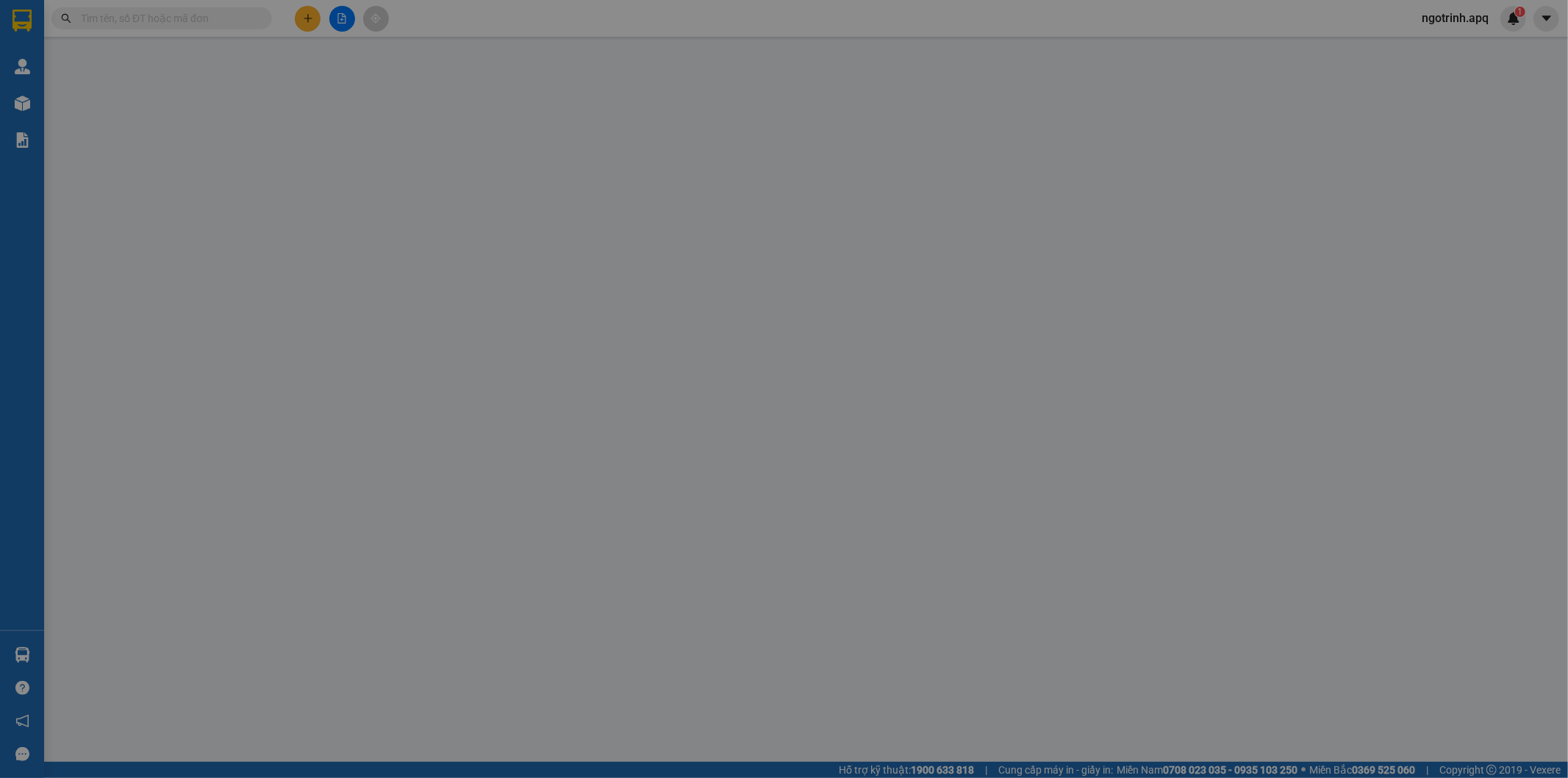
type input "0961583737"
type input "a tâm"
type input "0374658588"
type input "a đức"
type input "0"
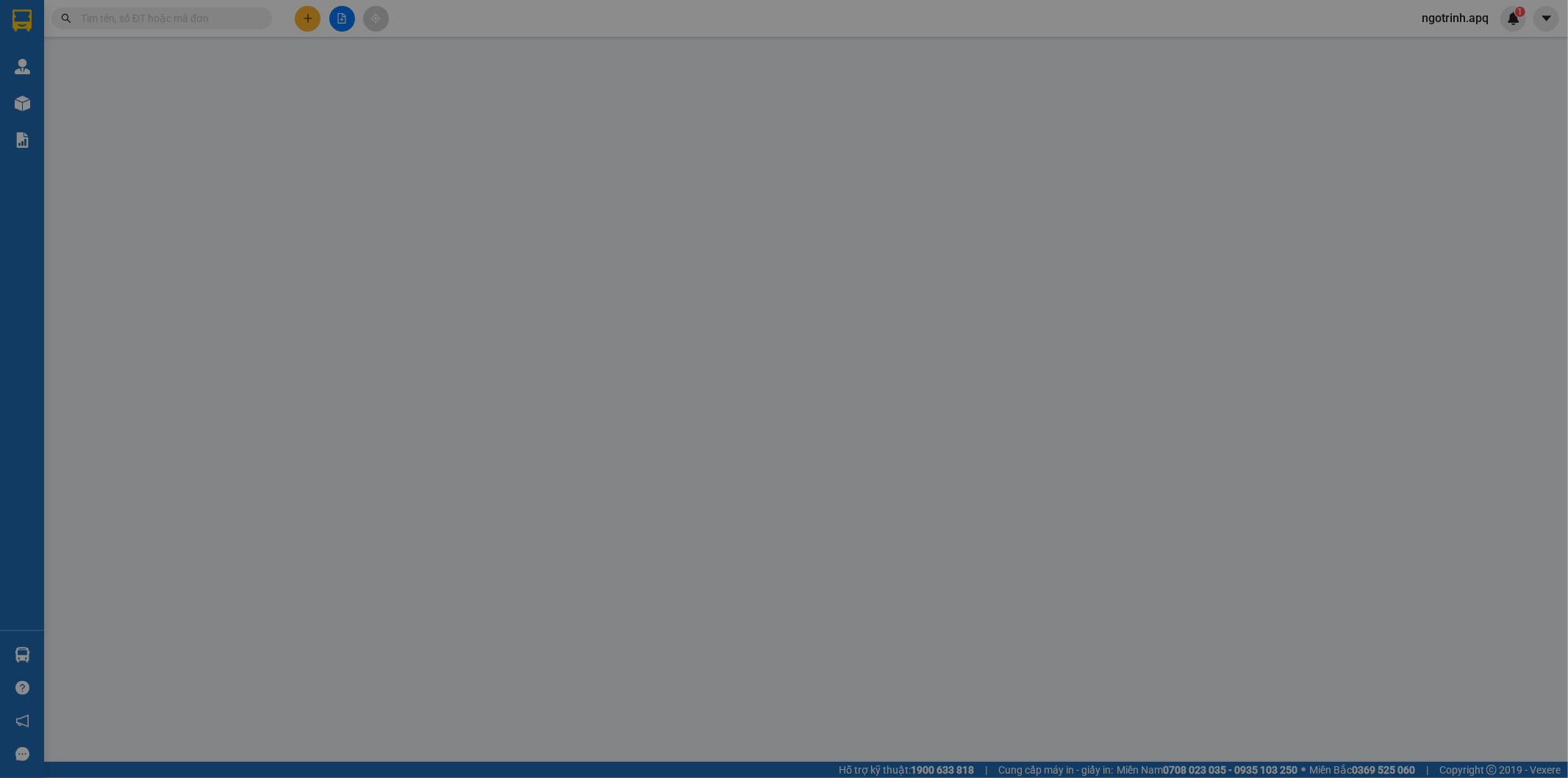
type input "30.000"
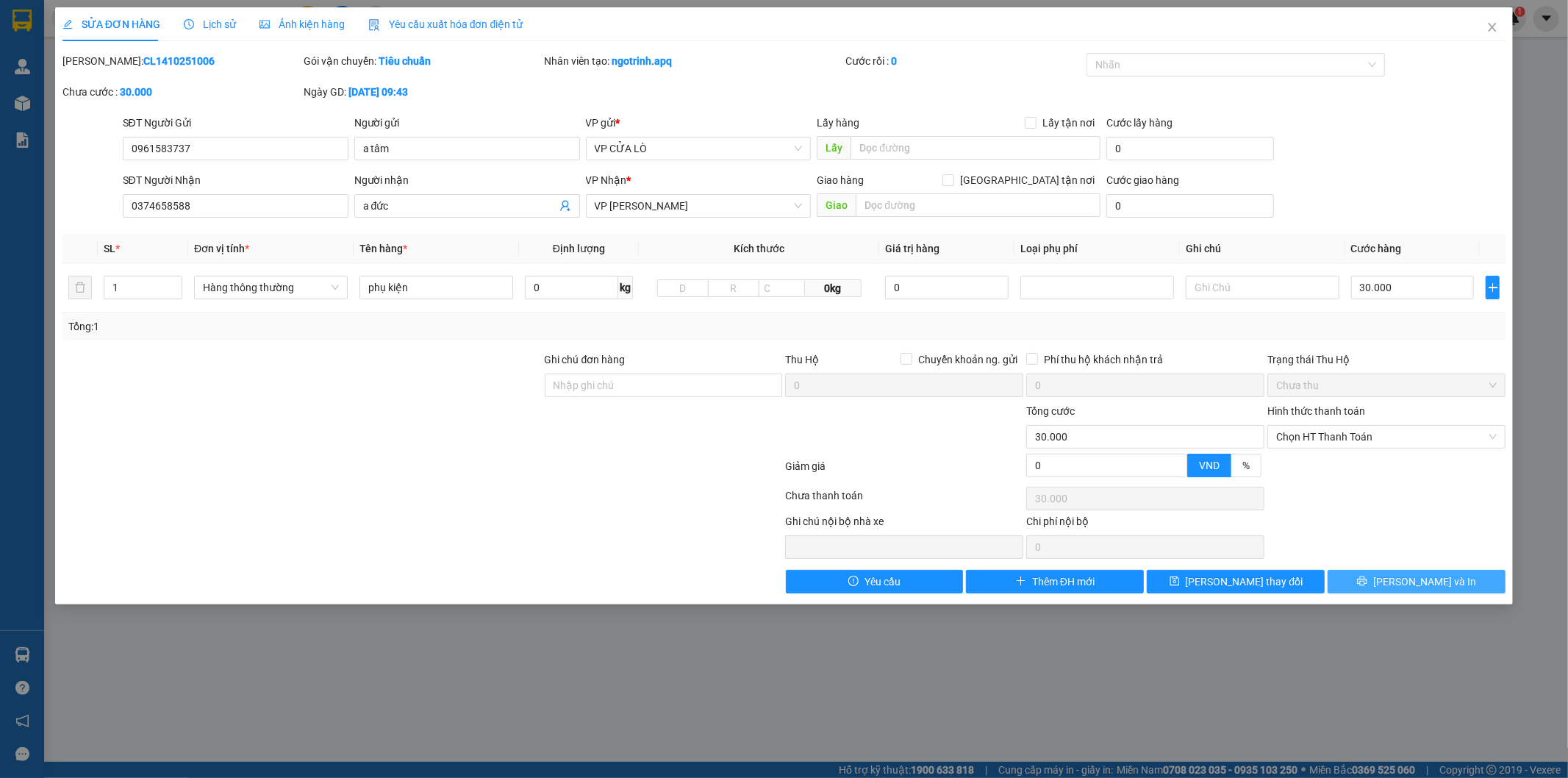
click at [1414, 585] on span "[PERSON_NAME] và In" at bounding box center [1425, 582] width 103 height 16
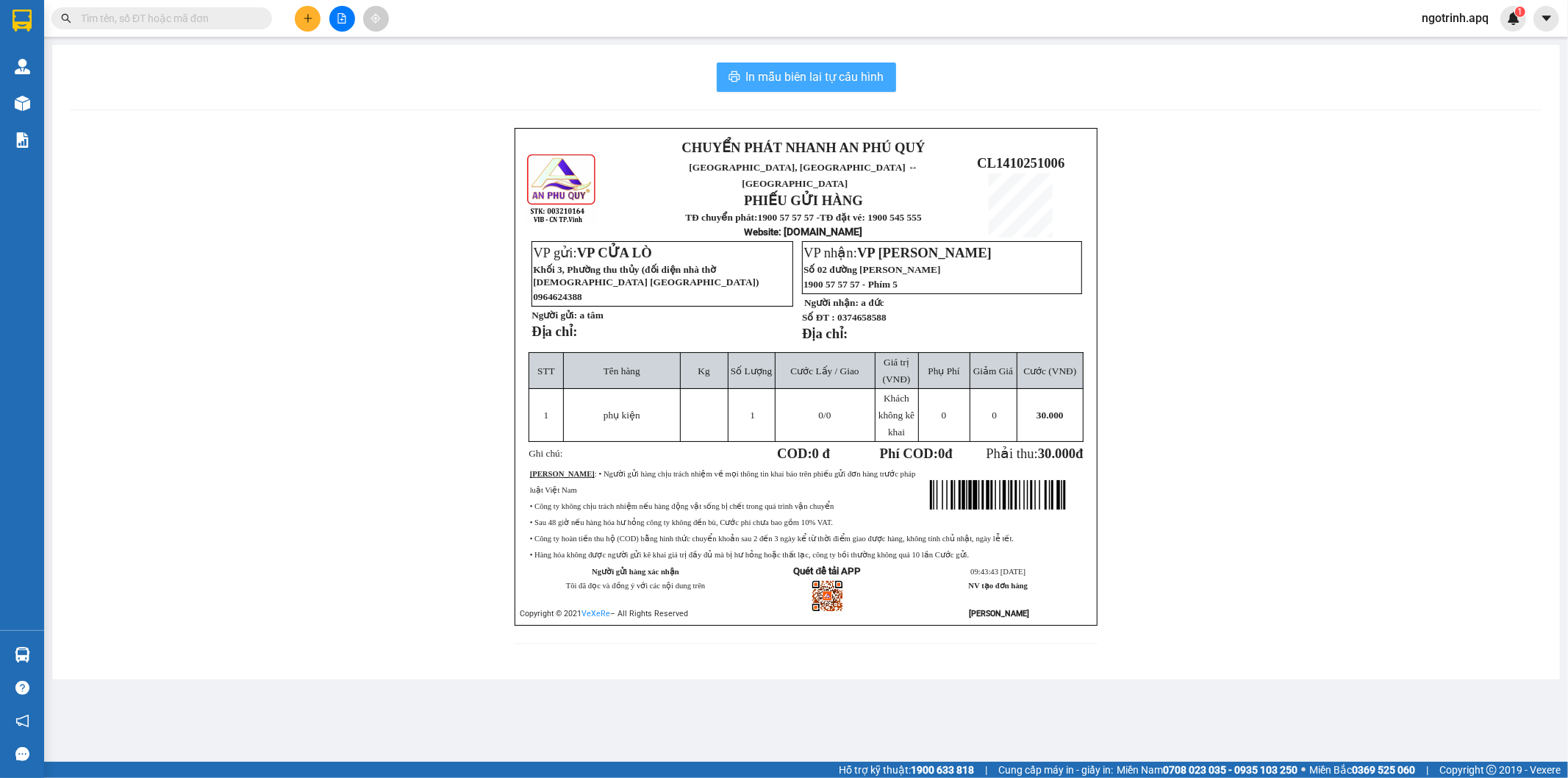
click at [789, 75] on span "In mẫu biên lai tự cấu hình" at bounding box center [815, 77] width 138 height 19
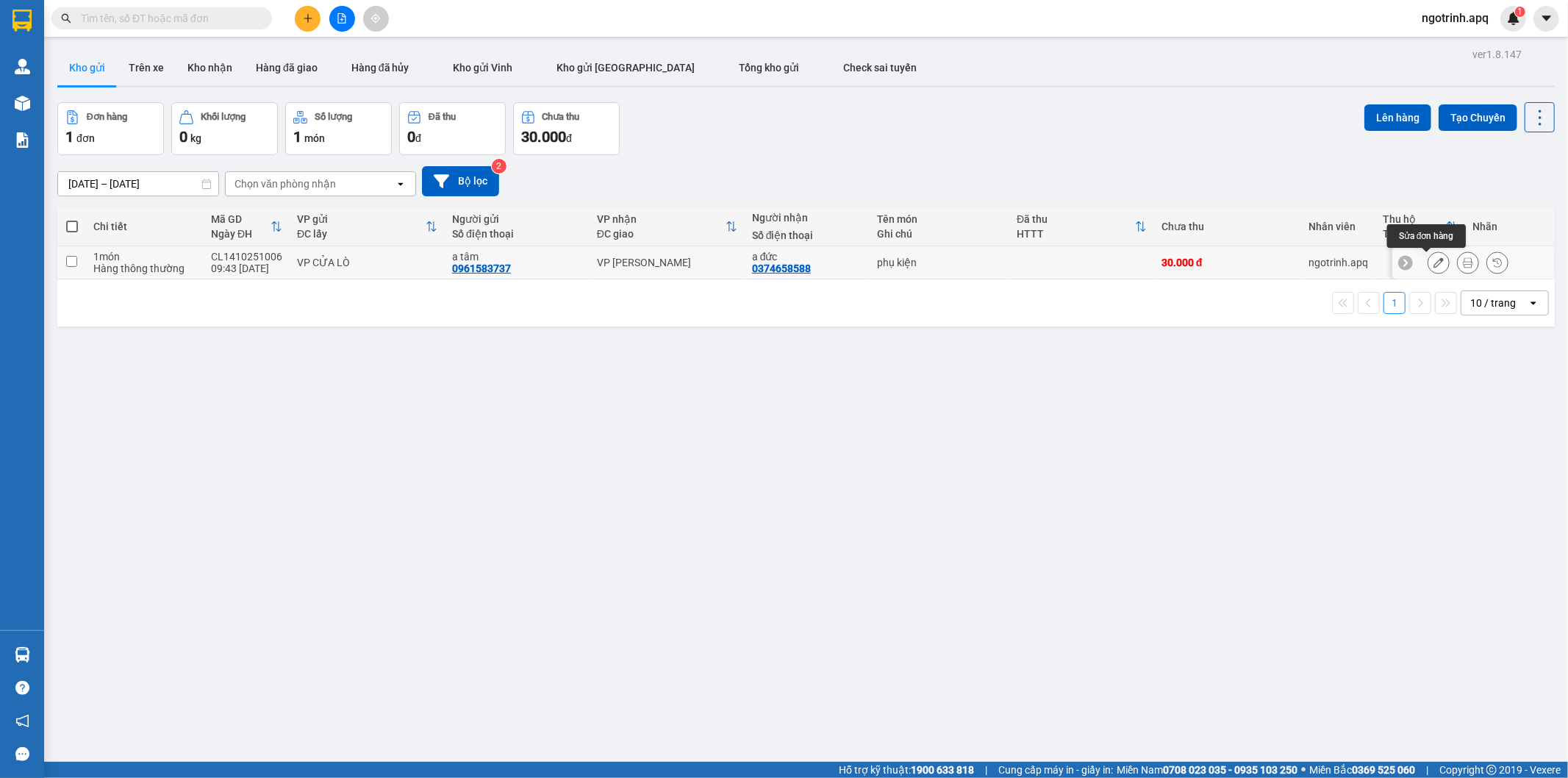
click at [1433, 259] on icon at bounding box center [1438, 263] width 10 height 10
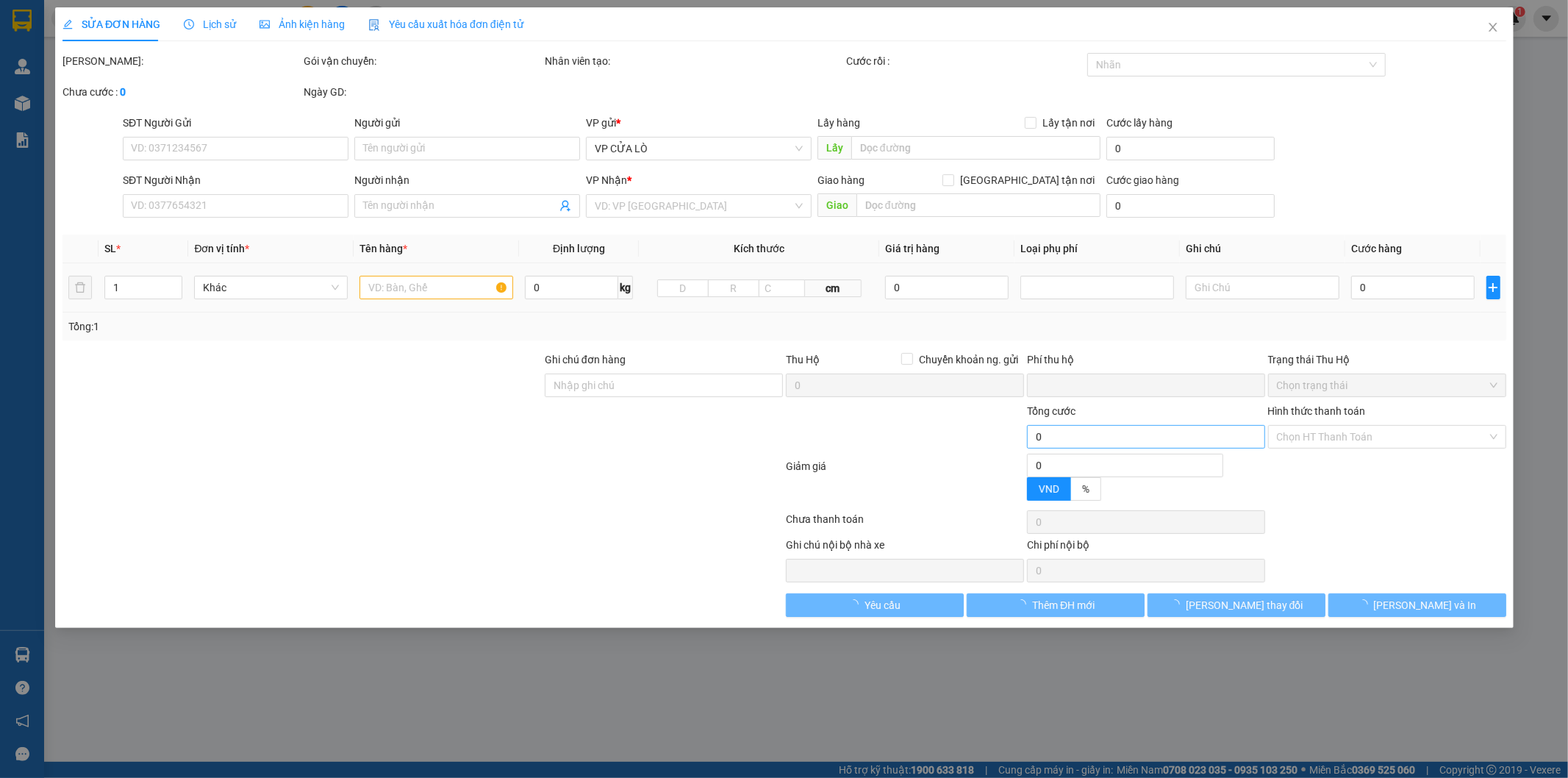
type input "0961583737"
type input "a tâm"
type input "0374658588"
type input "a đức"
type input "0"
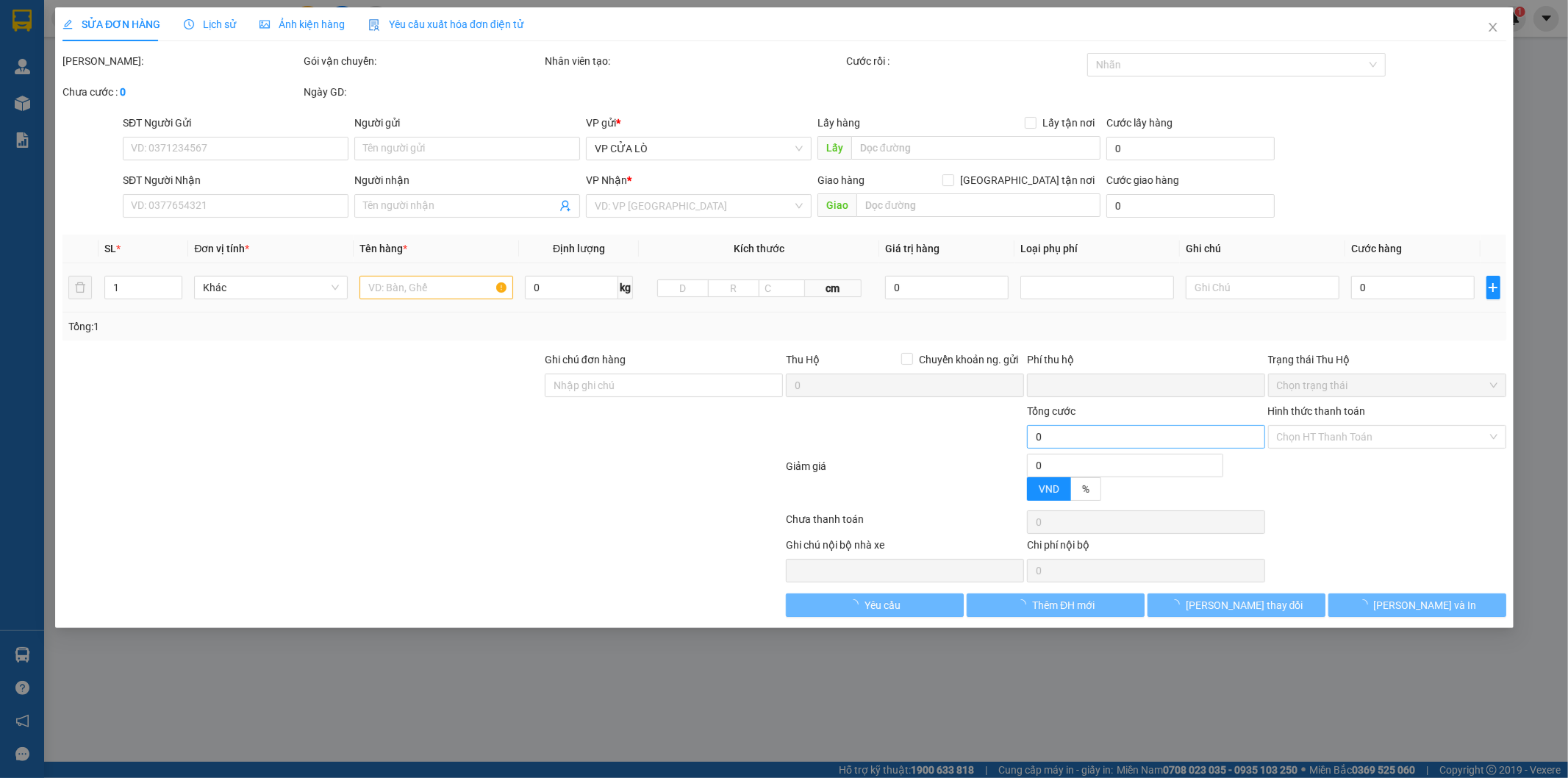
type input "30.000"
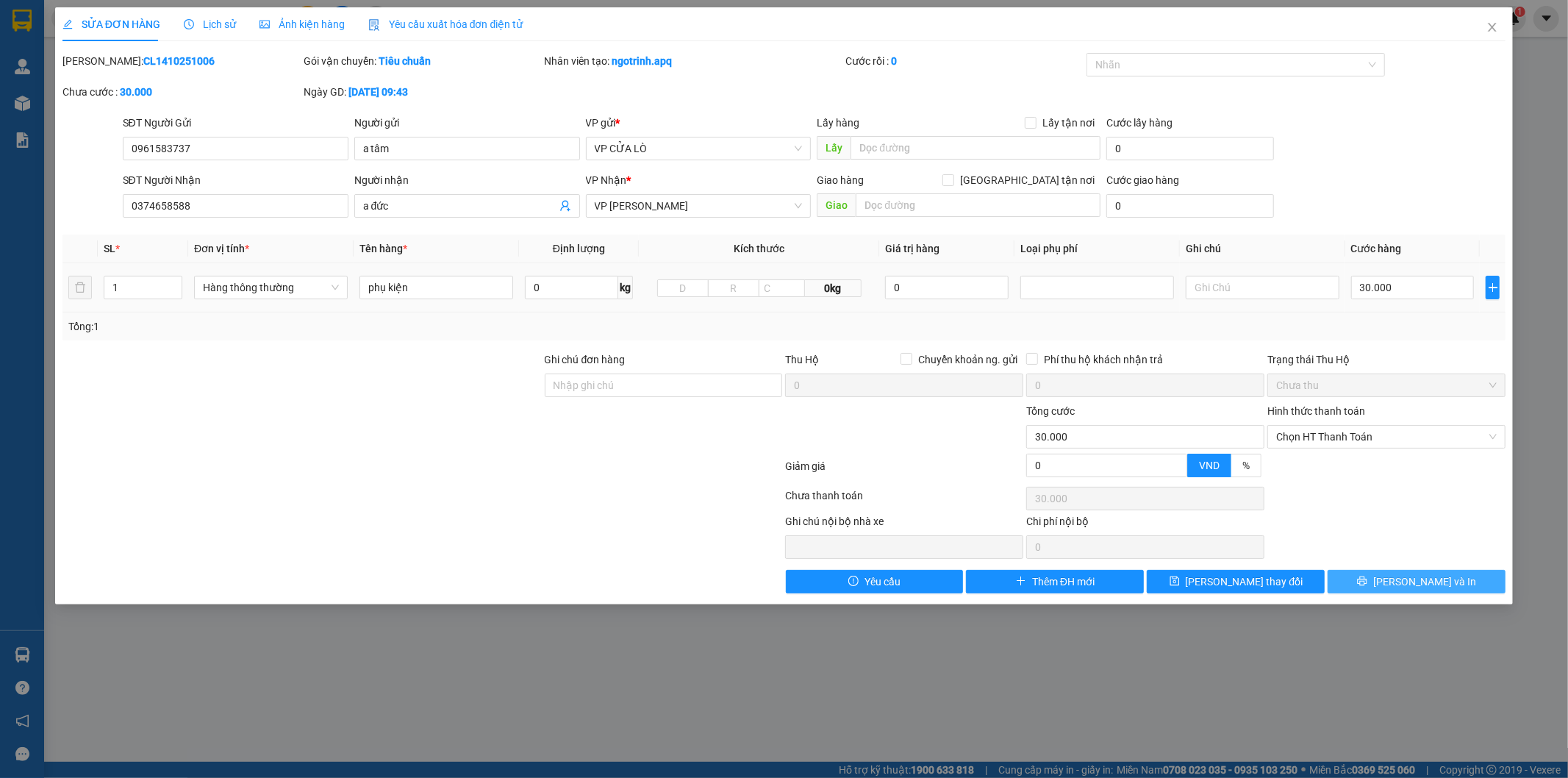
click at [1363, 579] on button "[PERSON_NAME] và In" at bounding box center [1416, 582] width 178 height 24
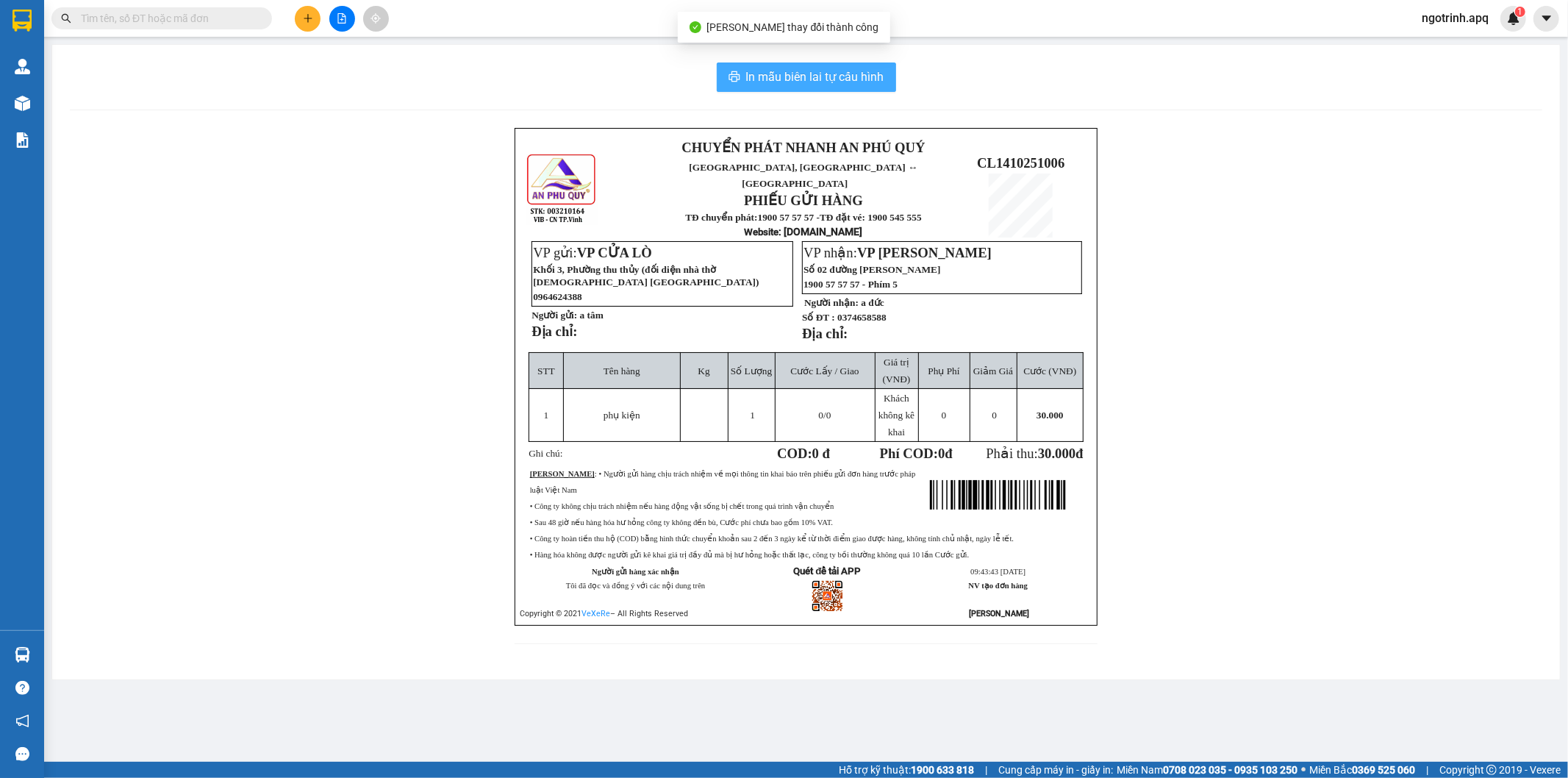
click at [749, 73] on span "In mẫu biên lai tự cấu hình" at bounding box center [815, 77] width 138 height 19
